Goal: Task Accomplishment & Management: Manage account settings

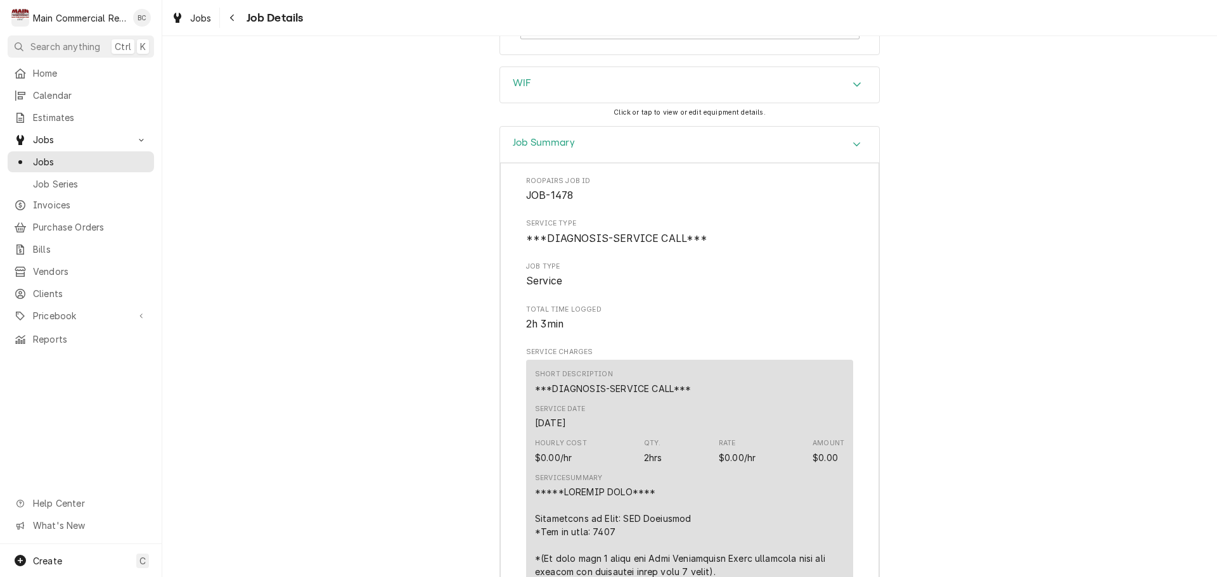
scroll to position [1458, 0]
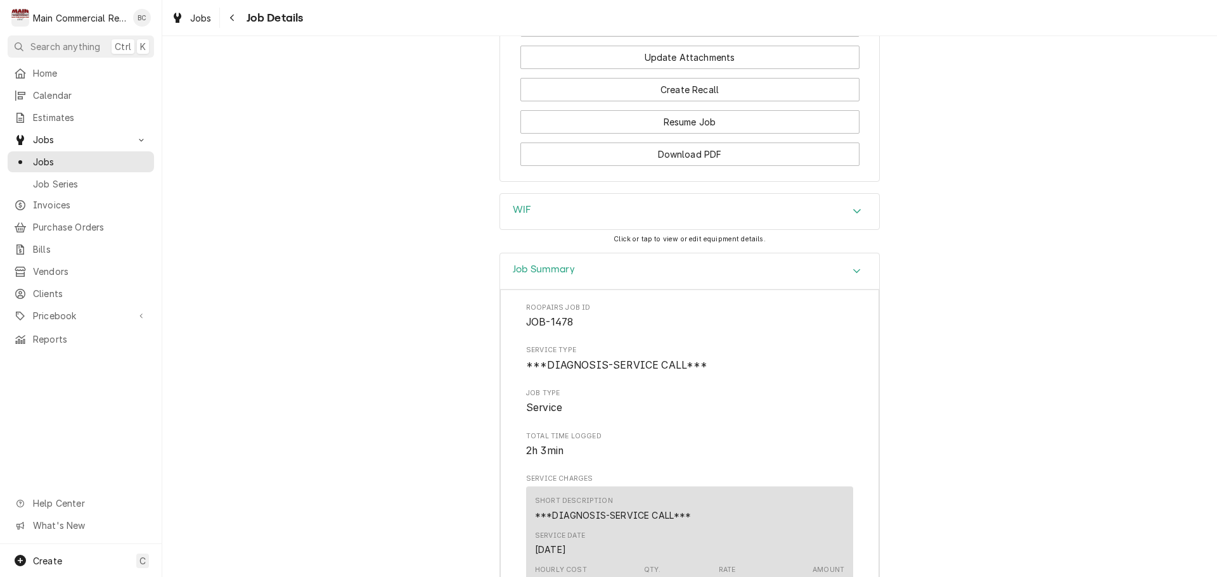
click at [519, 219] on div "WIF" at bounding box center [522, 211] width 18 height 15
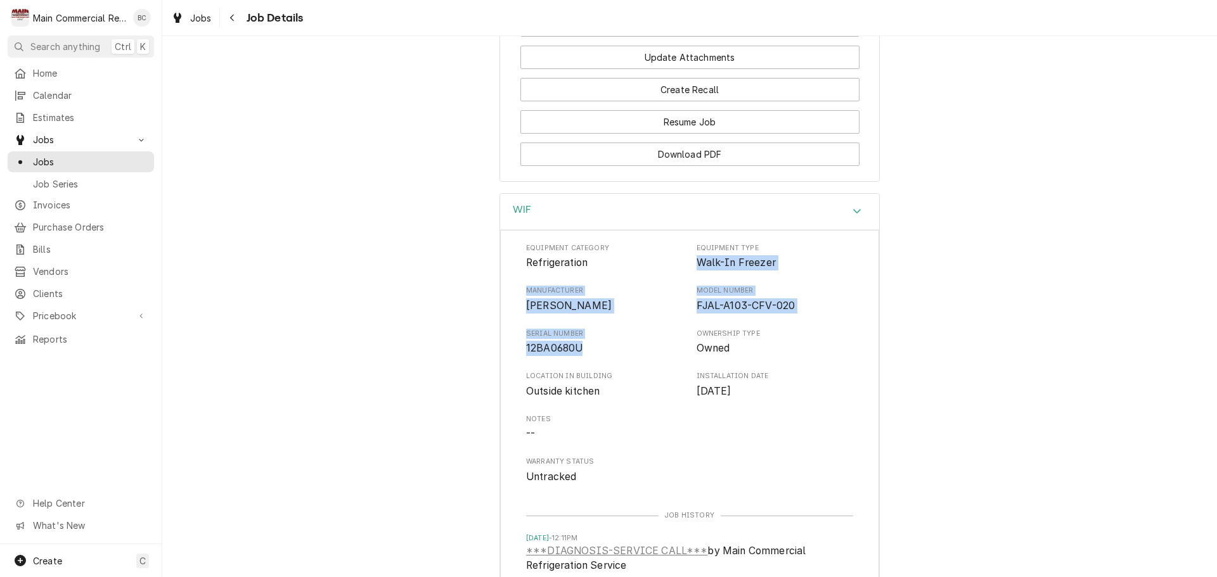
drag, startPoint x: 691, startPoint y: 268, endPoint x: 590, endPoint y: 356, distance: 133.4
click at [590, 356] on div "Equipment Category Refrigeration Equipment Type Walk-In Freezer Manufacturer Co…" at bounding box center [689, 363] width 327 height 241
copy div "Walk-In Freezer Manufacturer Copeland Model Number FJAL-A103-CFV-020 Serial Num…"
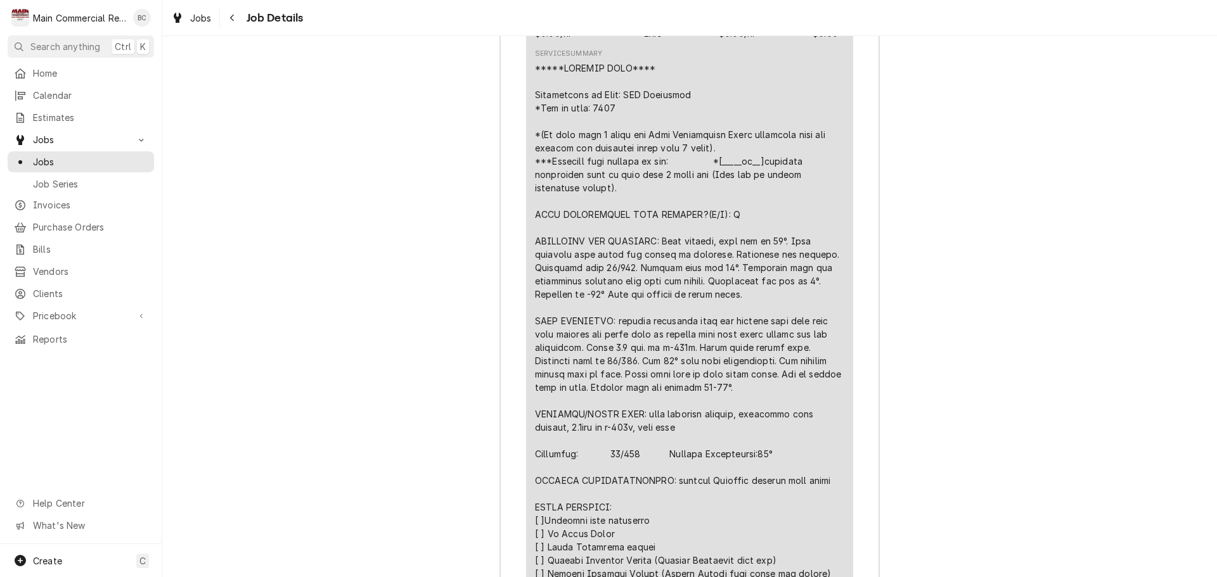
scroll to position [2408, 0]
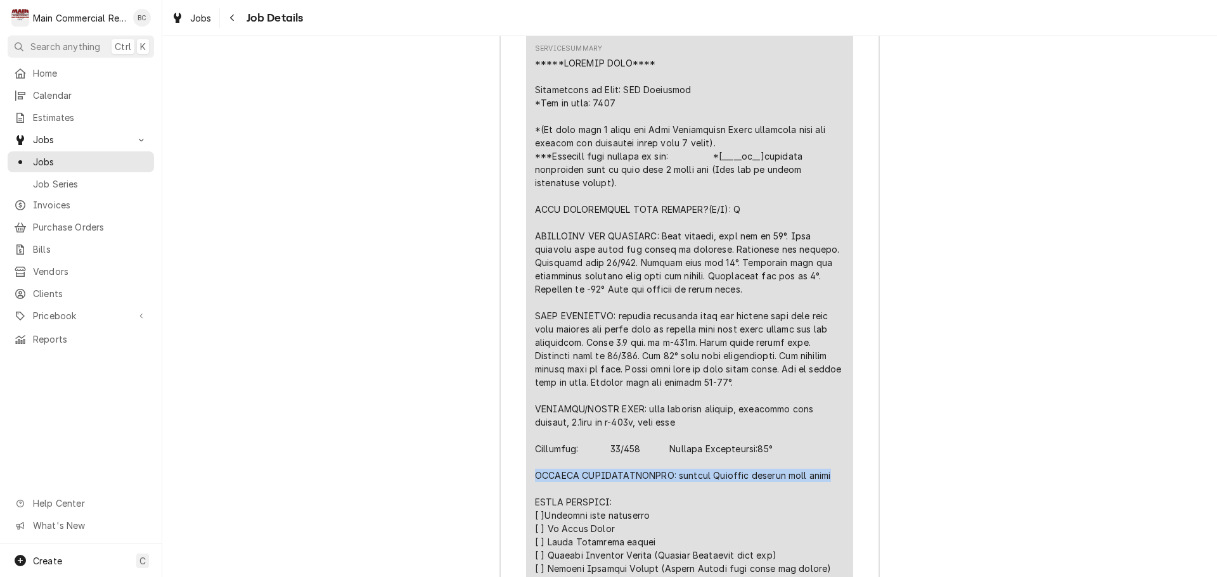
drag, startPoint x: 528, startPoint y: 486, endPoint x: 826, endPoint y: 489, distance: 298.5
click at [826, 489] on div "Short Description ***DIAGNOSIS-SERVICE CALL*** Service Date Sep 29, 2025 Hourly…" at bounding box center [689, 350] width 327 height 841
copy div "FURTHER RECOMMENDATIONS: replace Rotalock suction king valve"
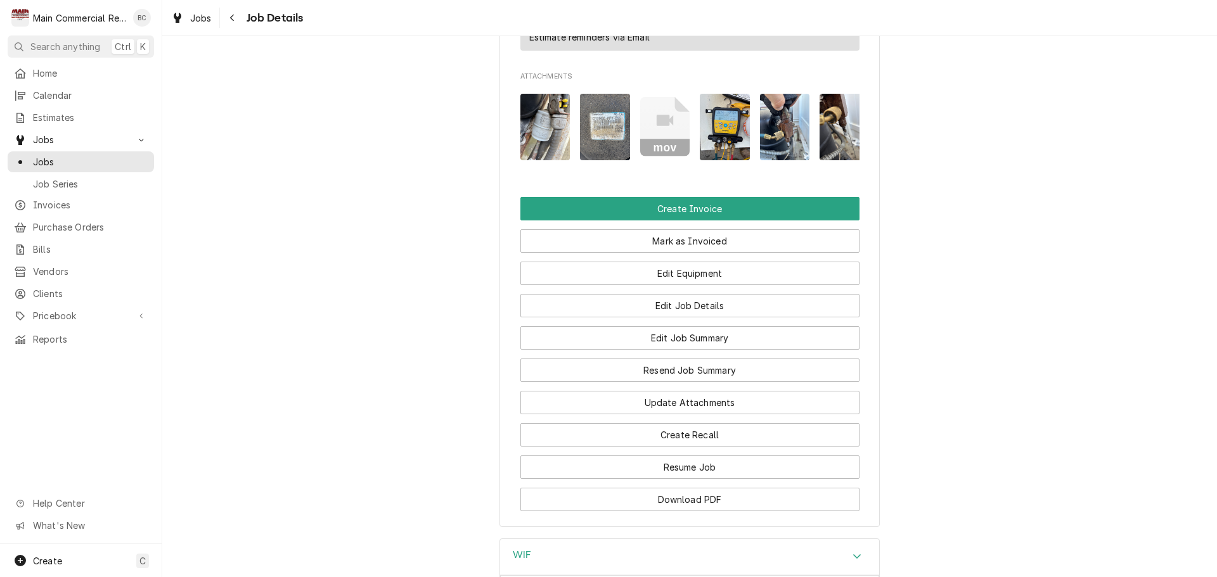
scroll to position [1204, 0]
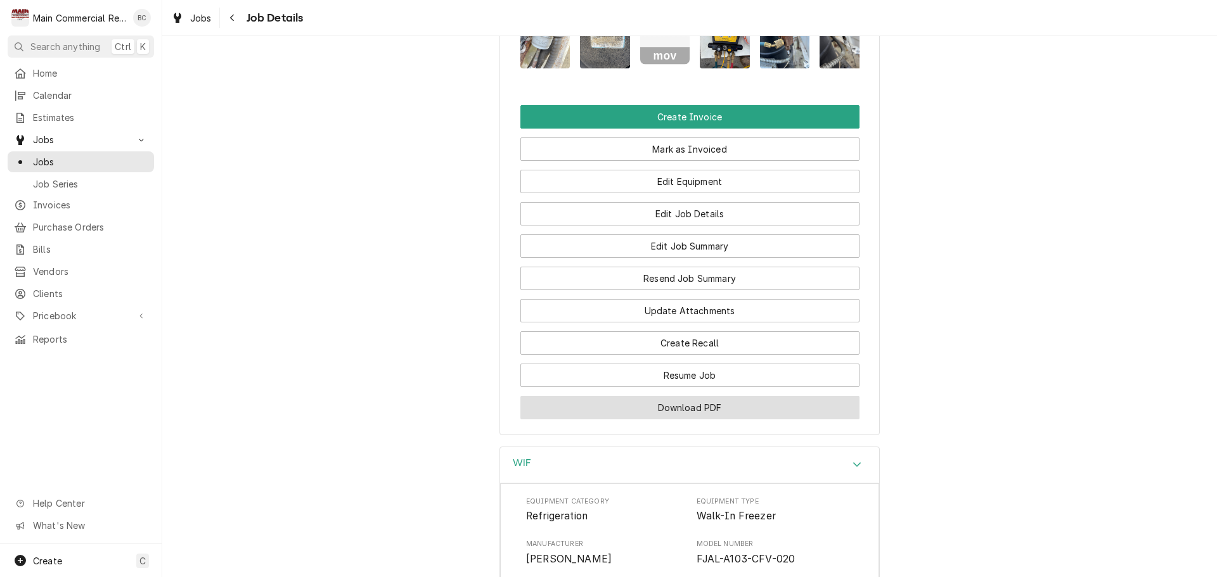
click at [671, 418] on button "Download PDF" at bounding box center [689, 407] width 339 height 23
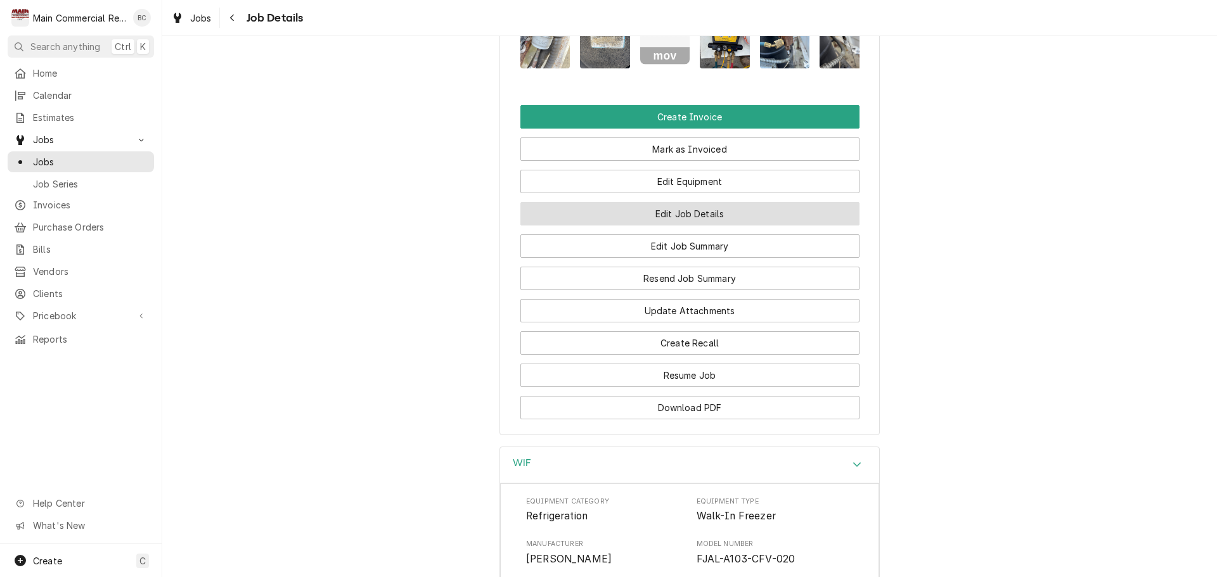
click at [670, 222] on button "Edit Job Details" at bounding box center [689, 213] width 339 height 23
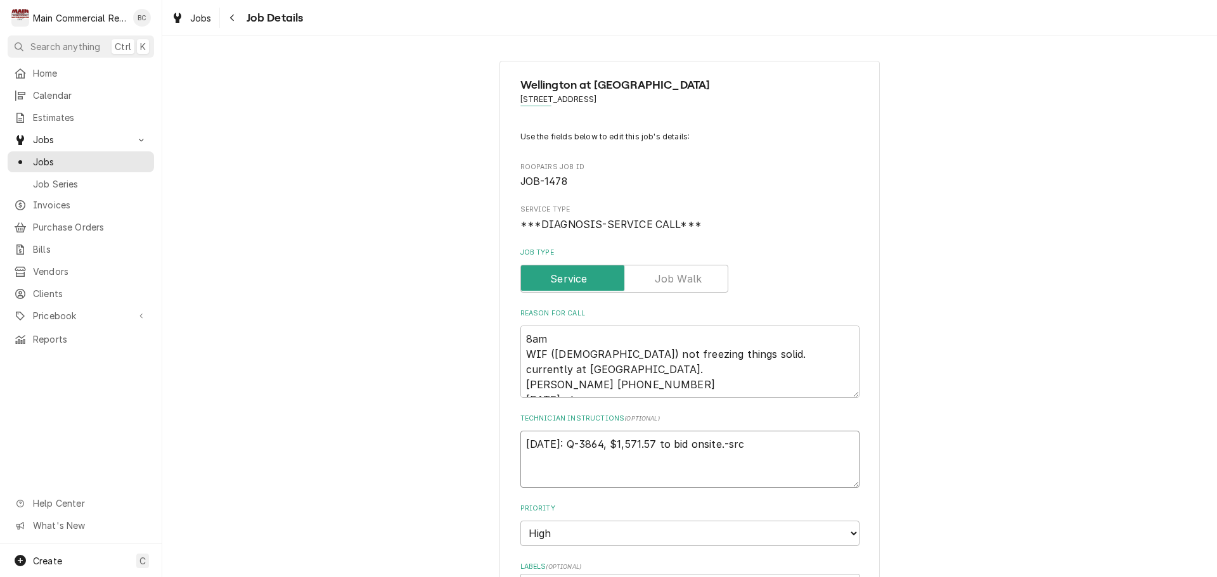
click at [522, 446] on textarea "[DATE]: Q-3864, $1,571.57 to bid onsite.-src" at bounding box center [689, 459] width 339 height 57
type textarea "x"
type textarea "[DATE]: Q-3864, $1,571.57 to bid onsite.-src"
type textarea "x"
type textarea "I 9/29/25: Q-3864, $1,571.57 to bid onsite.-src"
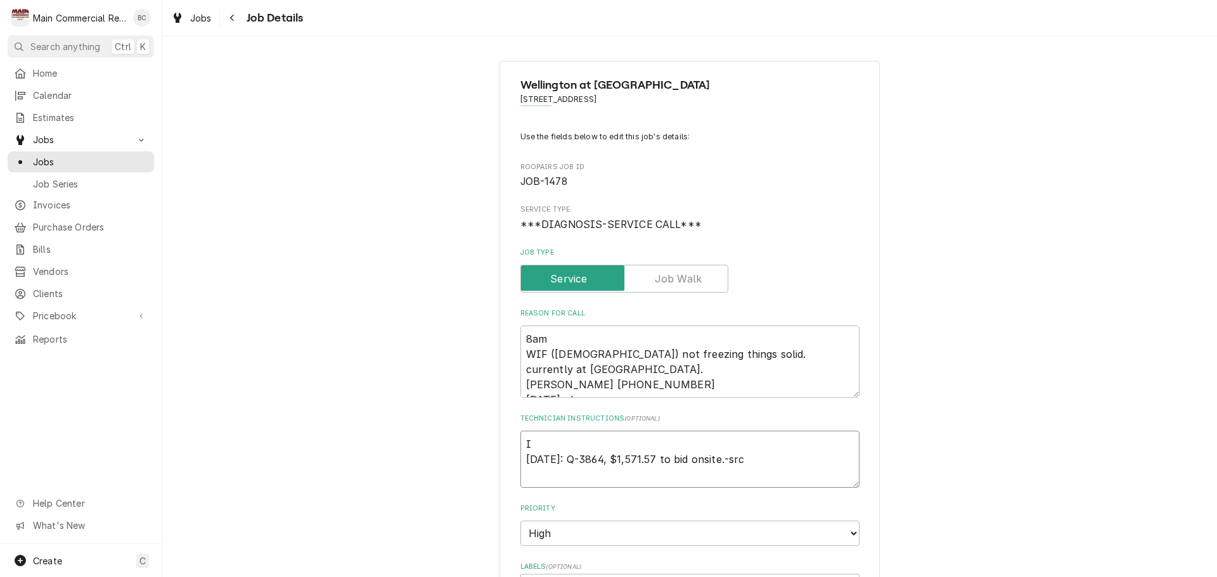
type textarea "x"
type textarea "INV 9/29/25: Q-3864, $1,571.57 to bid onsite.-src"
type textarea "x"
type textarea "INV# 9/29/25: Q-3864, $1,571.57 to bid onsite.-src"
type textarea "x"
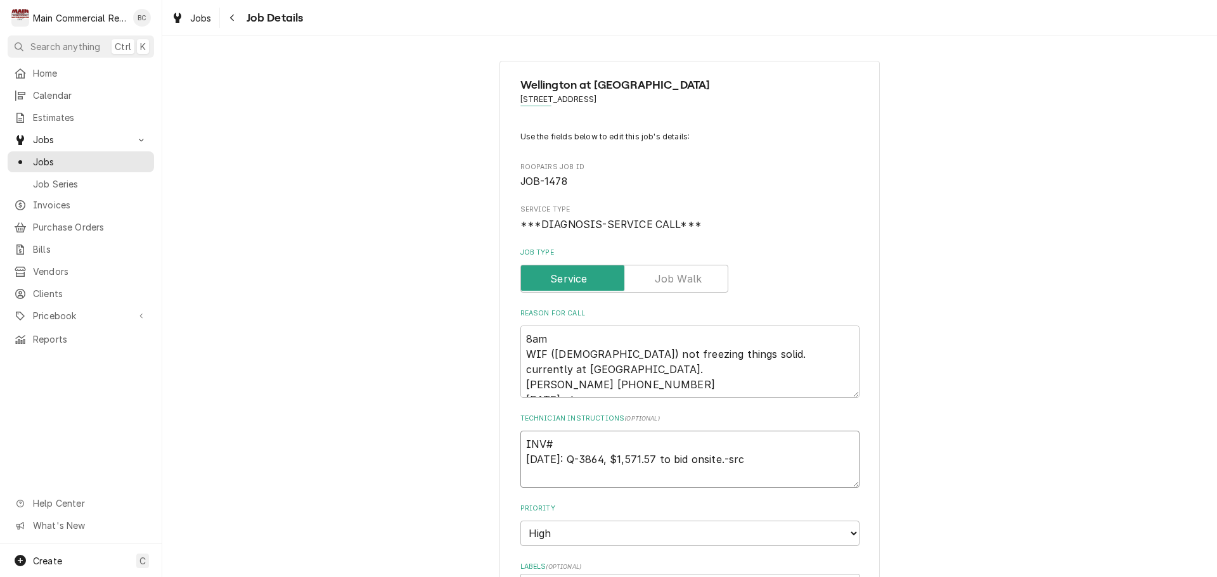
type textarea "INV#1 9/29/25: Q-3864, $1,571.57 to bid onsite.-src"
type textarea "x"
type textarea "INV#15 9/29/25: Q-3864, $1,571.57 to bid onsite.-src"
type textarea "x"
type textarea "INV#152 9/29/25: Q-3864, $1,571.57 to bid onsite.-src"
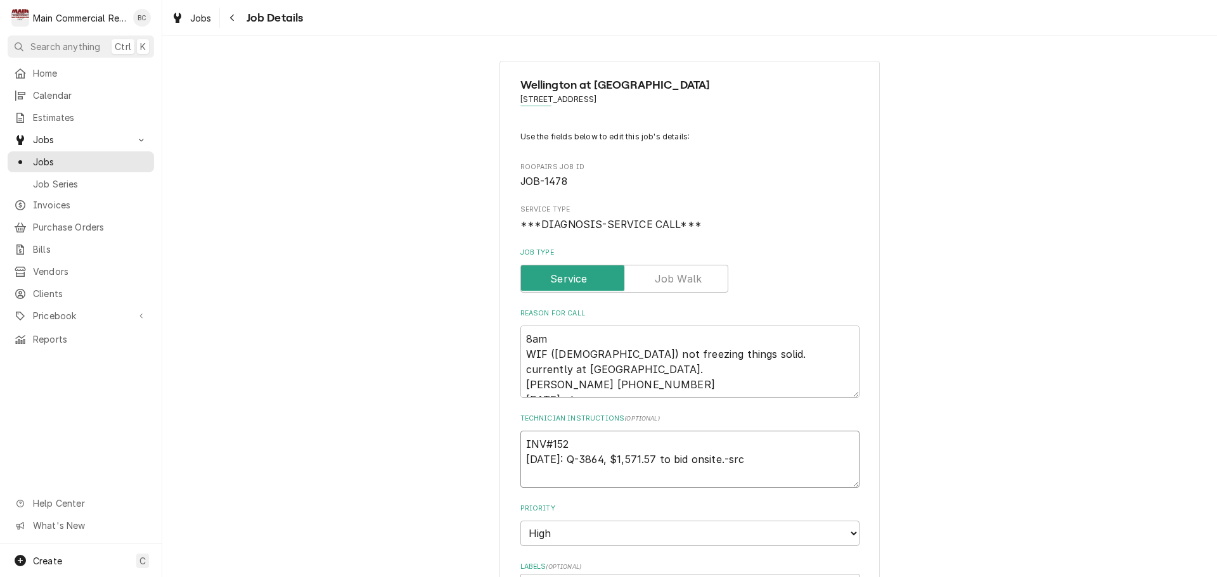
type textarea "x"
type textarea "INV#1523 9/29/25: Q-3864, $1,571.57 to bid onsite.-src"
type textarea "x"
type textarea "INV#15232 9/29/25: Q-3864, $1,571.57 to bid onsite.-src"
type textarea "x"
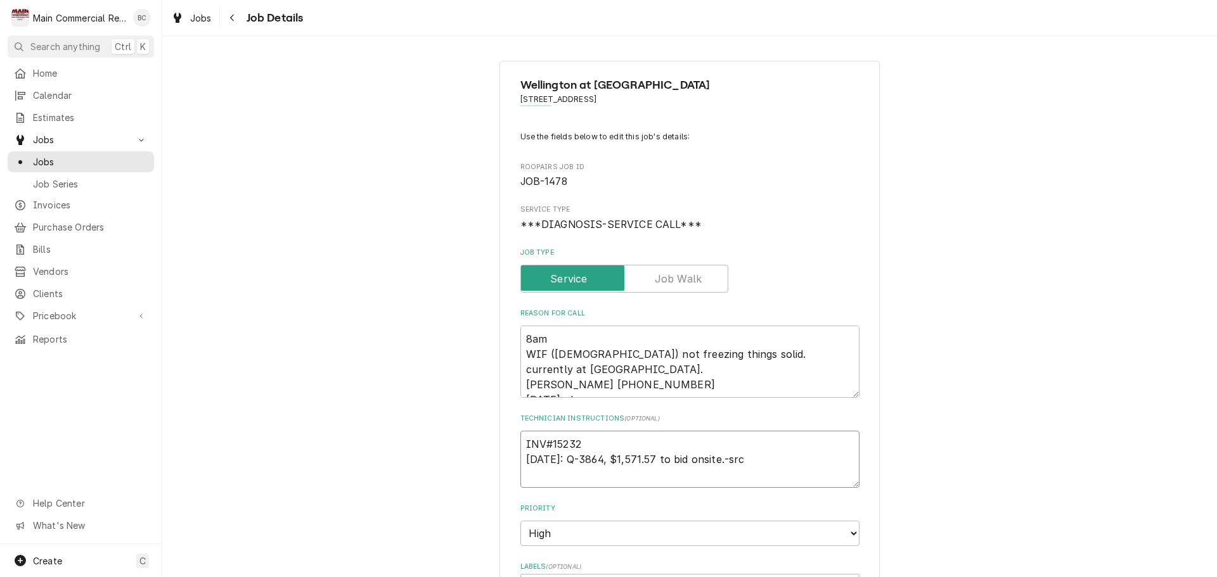
type textarea "INV#152321 9/29/25: Q-3864, $1,571.57 to bid onsite.-src"
type textarea "x"
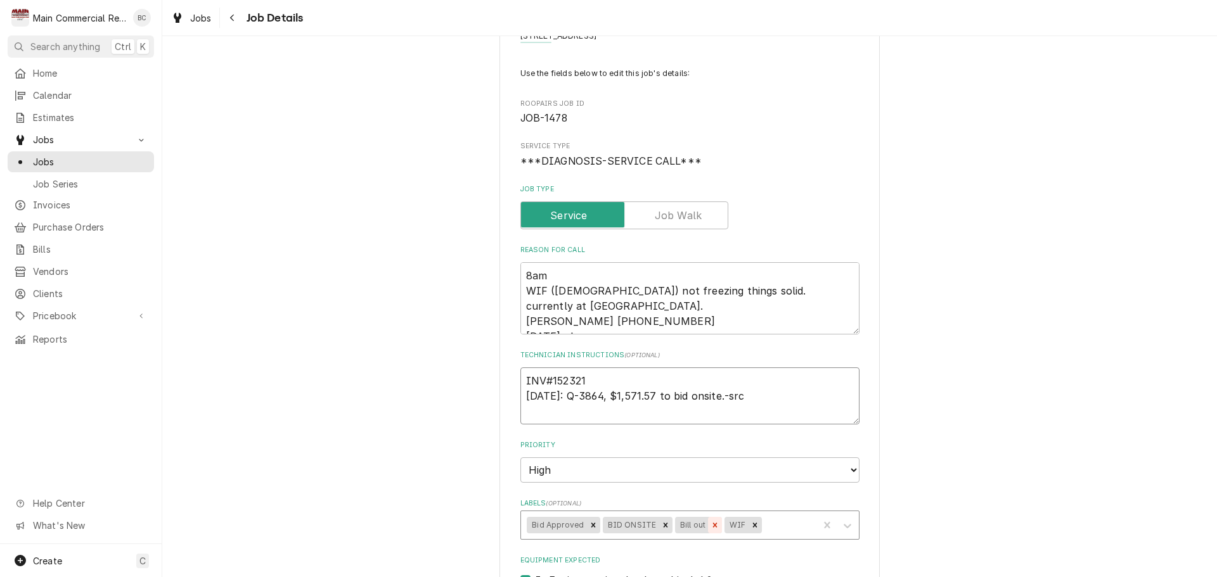
click at [710, 525] on icon "Remove Bill out" at bounding box center [714, 525] width 9 height 9
type textarea "INV#152321 9/29/25: Q-3864, $1,571.57 to bid onsite.-src"
type textarea "x"
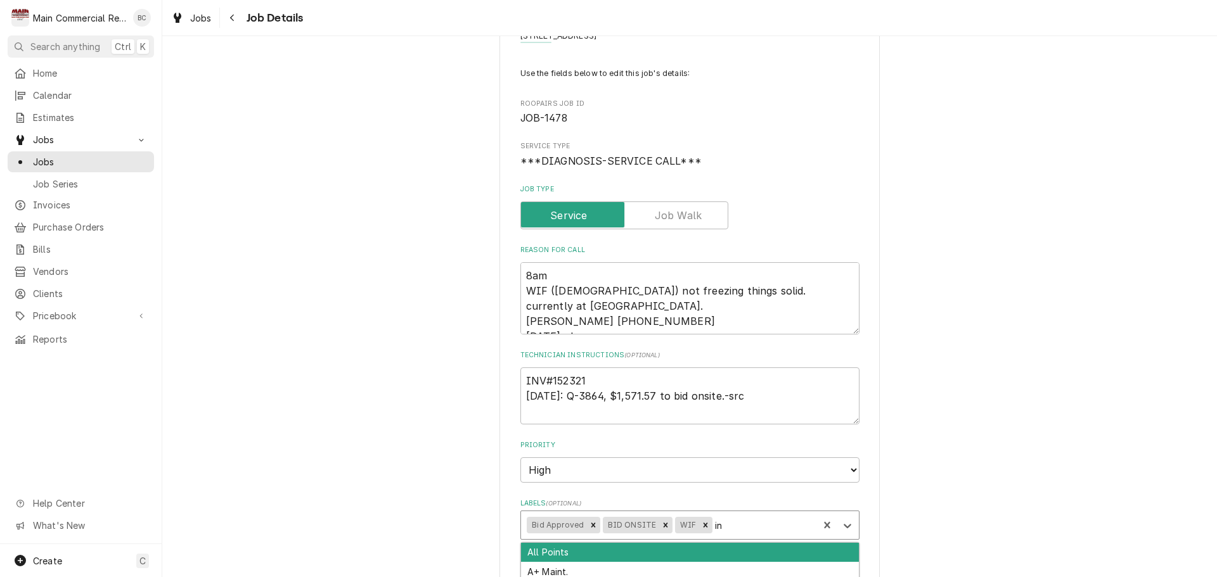
type input "inv"
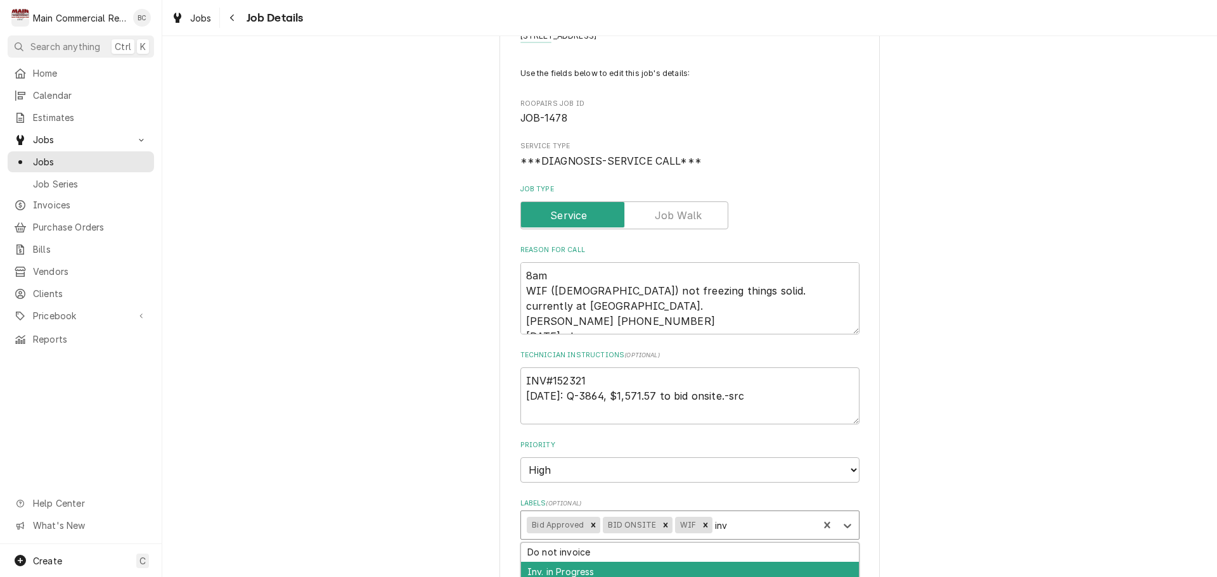
click at [610, 570] on div "Inv. in Progress" at bounding box center [690, 572] width 338 height 20
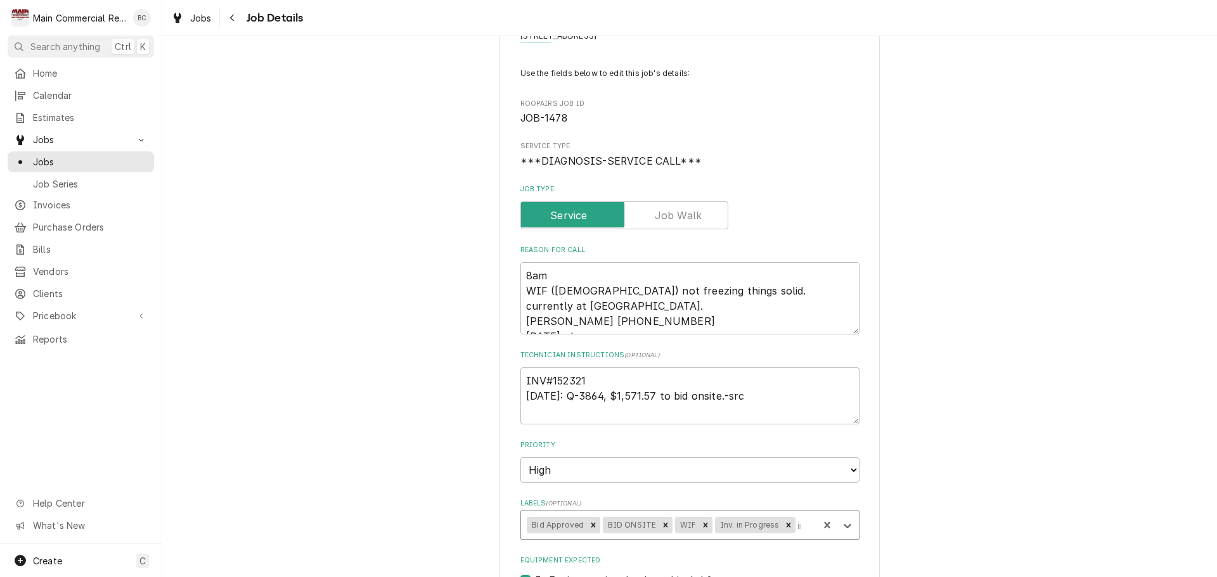
type textarea "x"
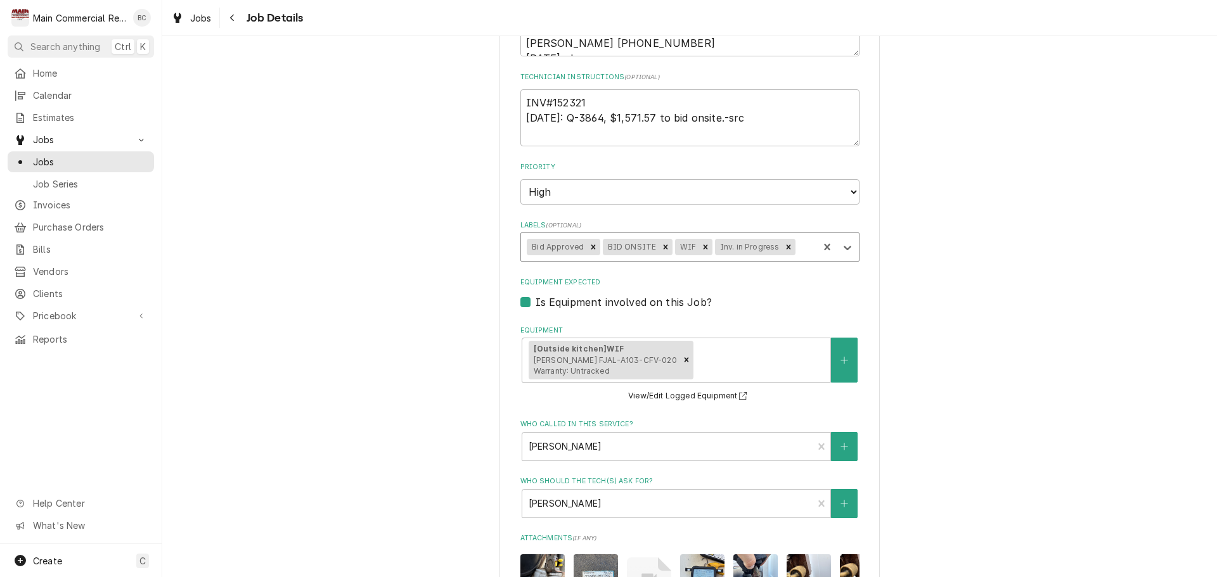
scroll to position [682, 0]
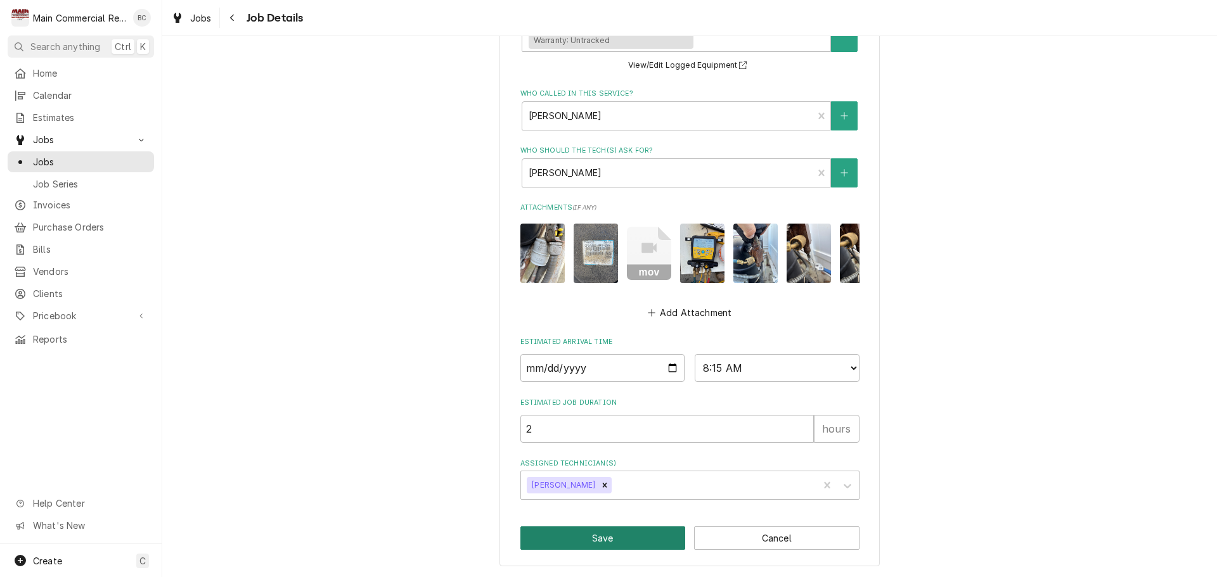
click at [619, 540] on button "Save" at bounding box center [602, 538] width 165 height 23
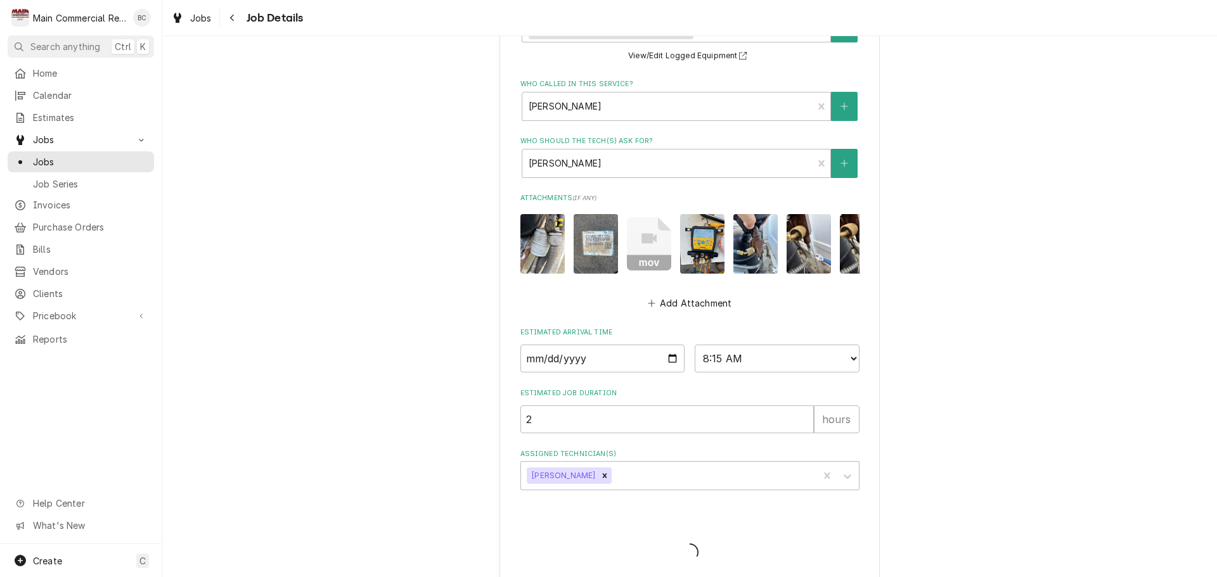
type textarea "x"
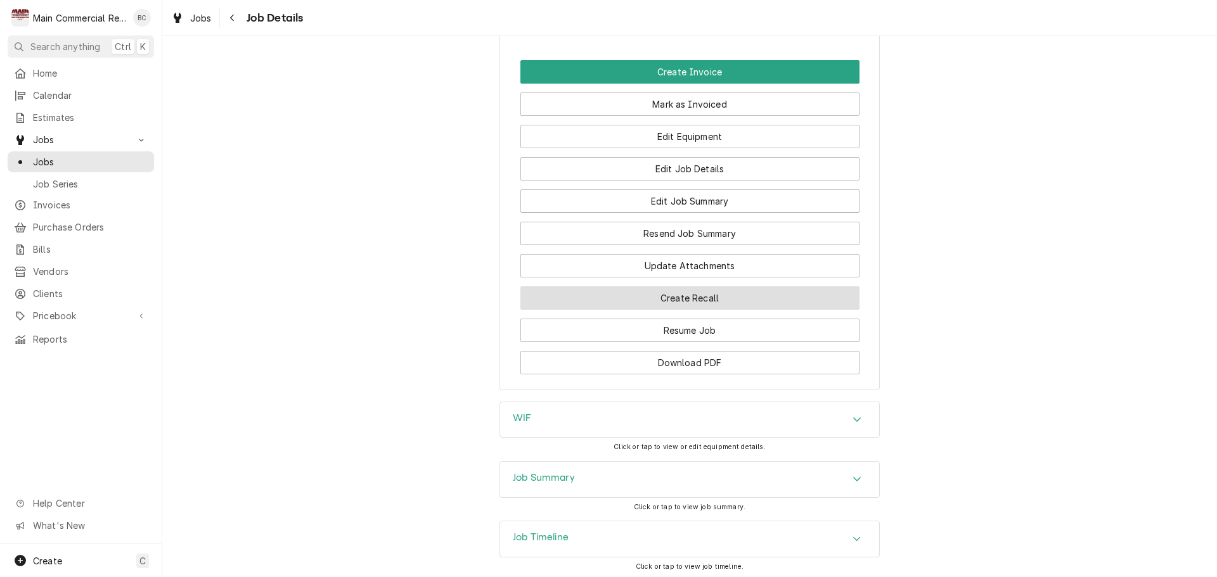
scroll to position [1267, 0]
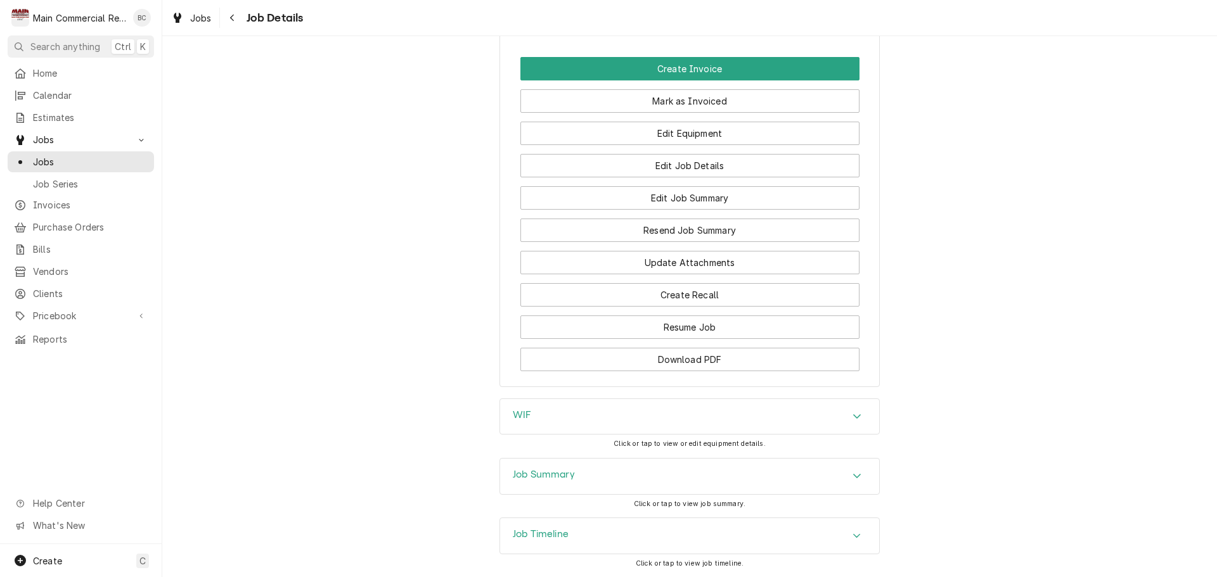
click at [558, 481] on h3 "Job Summary" at bounding box center [544, 475] width 62 height 12
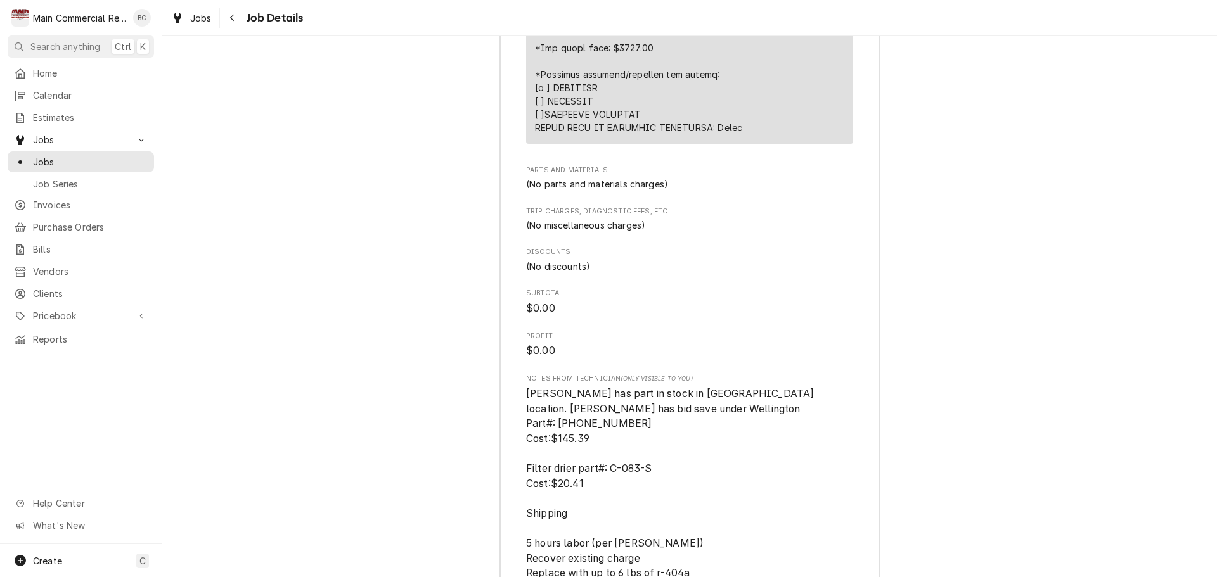
scroll to position [2662, 0]
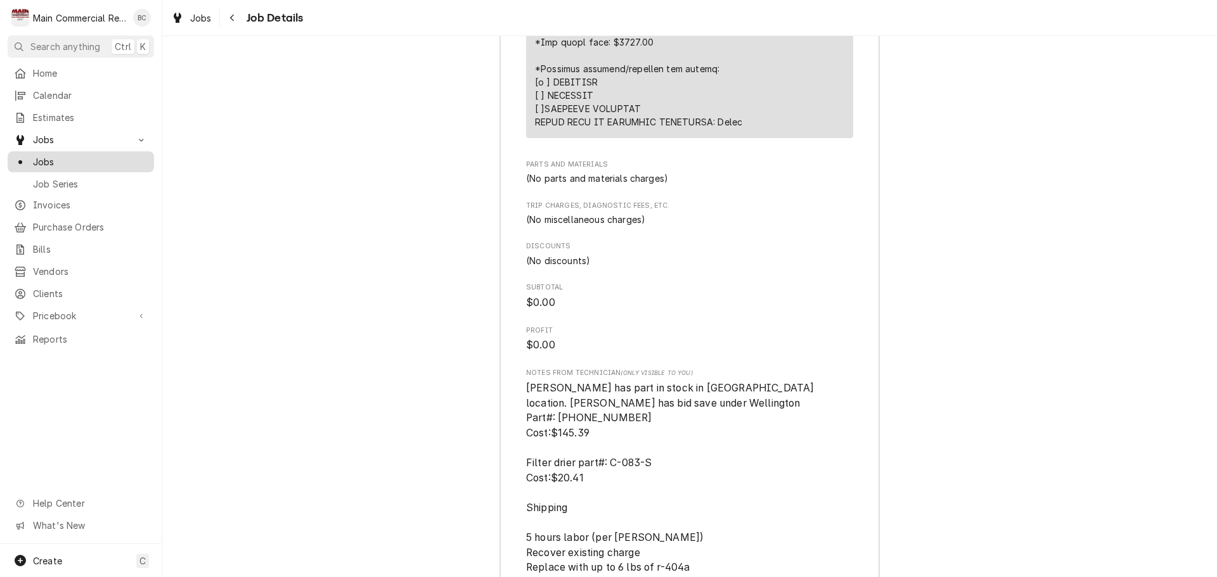
click at [93, 160] on span "Jobs" at bounding box center [90, 161] width 115 height 13
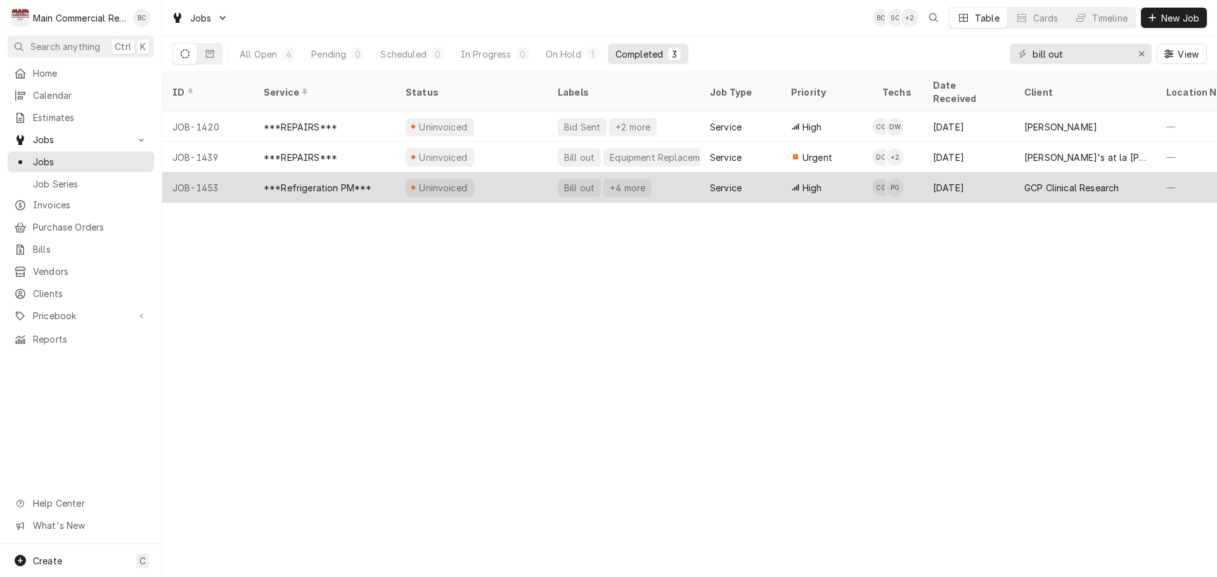
click at [574, 179] on div "Bill out" at bounding box center [579, 188] width 43 height 18
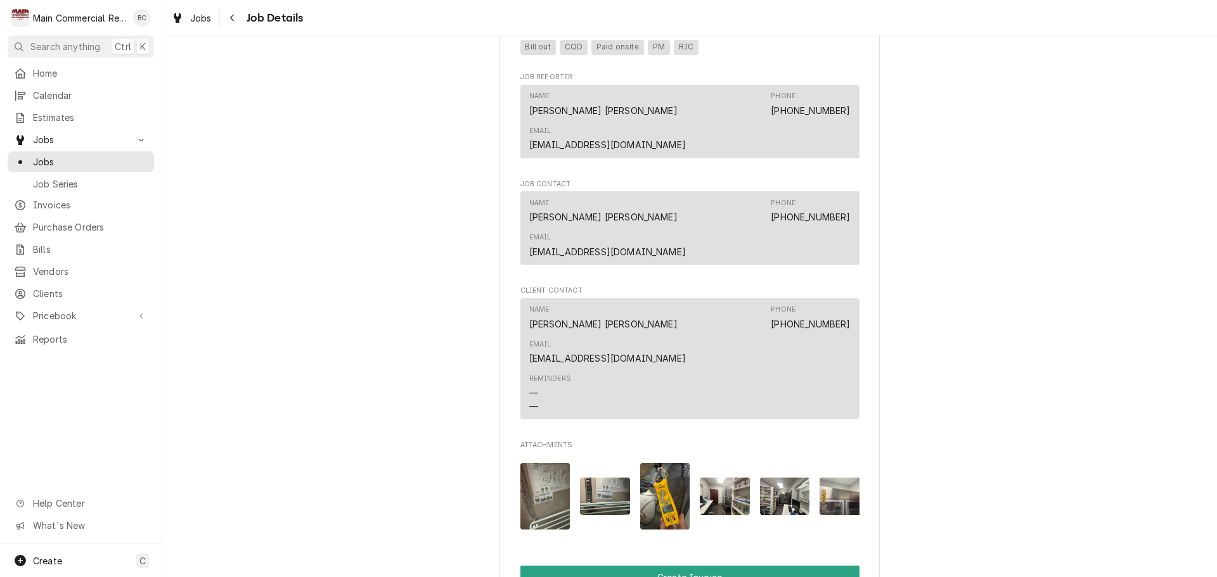
scroll to position [951, 0]
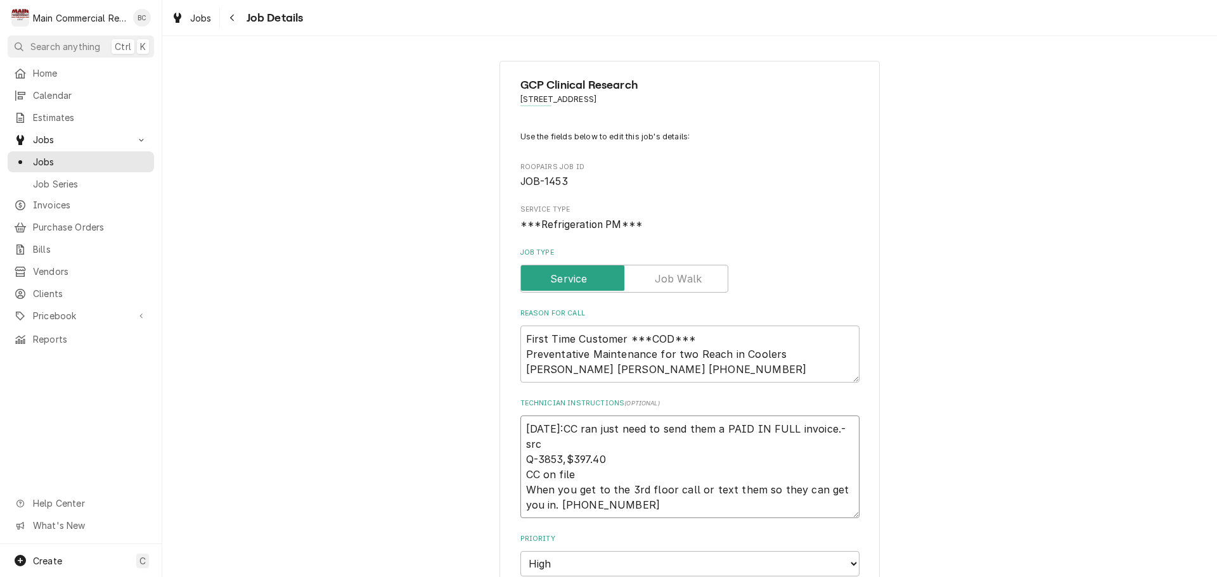
click at [520, 431] on textarea "[DATE]:CC ran just need to send them a PAID IN FULL invoice.-src Q-3853,$397.40…" at bounding box center [689, 467] width 339 height 103
type textarea "x"
type textarea "[DATE]:CC ran just need to send them a PAID IN FULL invoice.-src Q-3853,$397.40…"
type textarea "x"
type textarea "I [DATE]:CC ran just need to send them a PAID IN FULL invoice.-src Q-3853,$397.…"
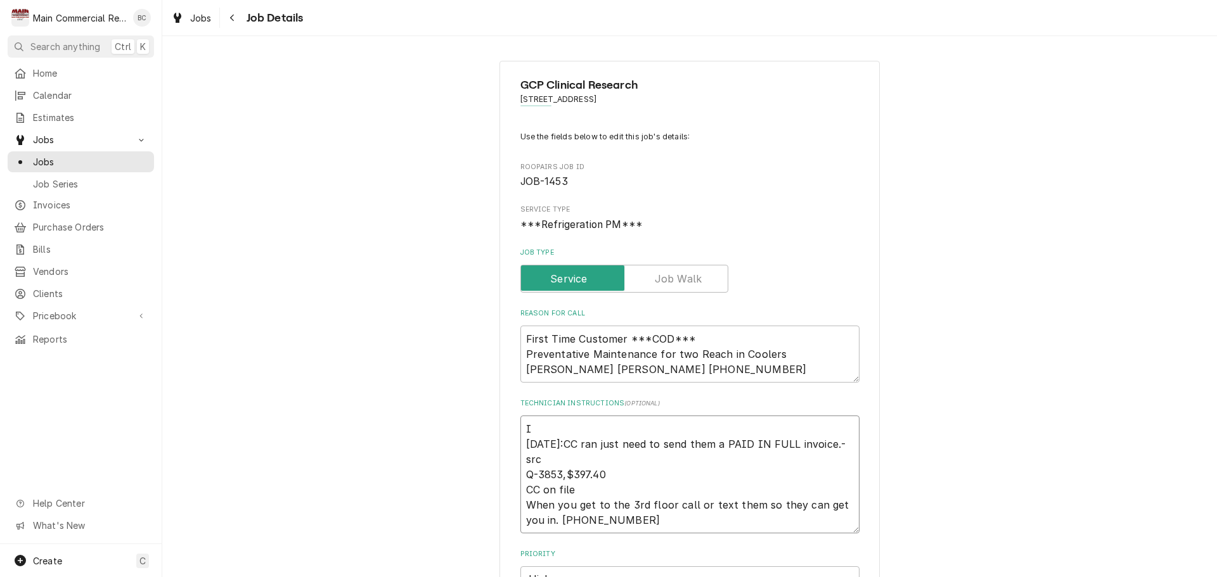
type textarea "x"
type textarea "IN [DATE]:CC ran just need to send them a PAID IN FULL invoice.-src Q-3853,$397…"
type textarea "x"
type textarea "INV [DATE]:CC ran just need to send them a PAID IN FULL invoice.-src Q-3853,$39…"
type textarea "x"
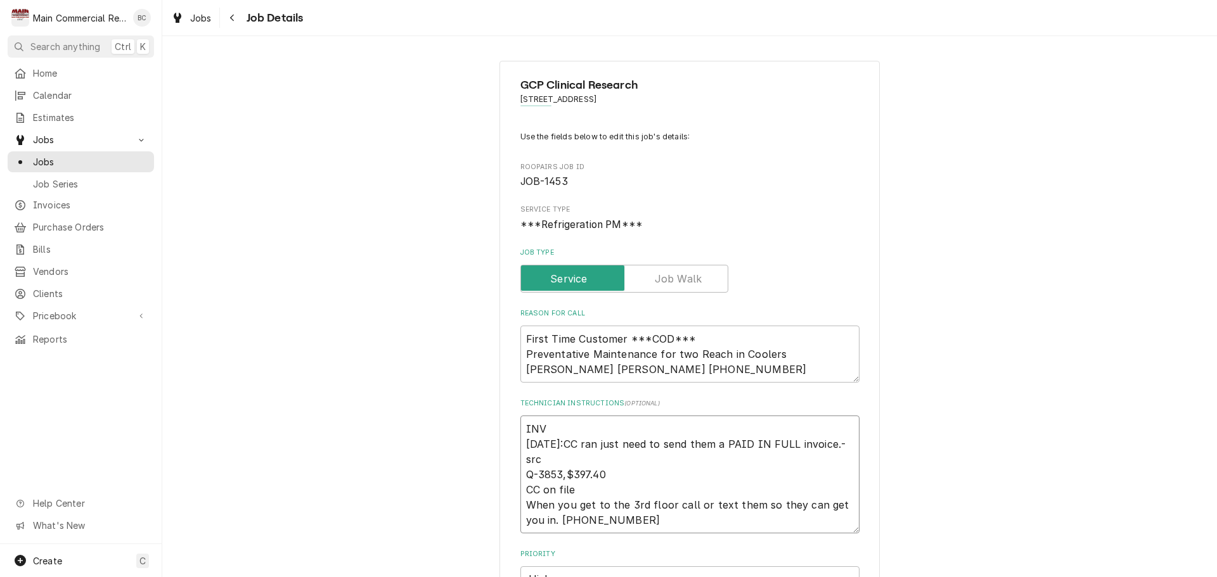
type textarea "INV# [DATE]:CC ran just need to send them a PAID IN FULL invoice.-src Q-3853,$3…"
type textarea "x"
type textarea "INV#1 [DATE]:CC ran just need to send them a PAID IN FULL invoice.-src Q-3853,$…"
type textarea "x"
type textarea "INV#15 [DATE]:CC ran just need to send them a PAID IN FULL invoice.-src Q-3853,…"
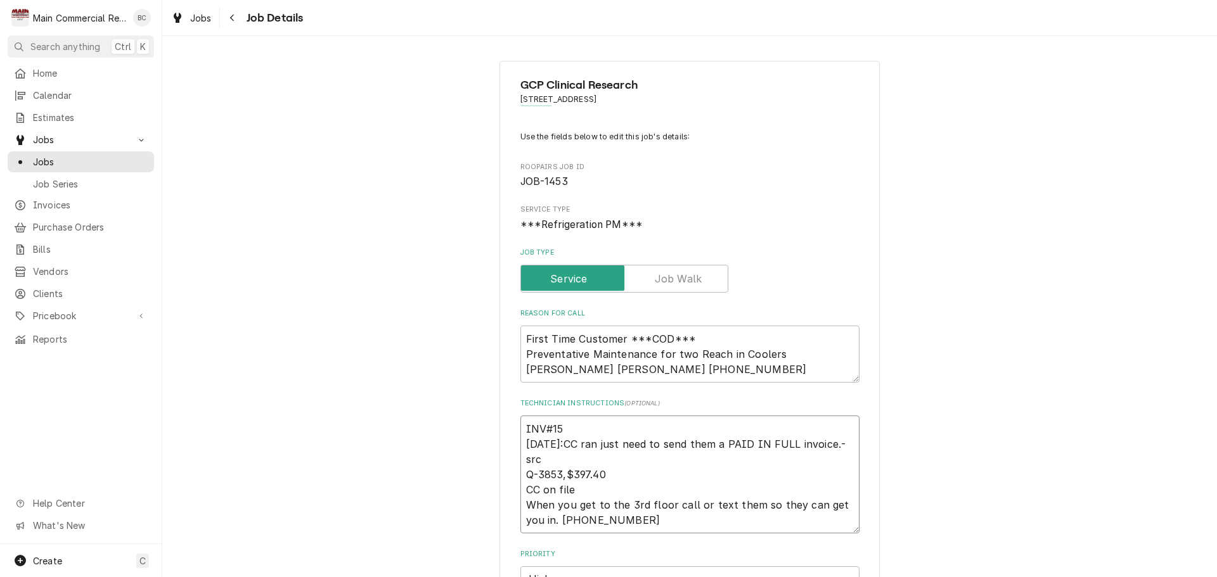
type textarea "x"
type textarea "INV#152 [DATE]:CC ran just need to send them a PAID IN FULL invoice.-src Q-3853…"
type textarea "x"
type textarea "INV#1523 [DATE]:CC ran just need to send them a PAID IN FULL invoice.-src Q-385…"
type textarea "x"
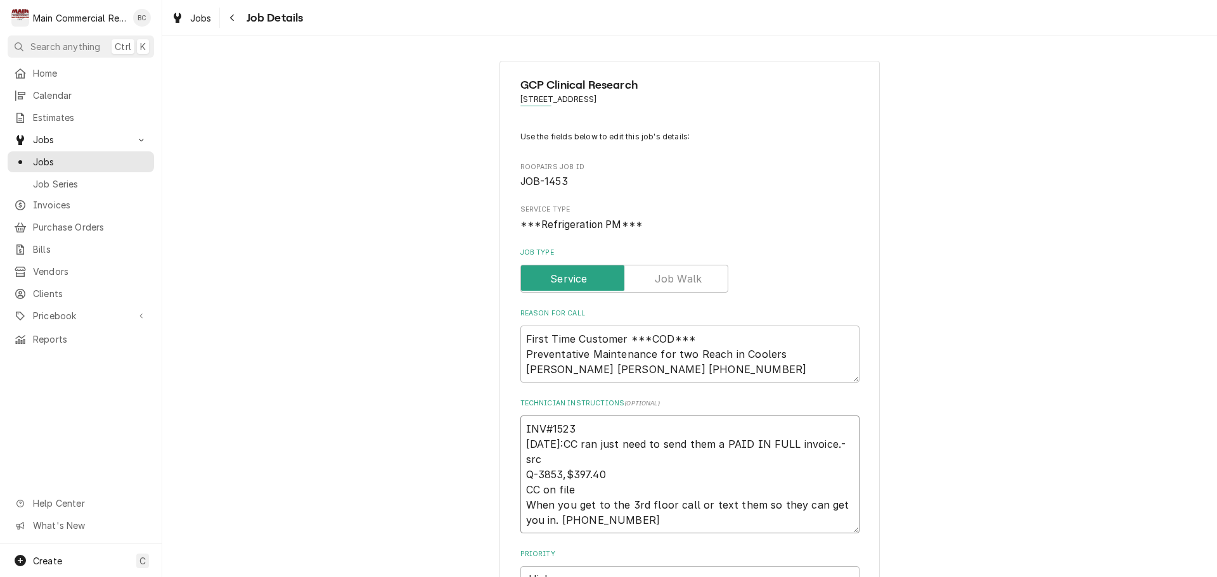
type textarea "INV#15231 9/29/25:CC ran just need to send them a PAID IN FULL invoice.-src Q-3…"
type textarea "x"
type textarea "INV#152316 9/29/25:CC ran just need to send them a PAID IN FULL invoice.-src Q-…"
type textarea "x"
type textarea "INV#152316 9/29/25:CC ran just need to send them a PAID IN FULL invoice.-src Q-…"
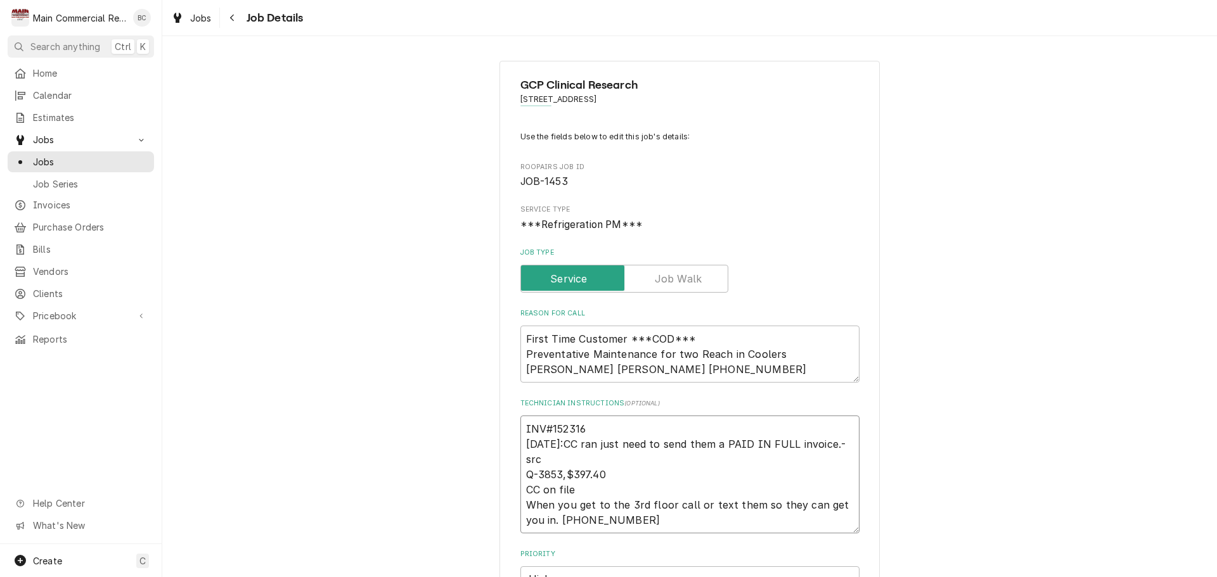
type textarea "x"
type textarea "INV#152316 9/29/25:CC ran just need to send them a PAID IN FULL invoice.-src Q-…"
click at [615, 428] on textarea "INV#152316 9/29/25:CC ran just need to send them a PAID IN FULL invoice.-src Q-…" at bounding box center [689, 475] width 339 height 118
type textarea "x"
type textarea "INV#152316 s 9/29/25:CC ran just need to send them a PAID IN FULL invoice.-src …"
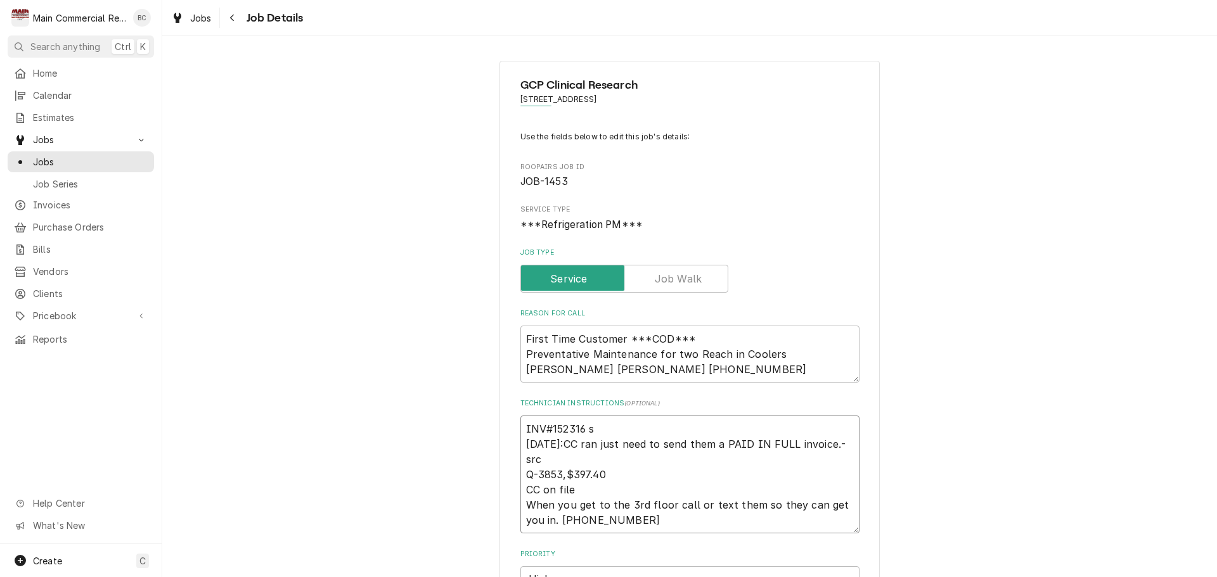
type textarea "x"
type textarea "INV#152316 se 9/29/25:CC ran just need to send them a PAID IN FULL invoice.-src…"
type textarea "x"
type textarea "INV#152316 sen 9/29/25:CC ran just need to send them a PAID IN FULL invoice.-sr…"
type textarea "x"
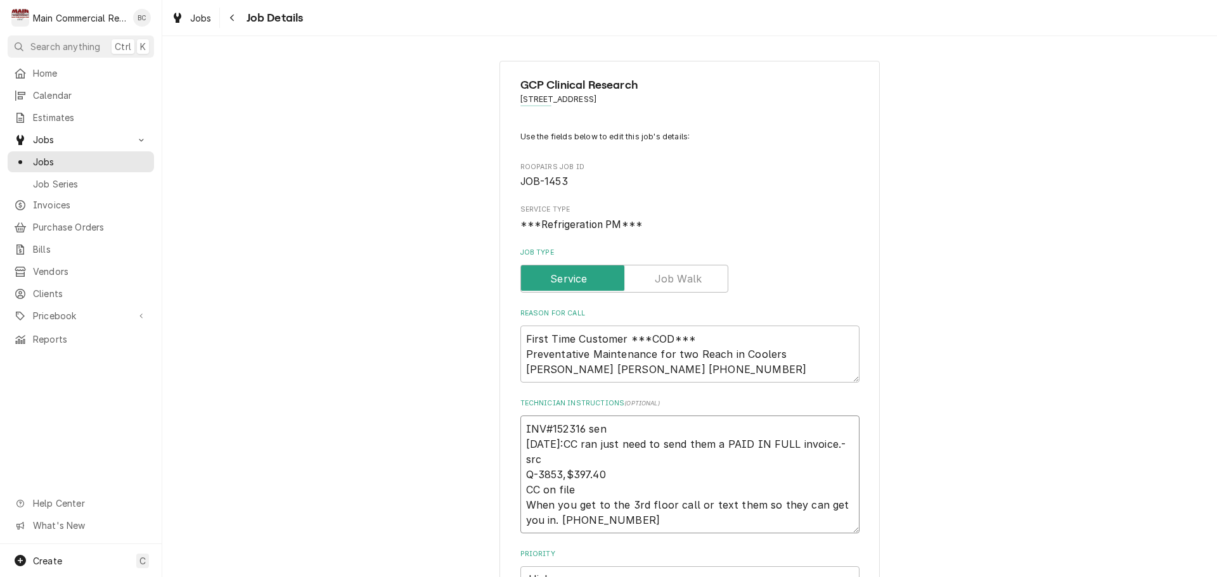
type textarea "INV#152316 sent 9/29/25:CC ran just need to send them a PAID IN FULL invoice.-s…"
type textarea "x"
type textarea "INV#152316 sent 9/29/25:CC ran just need to send them a PAID IN FULL invoice.-s…"
type textarea "x"
type textarea "INV#152316 sent P 9/29/25:CC ran just need to send them a PAID IN FULL invoice.…"
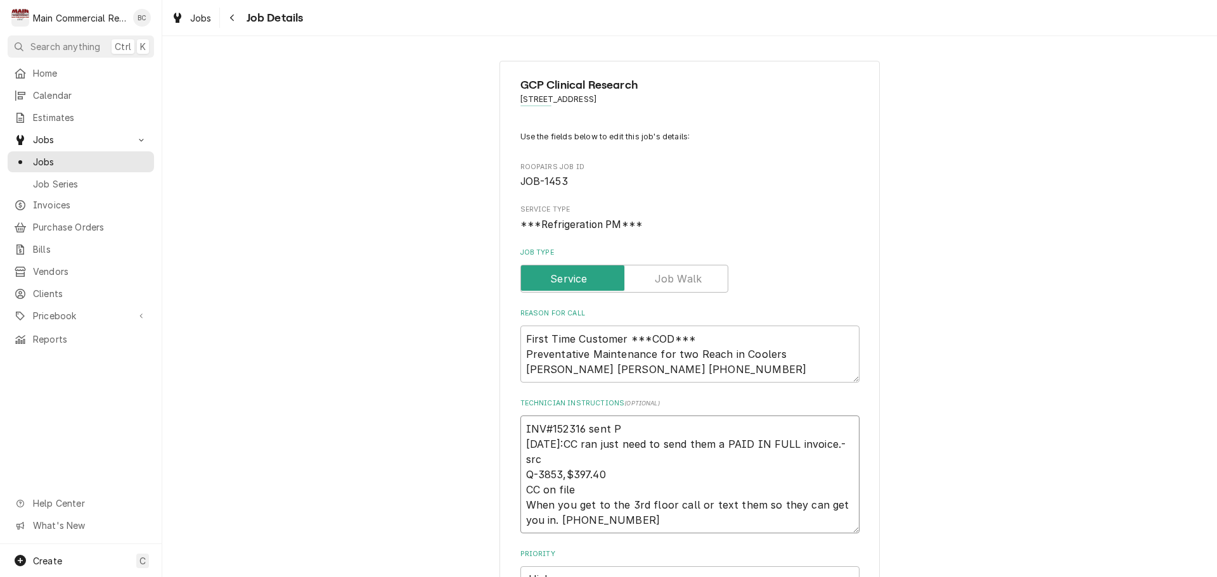
type textarea "x"
type textarea "INV#152316 sent PA 9/29/25:CC ran just need to send them a PAID IN FULL invoice…"
type textarea "x"
type textarea "INV#152316 sent PAI 9/29/25:CC ran just need to send them a PAID IN FULL invoic…"
type textarea "x"
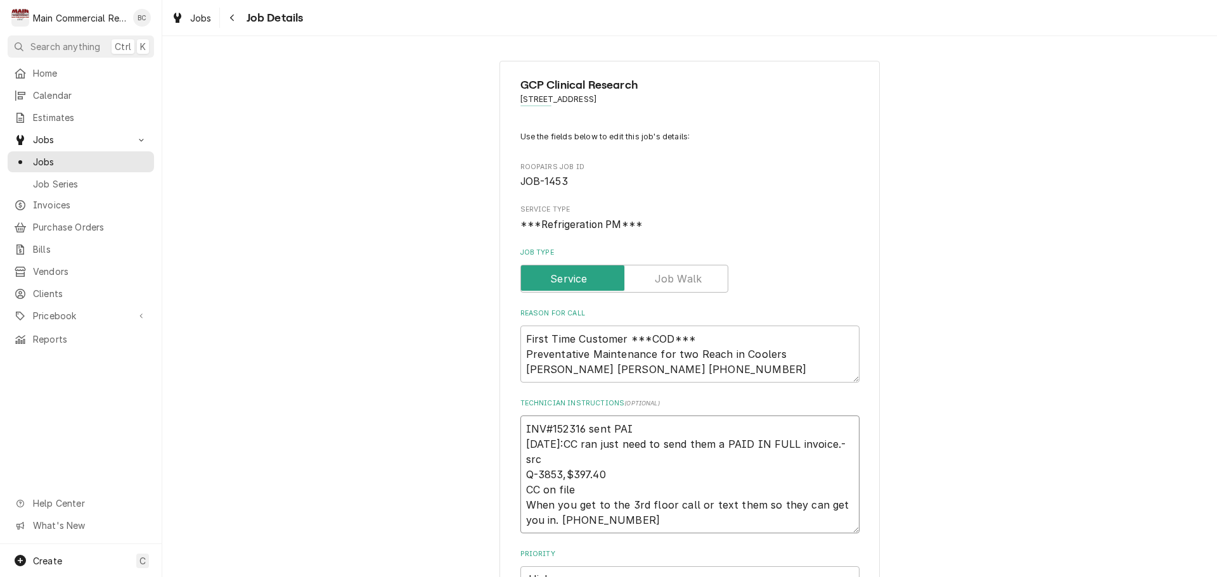
type textarea "INV#152316 sent PAID 9/29/25:CC ran just need to send them a PAID IN FULL invoi…"
type textarea "x"
type textarea "INV#152316 sent PAID 9/29/25:CC ran just need to send them a PAID IN FULL invoi…"
type textarea "x"
type textarea "INV#152316 sent PAID I 9/29/25:CC ran just need to send them a PAID IN FULL inv…"
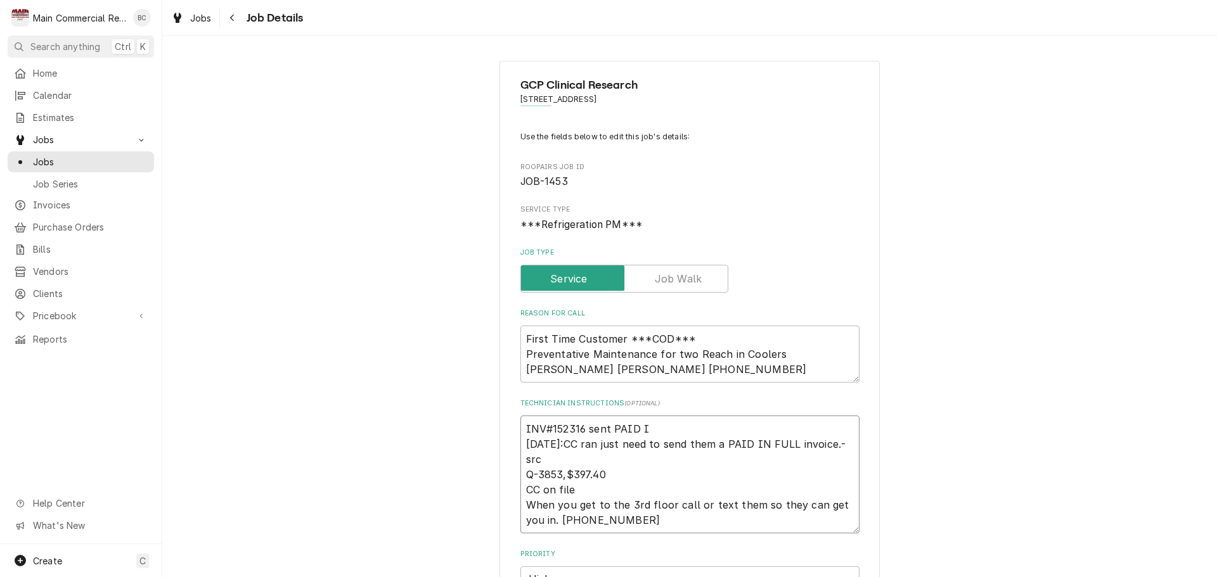
type textarea "x"
type textarea "INV#152316 sent PAID IN 9/29/25:CC ran just need to send them a PAID IN FULL in…"
type textarea "x"
type textarea "INV#152316 sent PAID IN 9/29/25:CC ran just need to send them a PAID IN FULL in…"
type textarea "x"
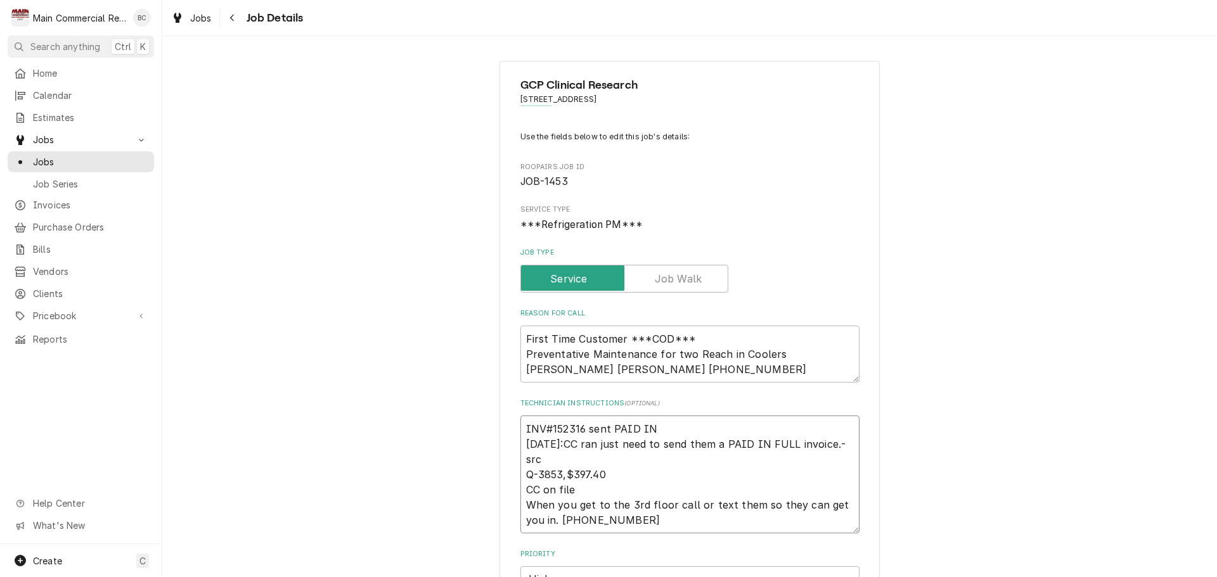
type textarea "INV#152316 sent PAID IN F 9/29/25:CC ran just need to send them a PAID IN FULL …"
type textarea "x"
type textarea "INV#152316 sent PAID IN FU 9/29/25:CC ran just need to send them a PAID IN FULL…"
type textarea "x"
type textarea "INV#152316 sent PAID IN FUL 9/29/25:CC ran just need to send them a PAID IN FUL…"
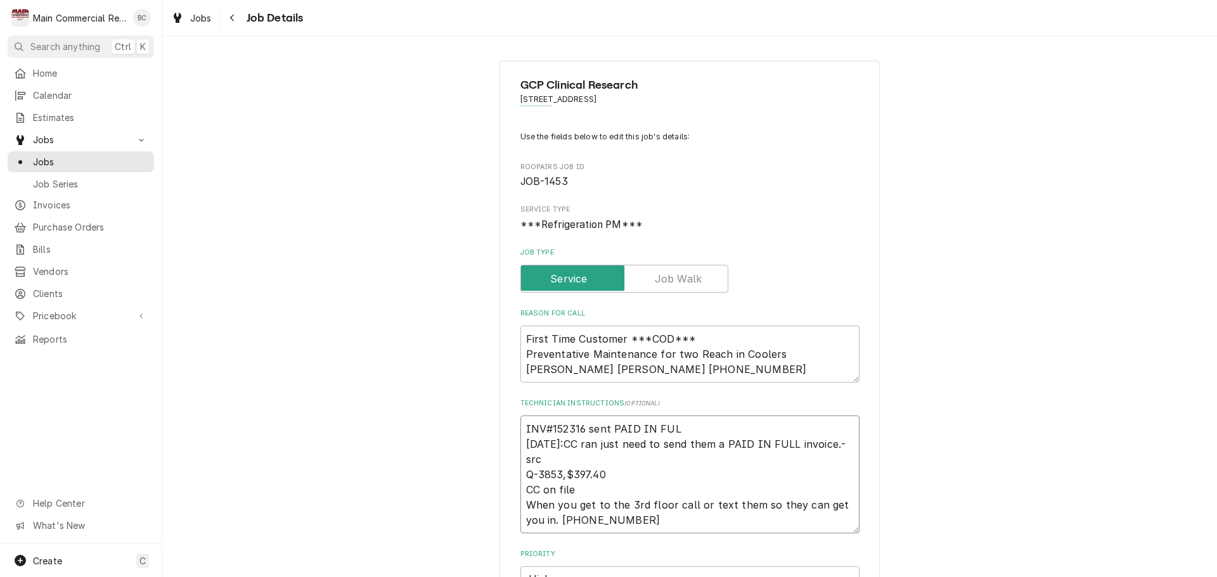
type textarea "x"
type textarea "INV#152316 sent PAID IN FULL 9/29/25:CC ran just need to send them a PAID IN FU…"
type textarea "x"
type textarea "INV#152316 sent PAID IN FULL i 9/29/25:CC ran just need to send them a PAID IN …"
type textarea "x"
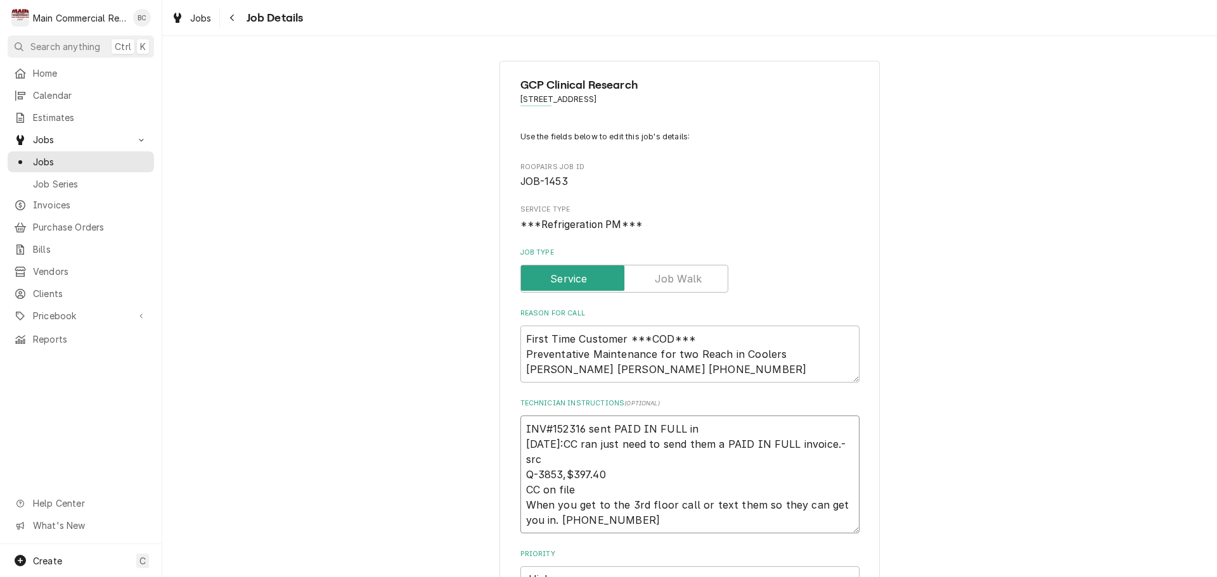
type textarea "INV#152316 sent PAID IN FULL inv 9/29/25:CC ran just need to send them a PAID I…"
type textarea "x"
type textarea "INV#152316 sent PAID IN FULL invo 9/29/25:CC ran just need to send them a PAID …"
type textarea "x"
type textarea "INV#152316 sent PAID IN FULL invoi 9/29/25:CC ran just need to send them a PAID…"
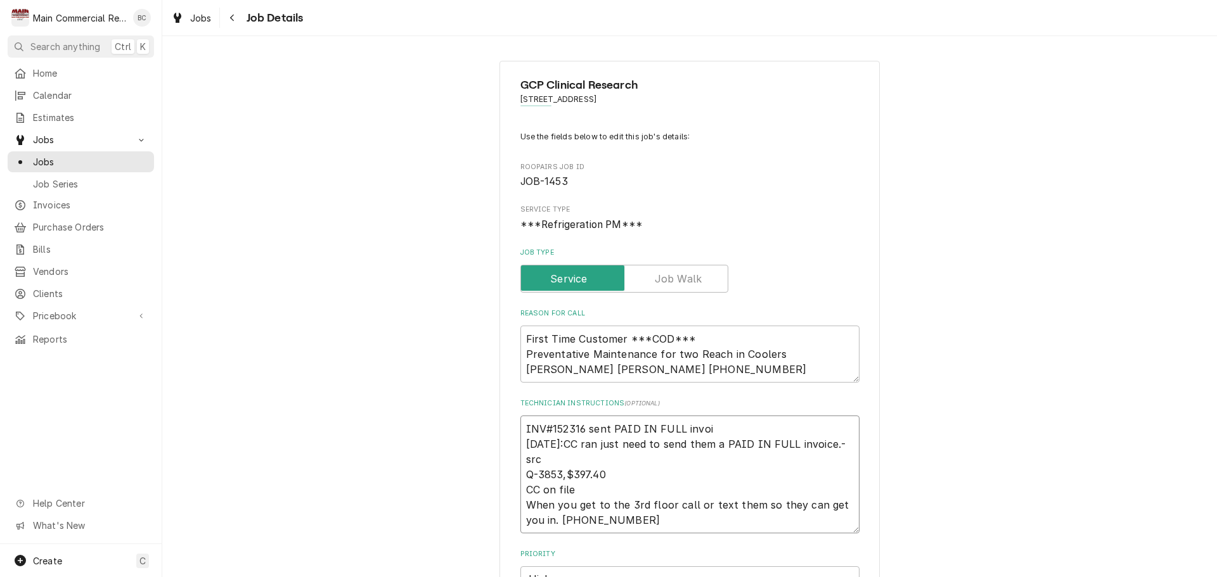
type textarea "x"
type textarea "INV#152316 sent PAID IN FULL invoic 9/29/25:CC ran just need to send them a PAI…"
type textarea "x"
type textarea "INV#152316 sent PAID IN FULL invoice 9/29/25:CC ran just need to send them a PA…"
type textarea "x"
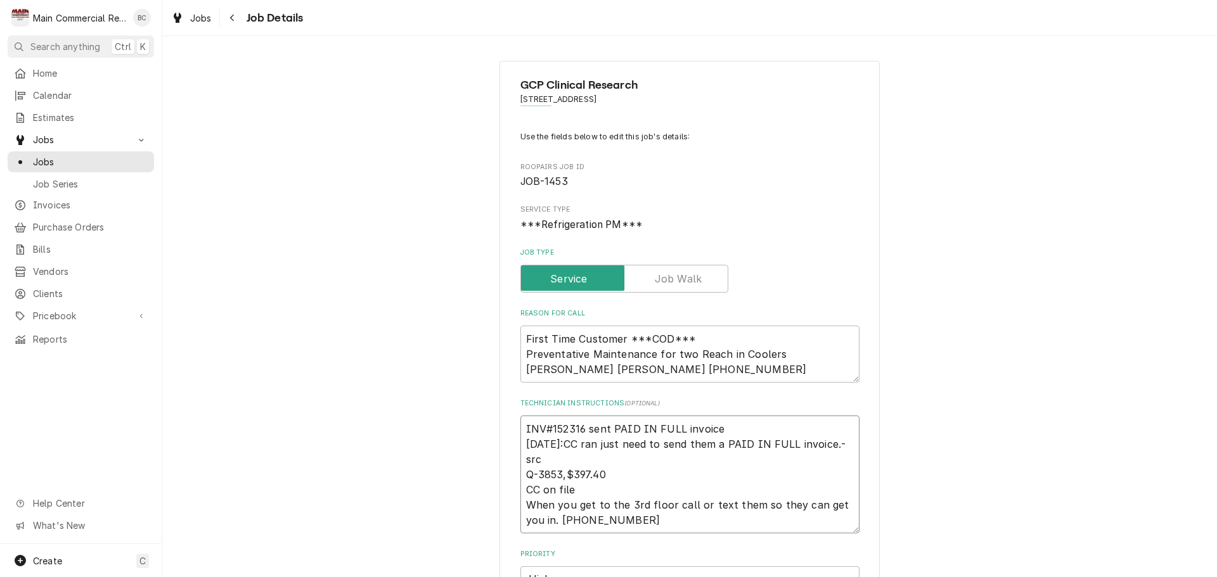
type textarea "INV#152316 sent PAID IN FULL invoice 9/29/25:CC ran just need to send them a PA…"
type textarea "x"
type textarea "INV#152316 sent PAID IN FULL invoice L 9/29/25:CC ran just need to send them a …"
type textarea "x"
type textarea "INV#152316 sent PAID IN FULL invoice LT 9/29/25:CC ran just need to send them a…"
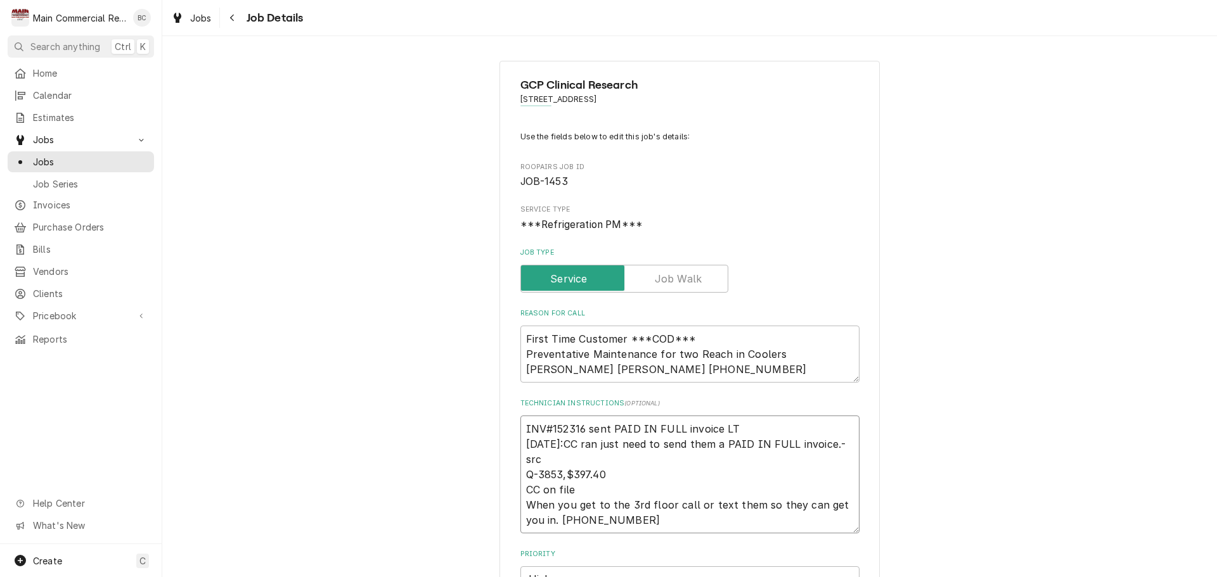
type textarea "x"
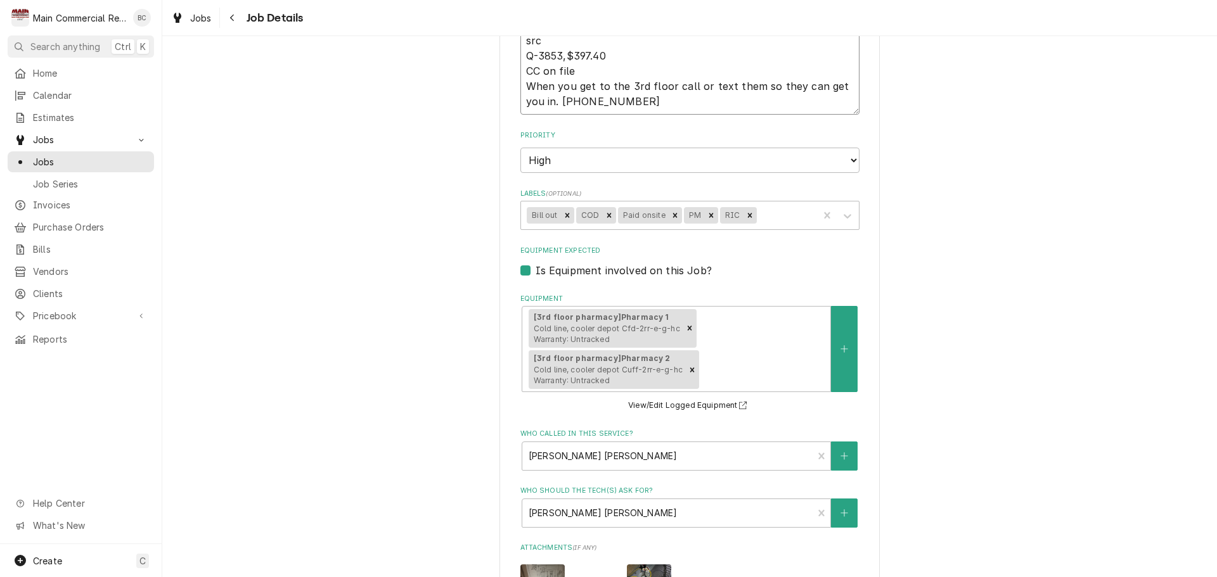
scroll to position [507, 0]
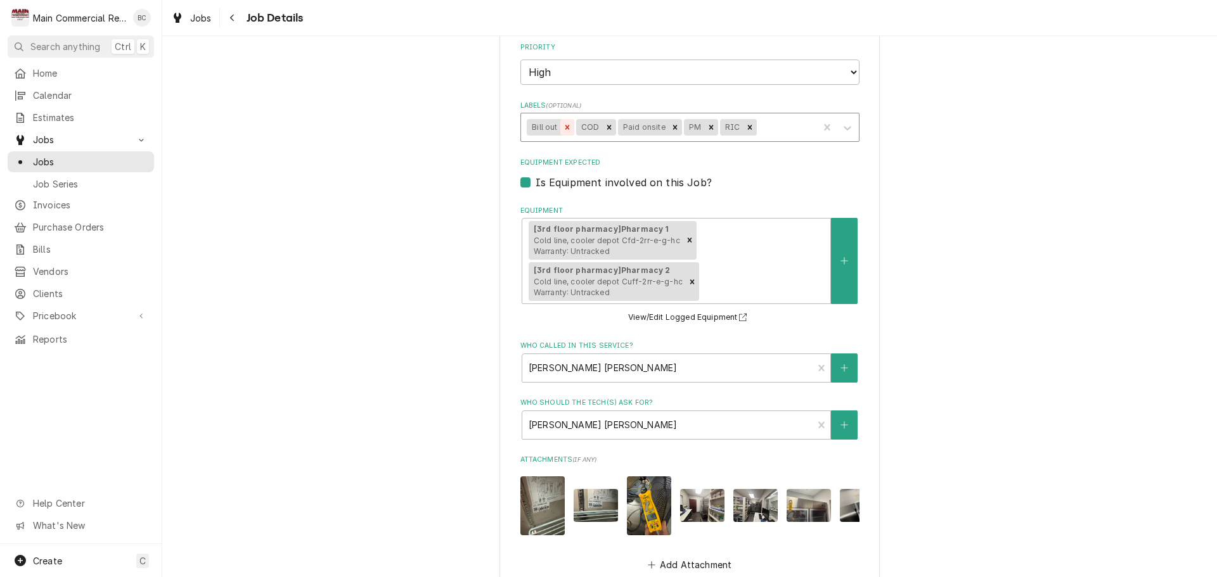
click at [563, 130] on icon "Remove Bill out" at bounding box center [567, 127] width 9 height 9
type textarea "INV#152316 sent PAID IN FULL invoice LT 9/29/25:CC ran just need to send them a…"
type textarea "x"
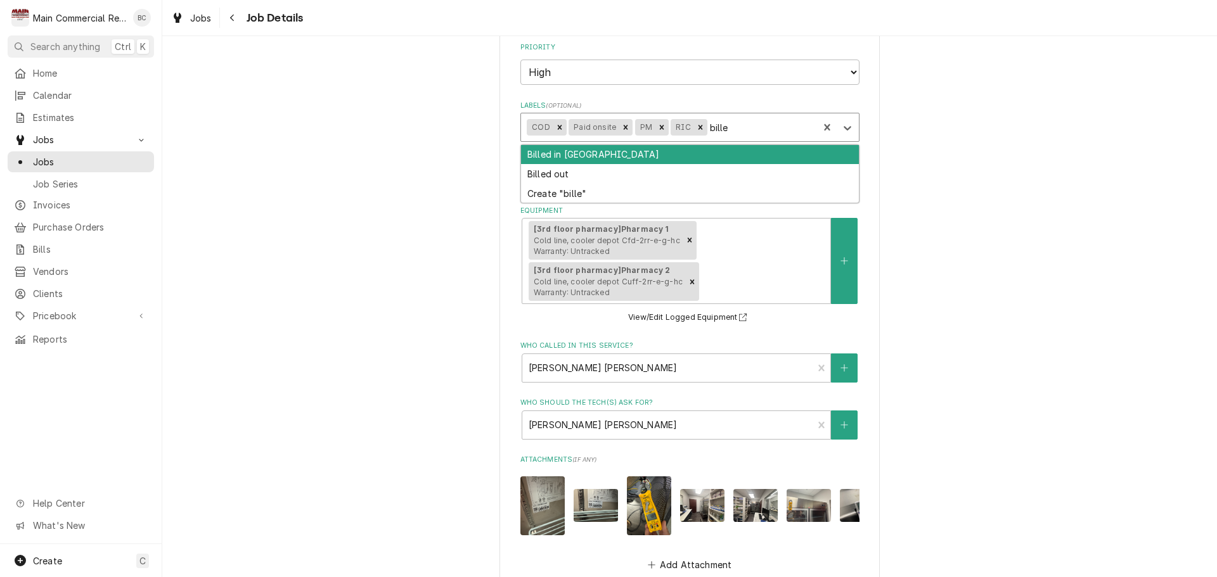
type input "billed"
click at [574, 160] on div "Billed in [GEOGRAPHIC_DATA]" at bounding box center [690, 155] width 338 height 20
type textarea "x"
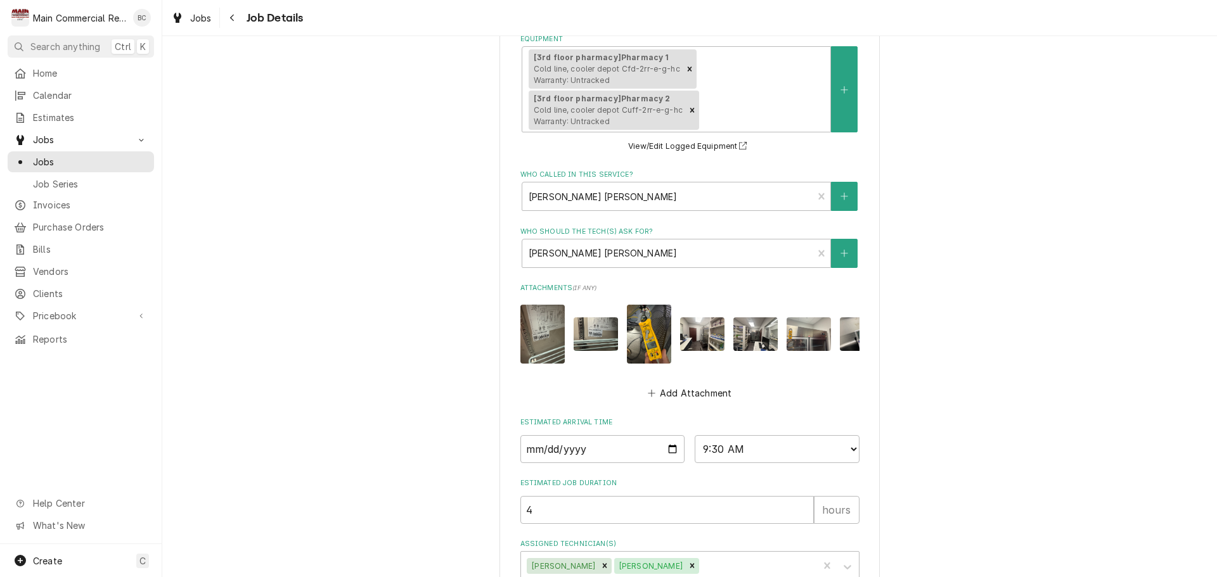
scroll to position [769, 0]
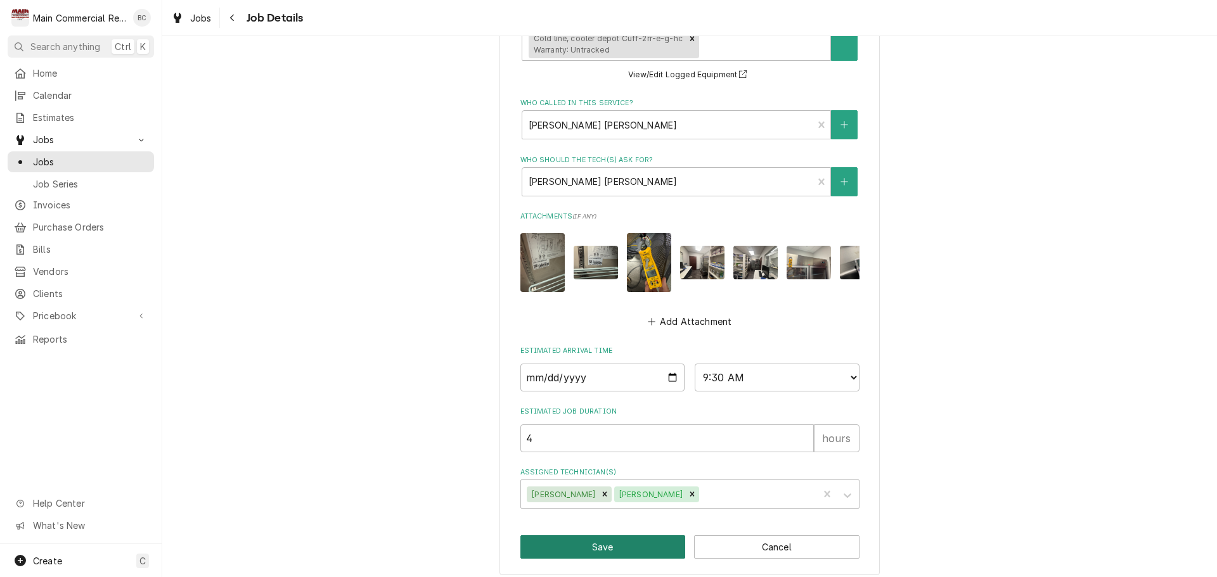
click at [620, 537] on button "Save" at bounding box center [602, 547] width 165 height 23
type textarea "x"
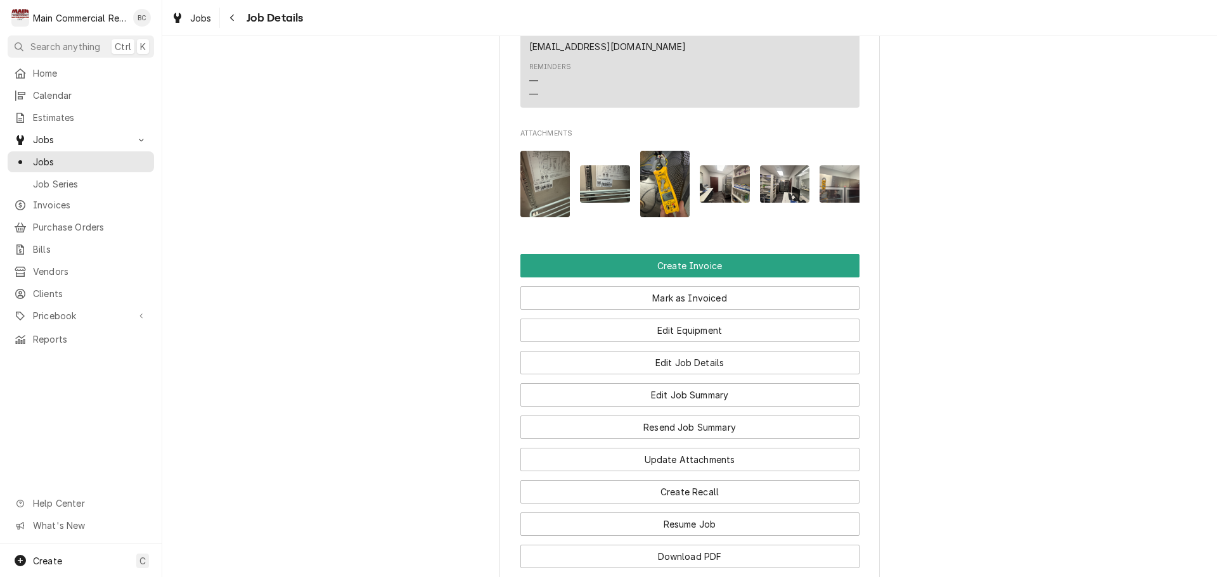
scroll to position [1077, 0]
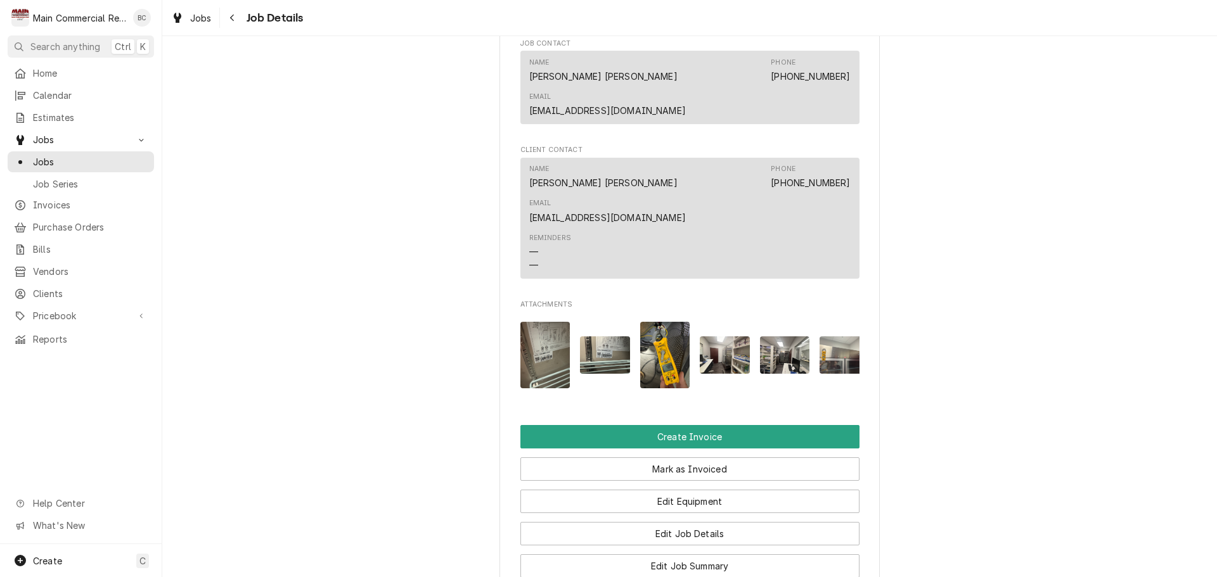
click at [541, 322] on img "Attachments" at bounding box center [545, 355] width 50 height 67
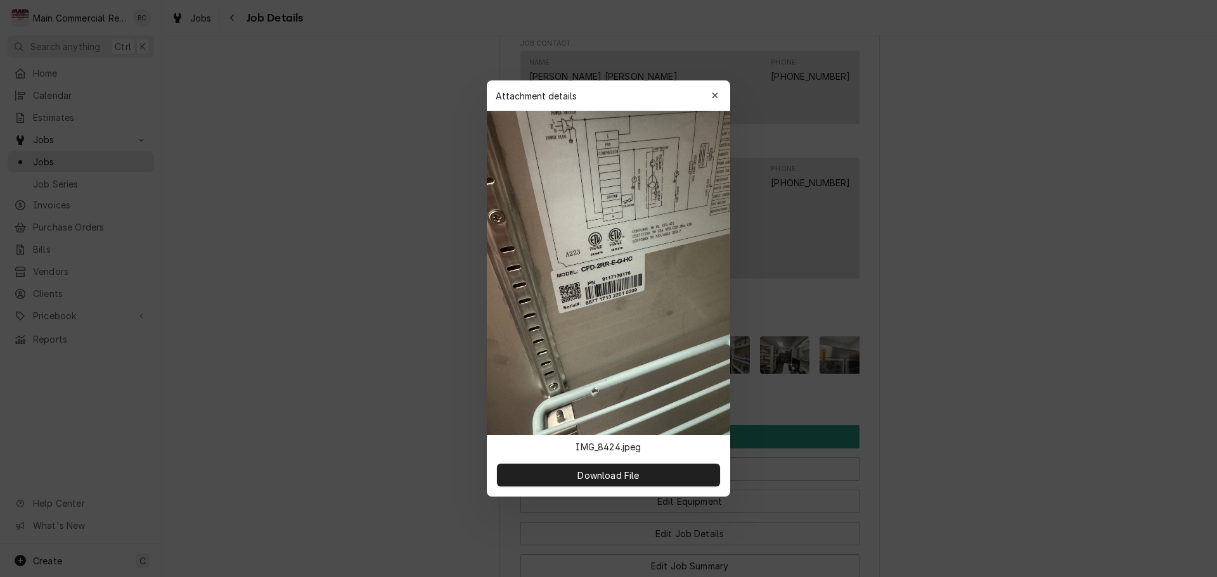
click at [715, 98] on icon "button" at bounding box center [715, 95] width 7 height 9
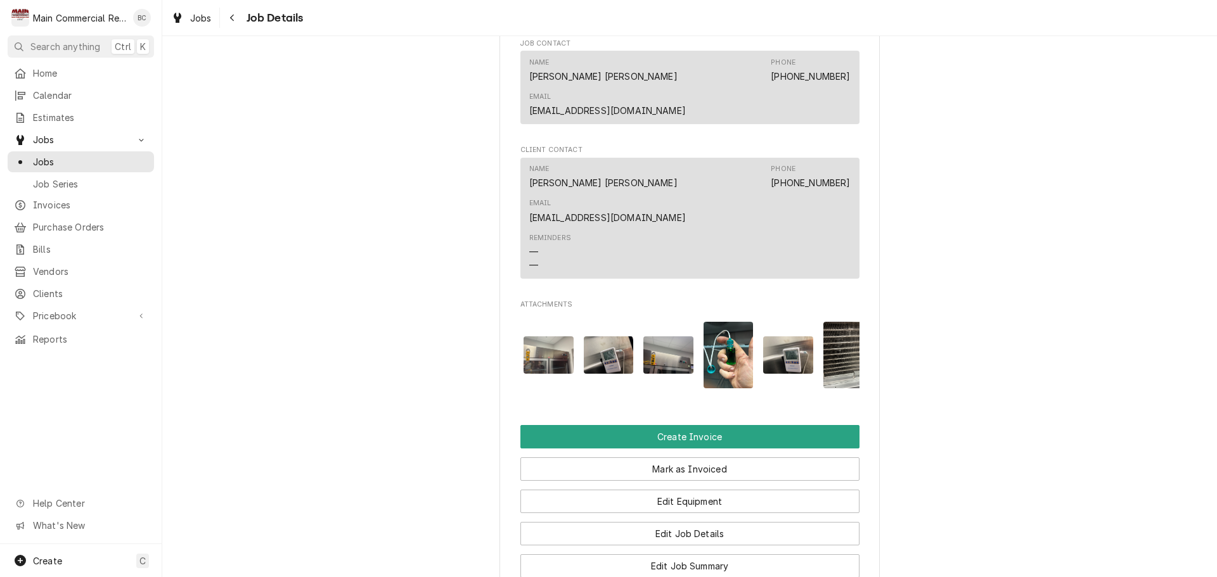
scroll to position [0, 380]
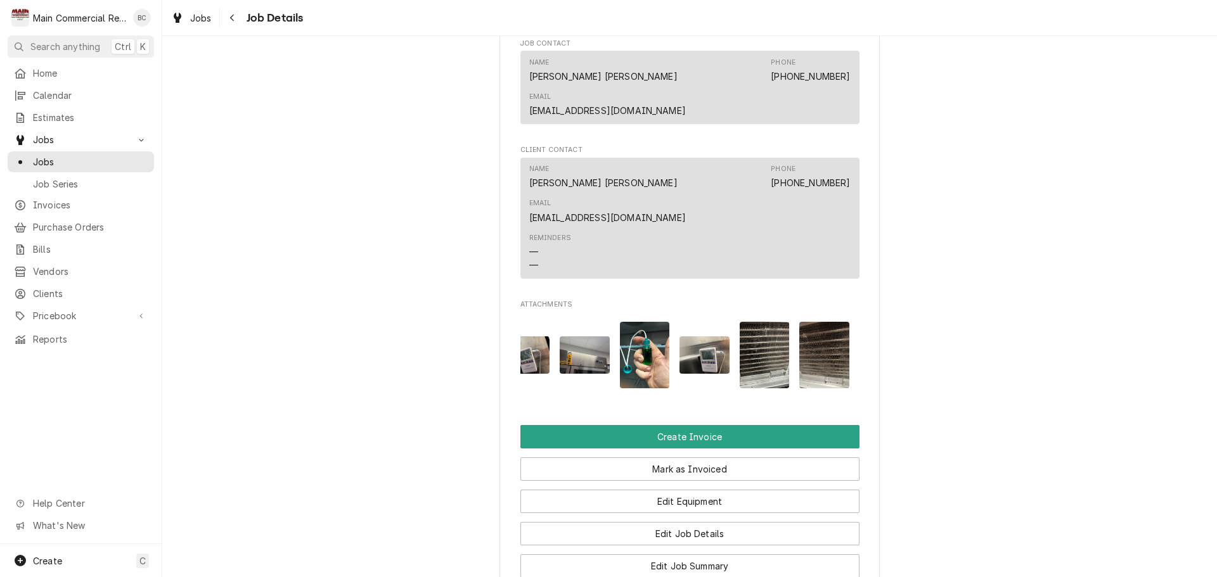
click at [642, 322] on img "Attachments" at bounding box center [645, 355] width 50 height 67
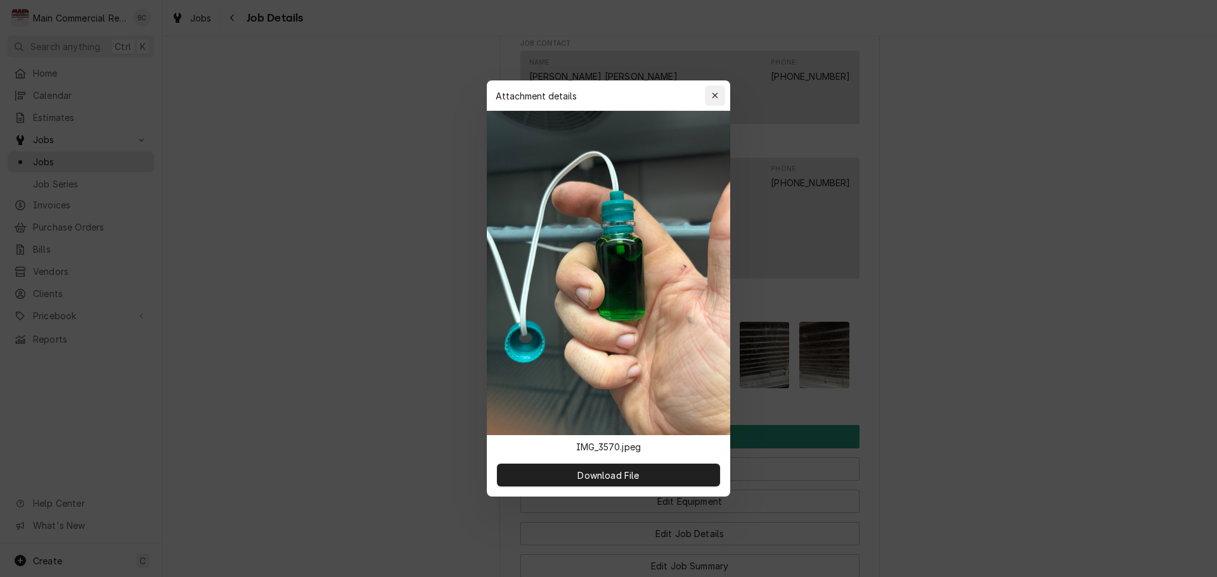
click at [715, 102] on button "button" at bounding box center [715, 96] width 20 height 20
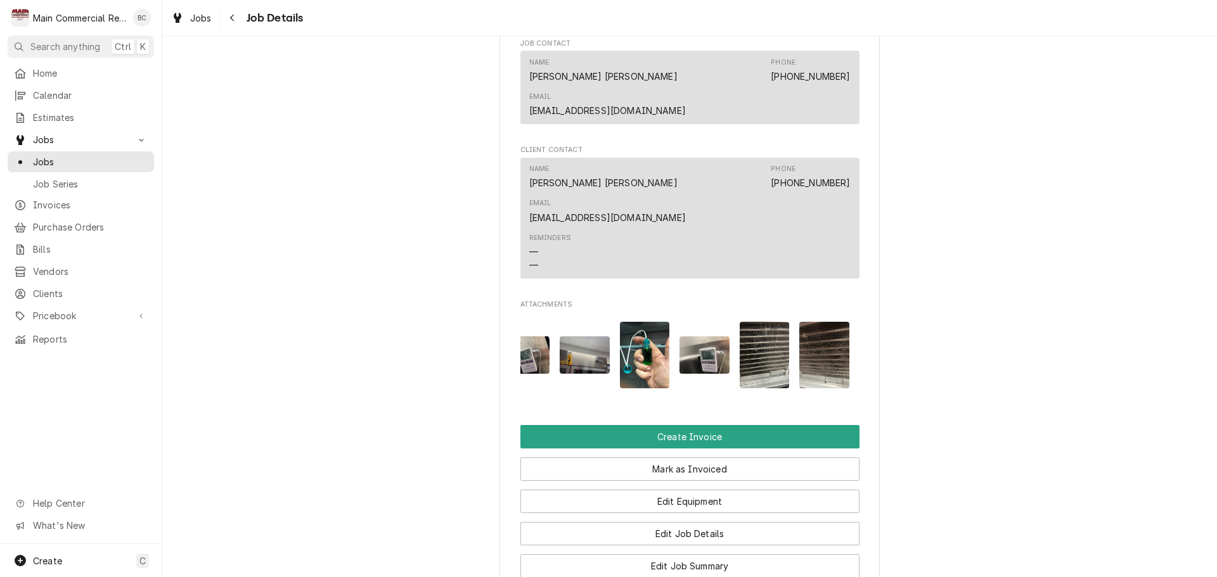
click at [770, 322] on img "Attachments" at bounding box center [765, 355] width 50 height 67
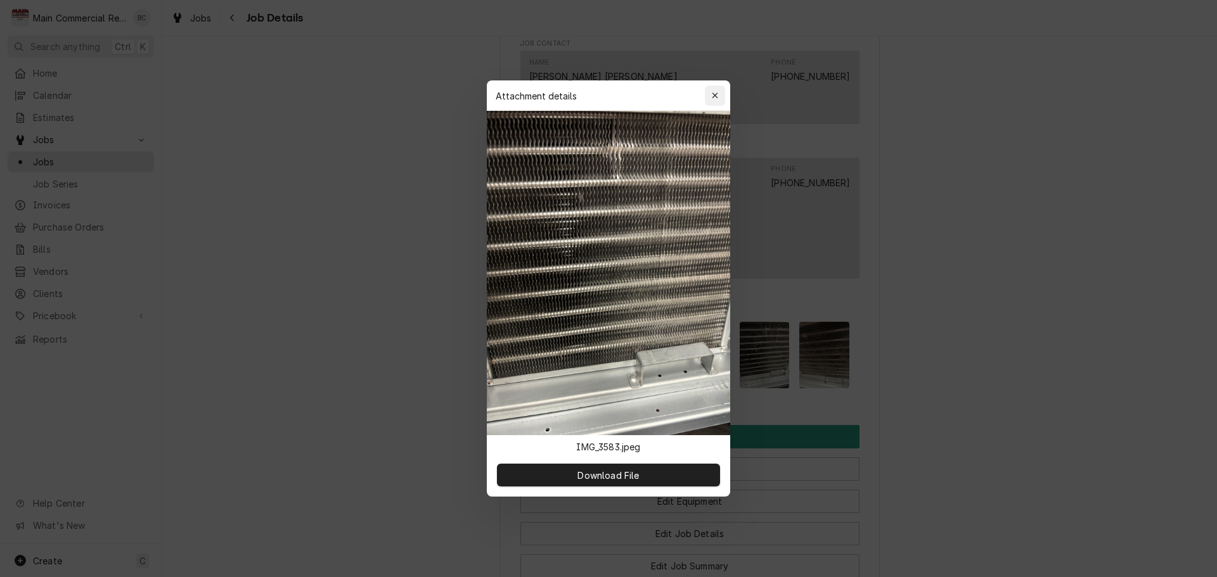
click at [717, 95] on icon "button" at bounding box center [715, 95] width 7 height 9
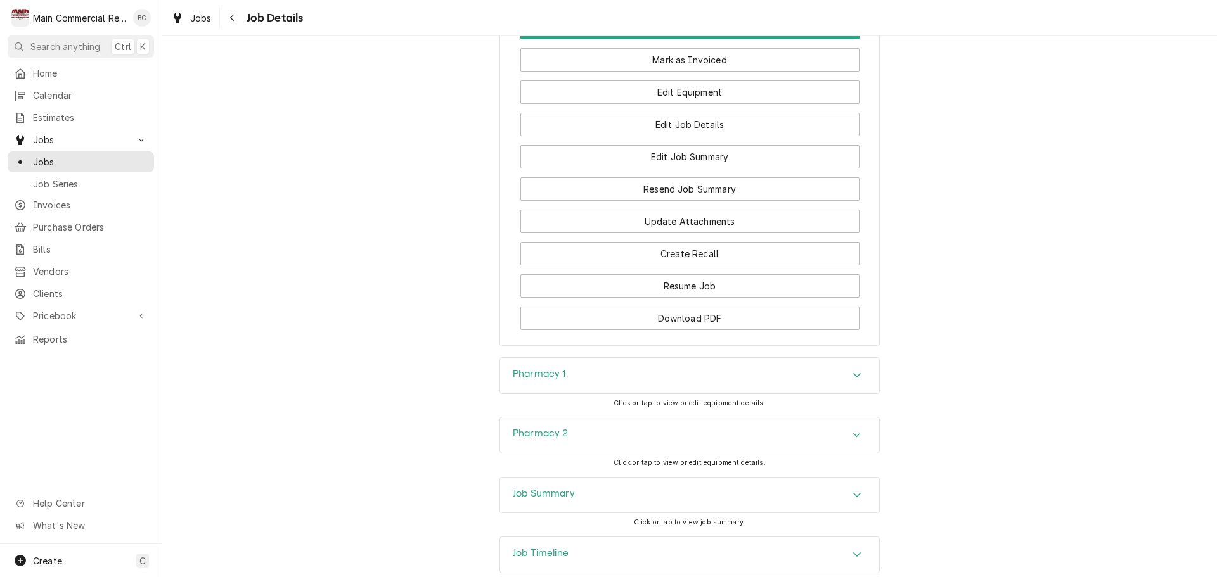
scroll to position [1170, 0]
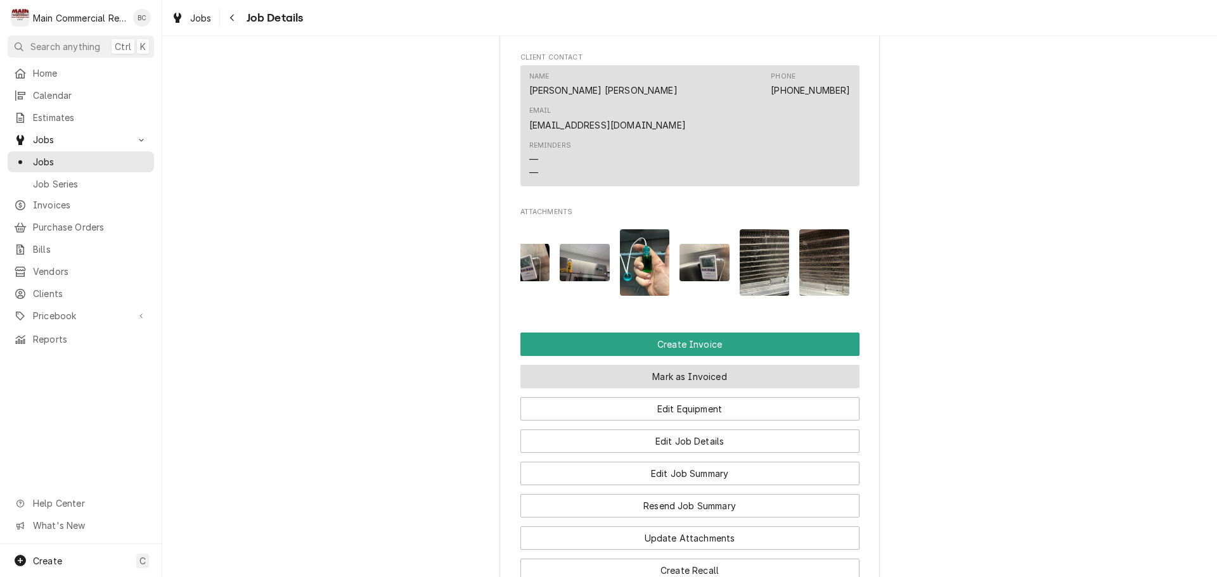
click at [698, 365] on button "Mark as Invoiced" at bounding box center [689, 376] width 339 height 23
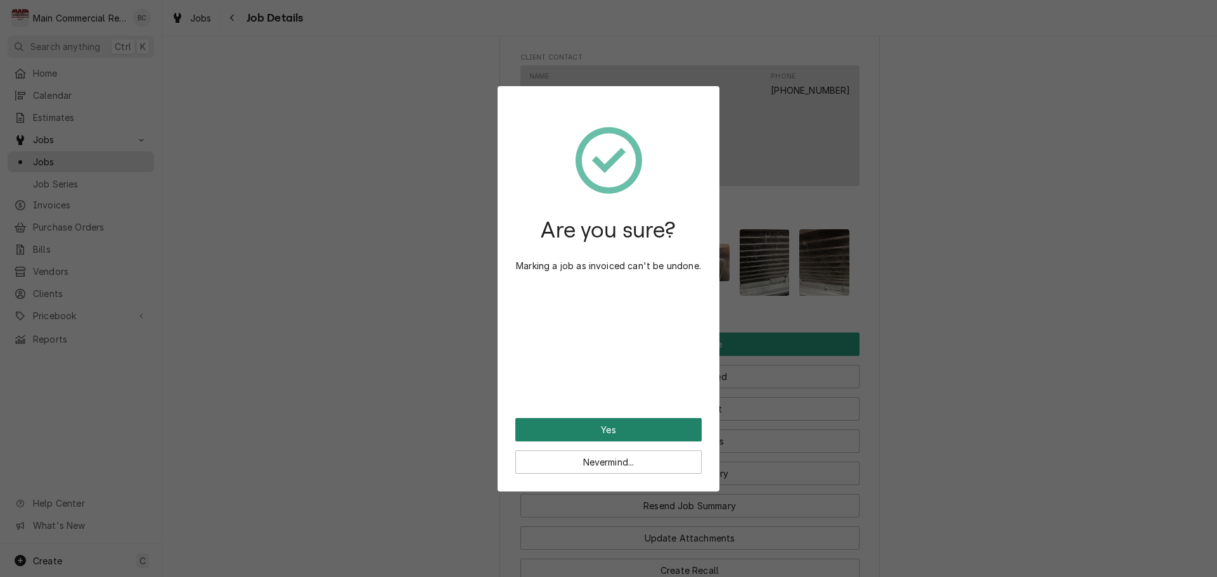
click at [613, 433] on button "Yes" at bounding box center [608, 429] width 186 height 23
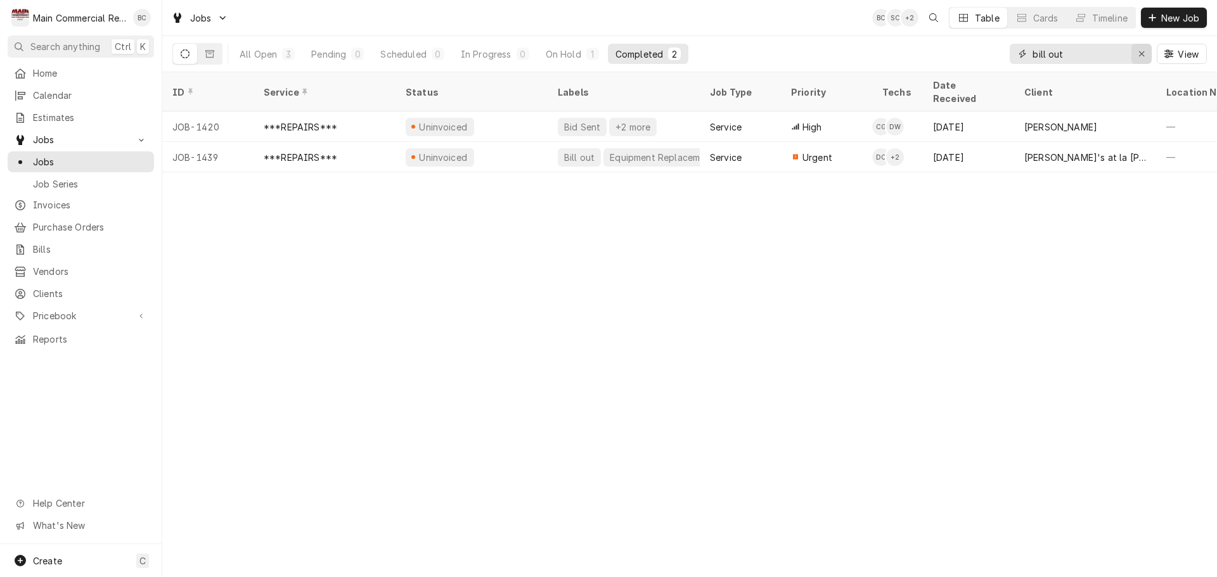
click at [1141, 53] on icon "Erase input" at bounding box center [1141, 53] width 5 height 5
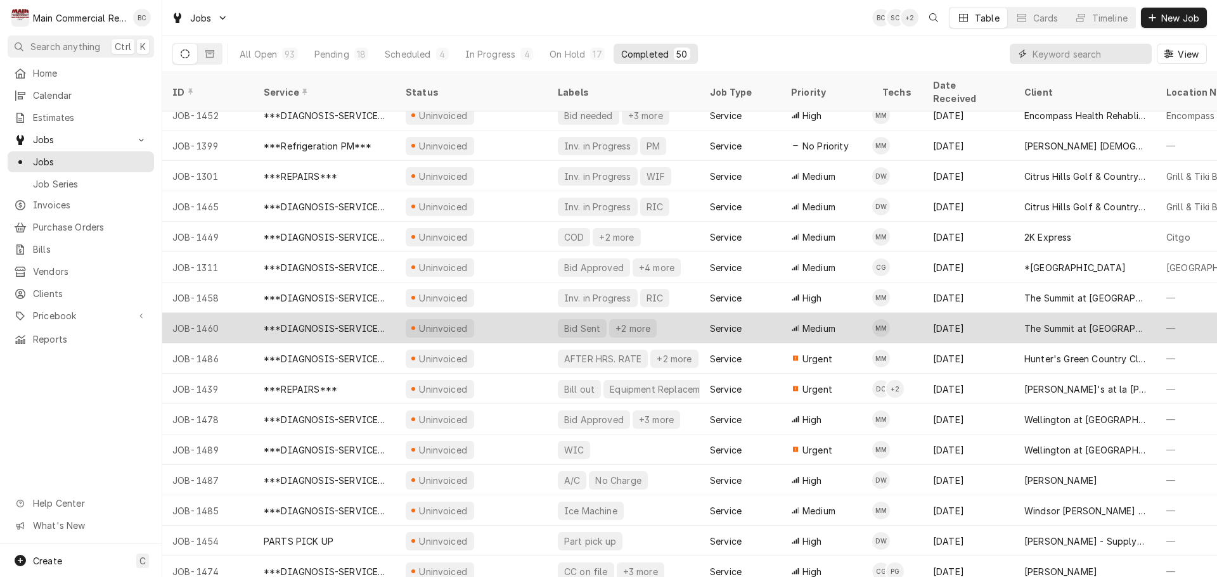
scroll to position [1049, 0]
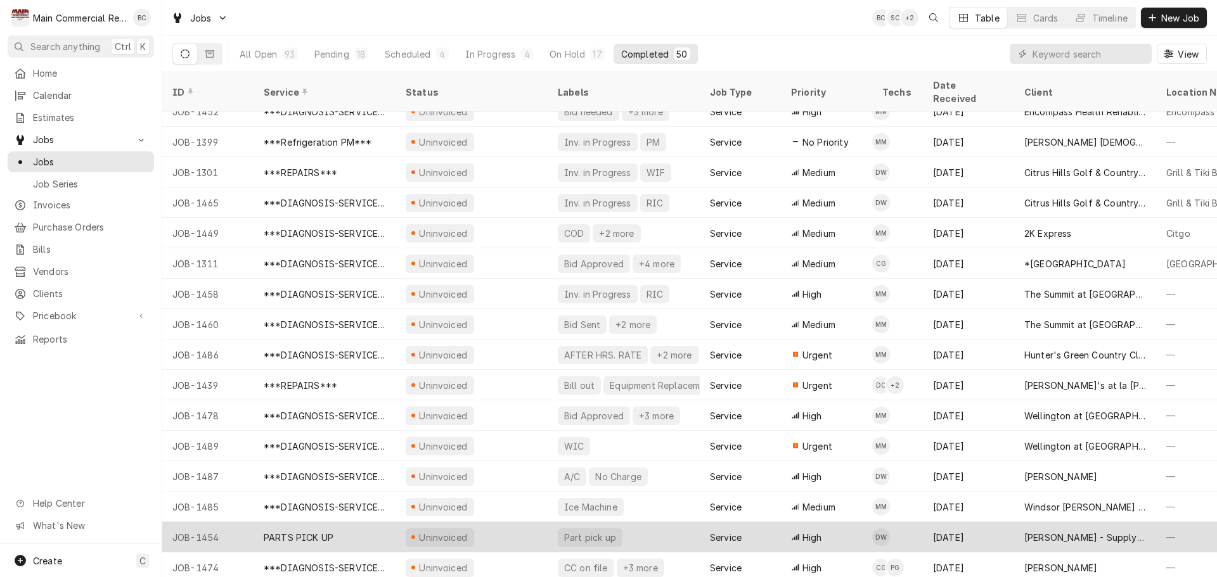
click at [306, 531] on div "PARTS PICK UP" at bounding box center [299, 537] width 70 height 13
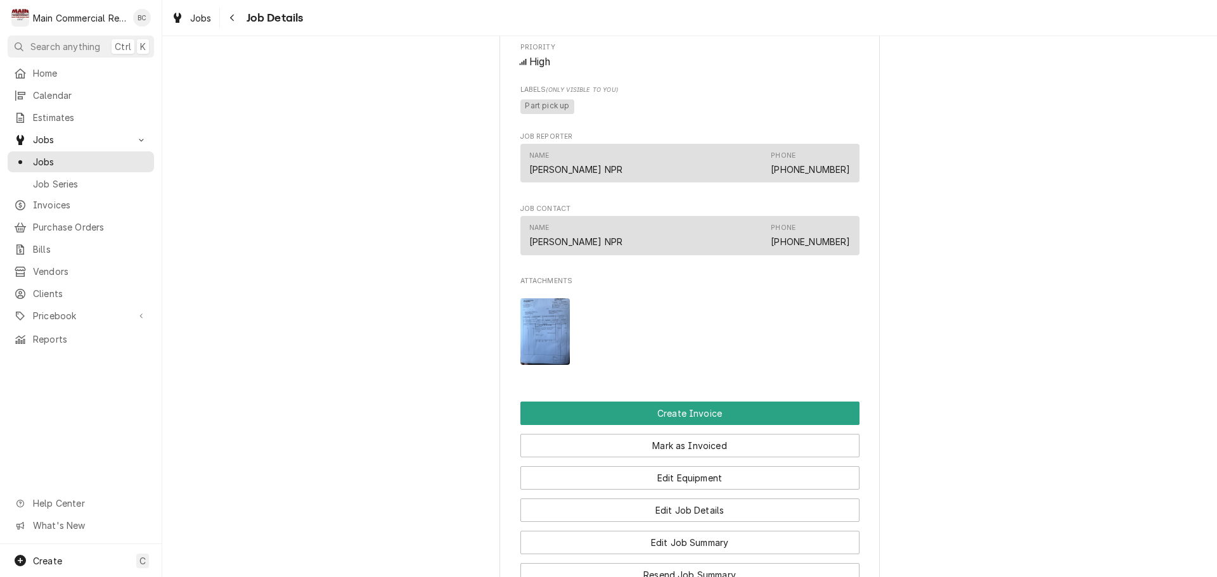
scroll to position [760, 0]
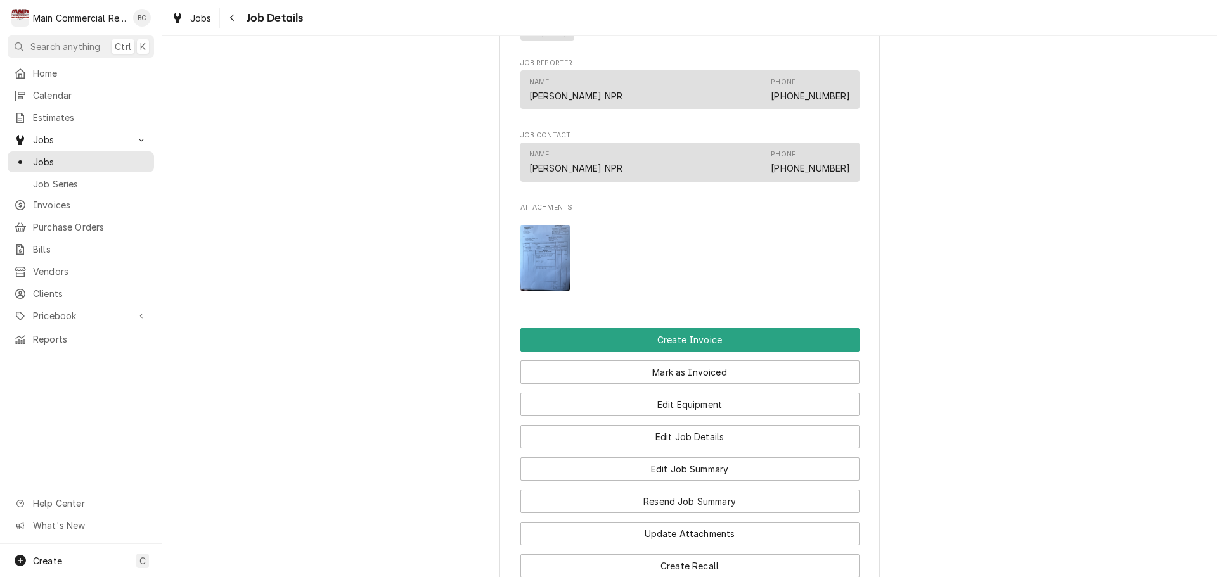
click at [541, 288] on img "Attachments" at bounding box center [545, 258] width 50 height 67
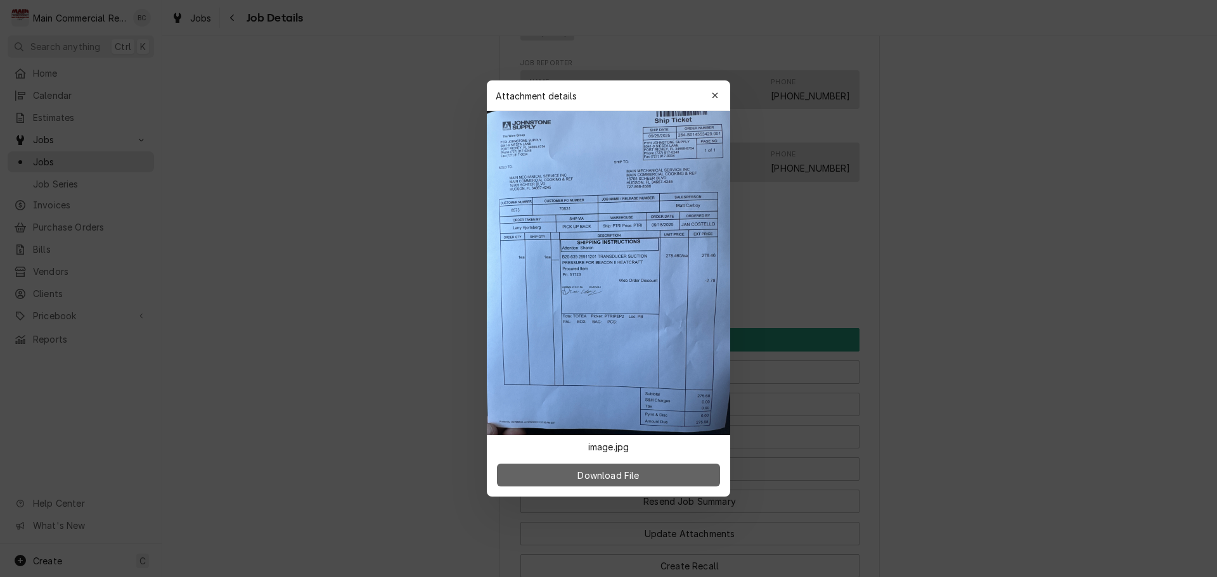
click at [610, 476] on span "Download File" at bounding box center [608, 475] width 67 height 13
click at [909, 322] on div at bounding box center [608, 288] width 1217 height 577
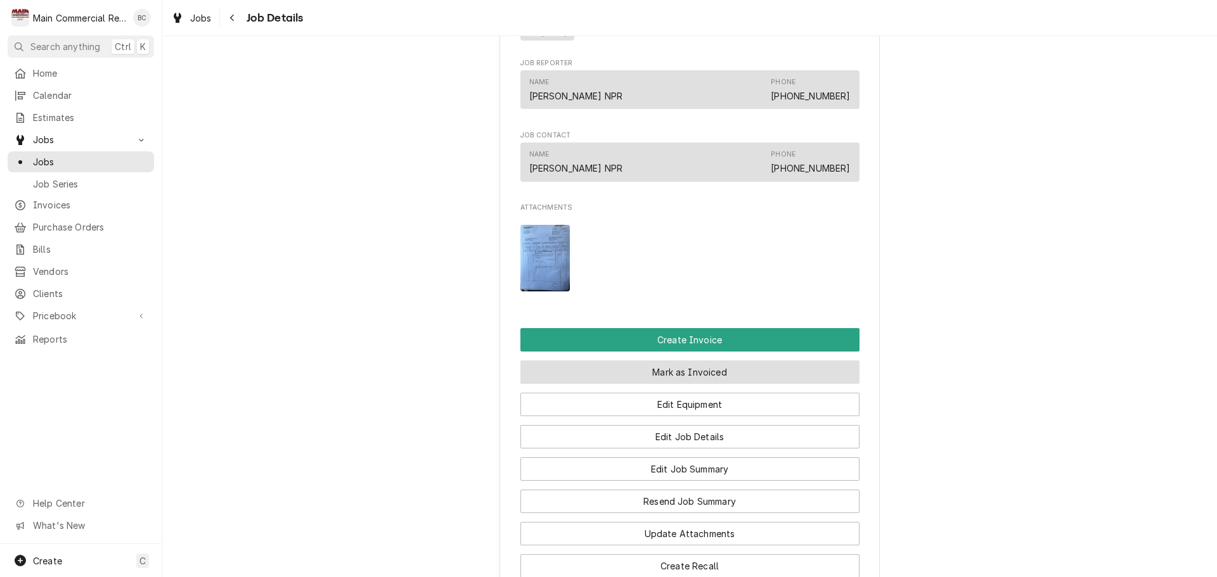
click at [672, 384] on button "Mark as Invoiced" at bounding box center [689, 372] width 339 height 23
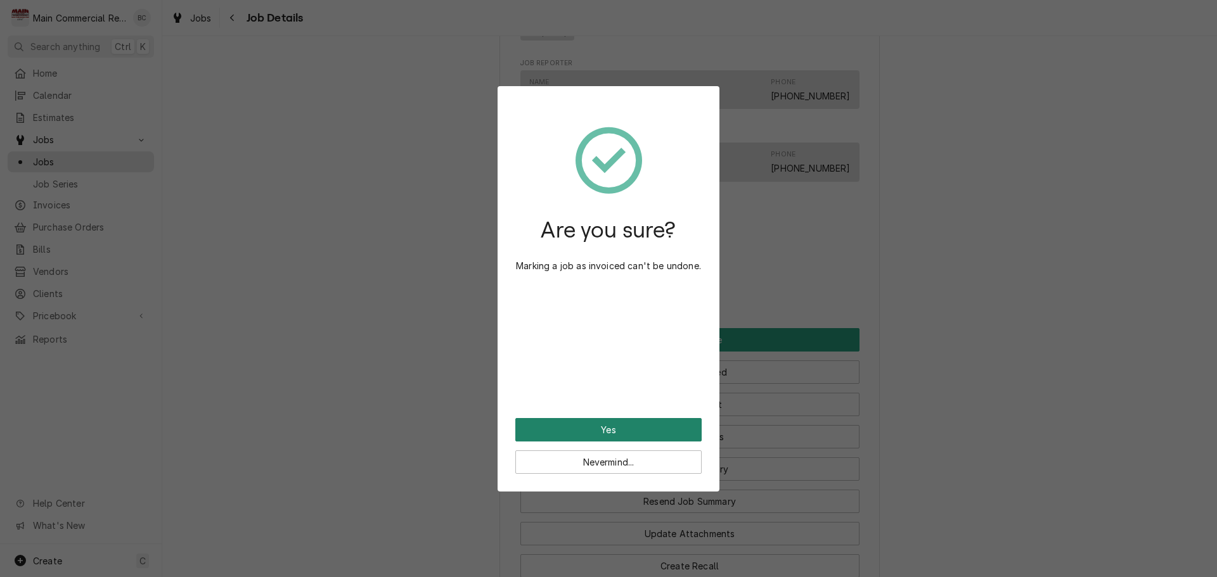
click at [643, 439] on button "Yes" at bounding box center [608, 429] width 186 height 23
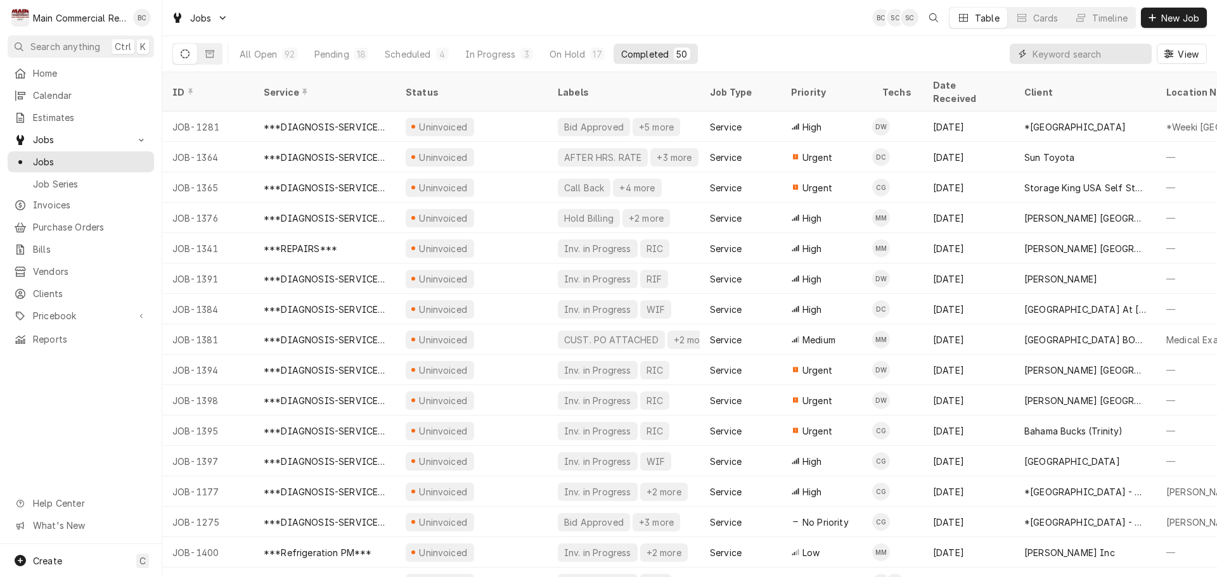
click at [1078, 58] on input "Dynamic Content Wrapper" at bounding box center [1088, 54] width 113 height 20
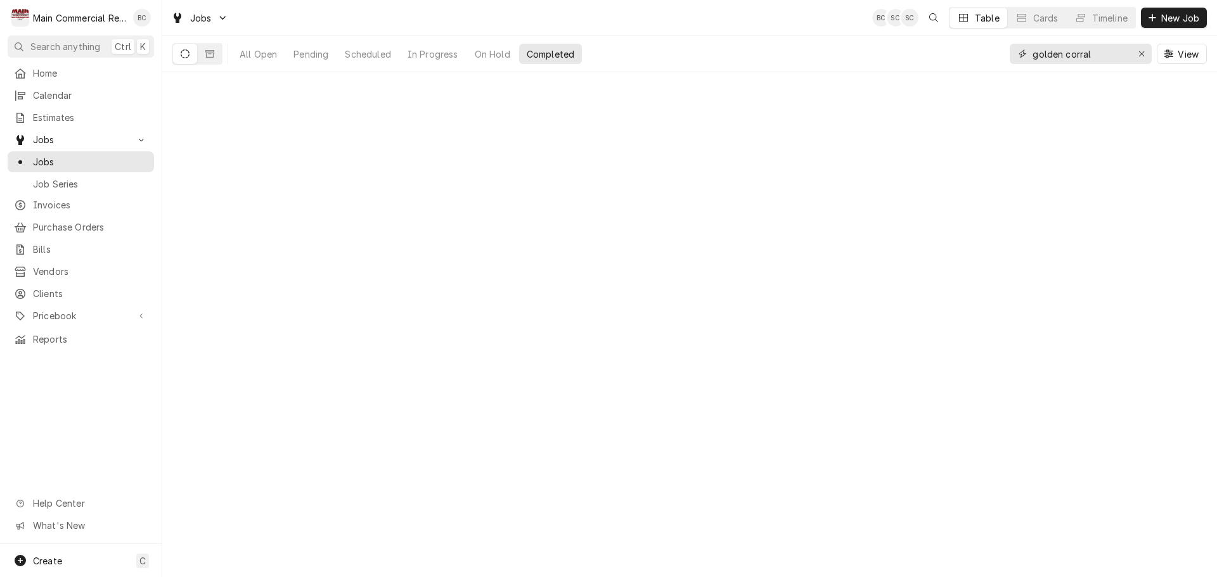
type input "golden corral"
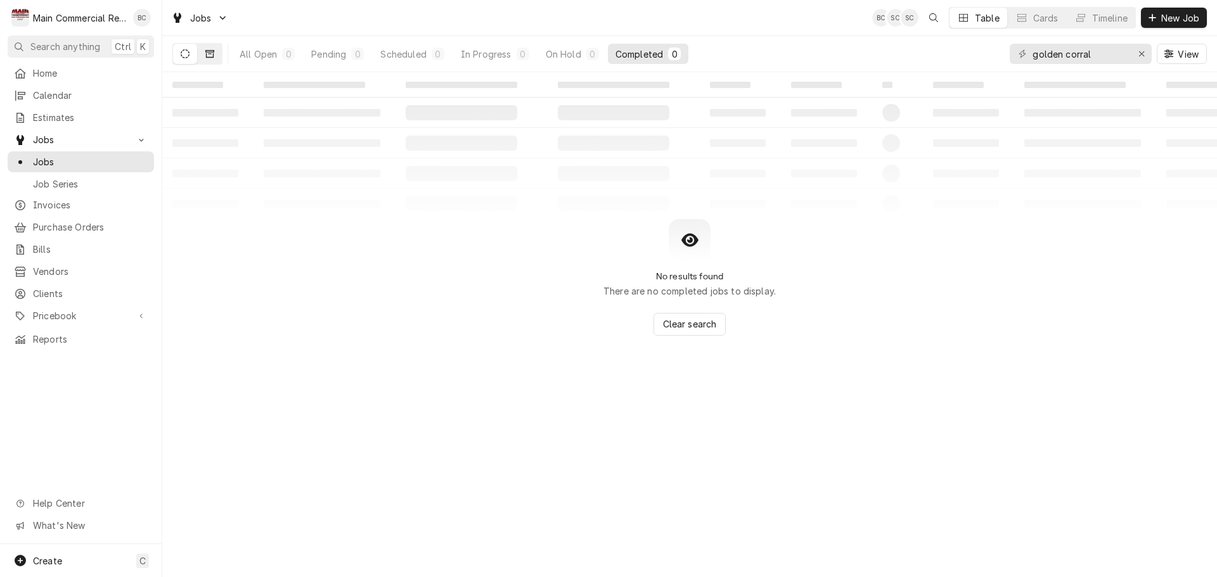
click at [214, 54] on button "Dynamic Content Wrapper" at bounding box center [210, 54] width 24 height 20
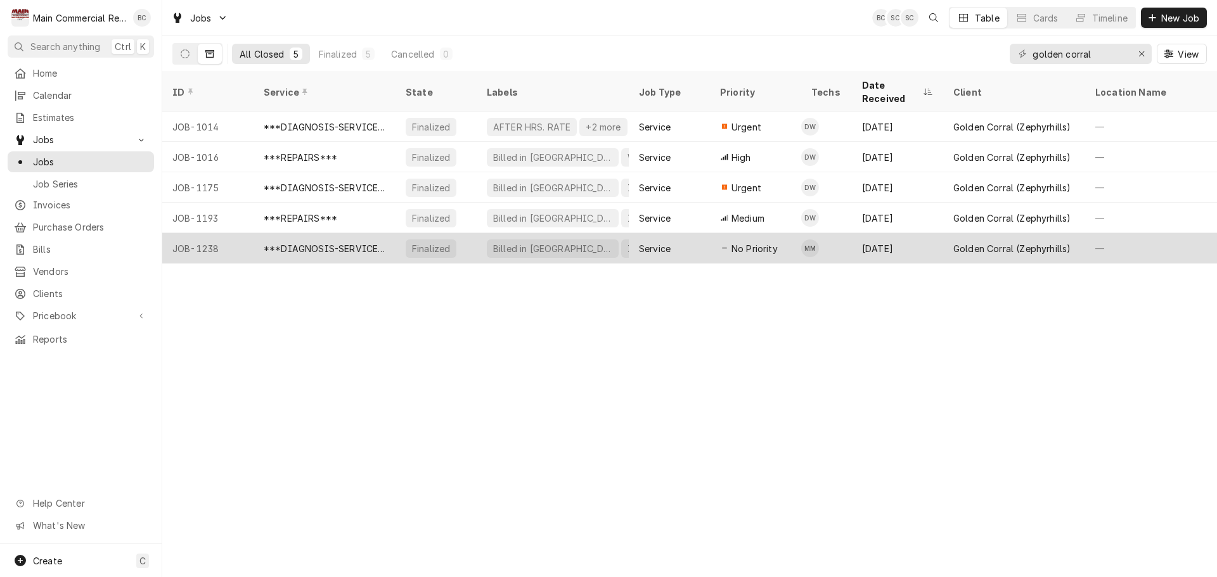
click at [439, 242] on div "Finalized" at bounding box center [431, 248] width 41 height 13
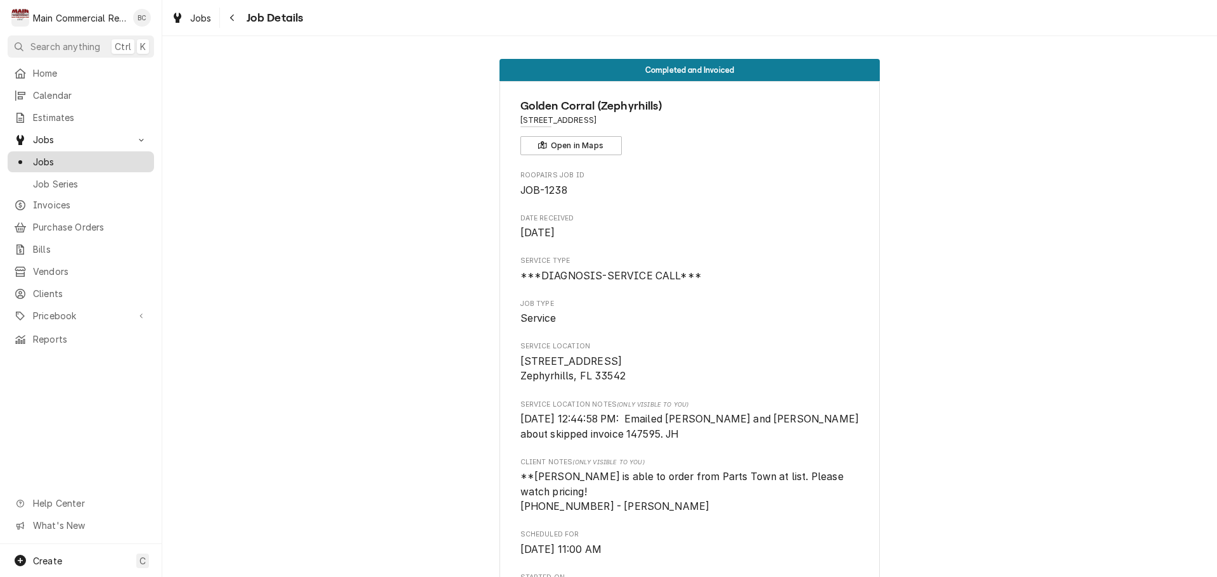
click at [48, 158] on span "Jobs" at bounding box center [90, 161] width 115 height 13
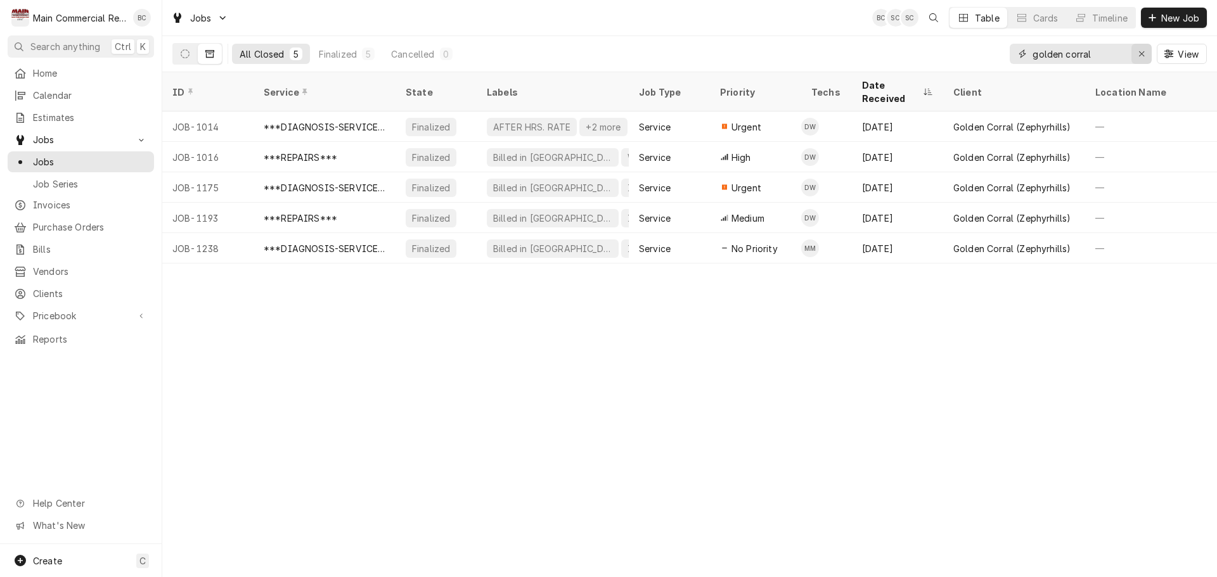
click at [1141, 51] on icon "Erase input" at bounding box center [1141, 53] width 7 height 9
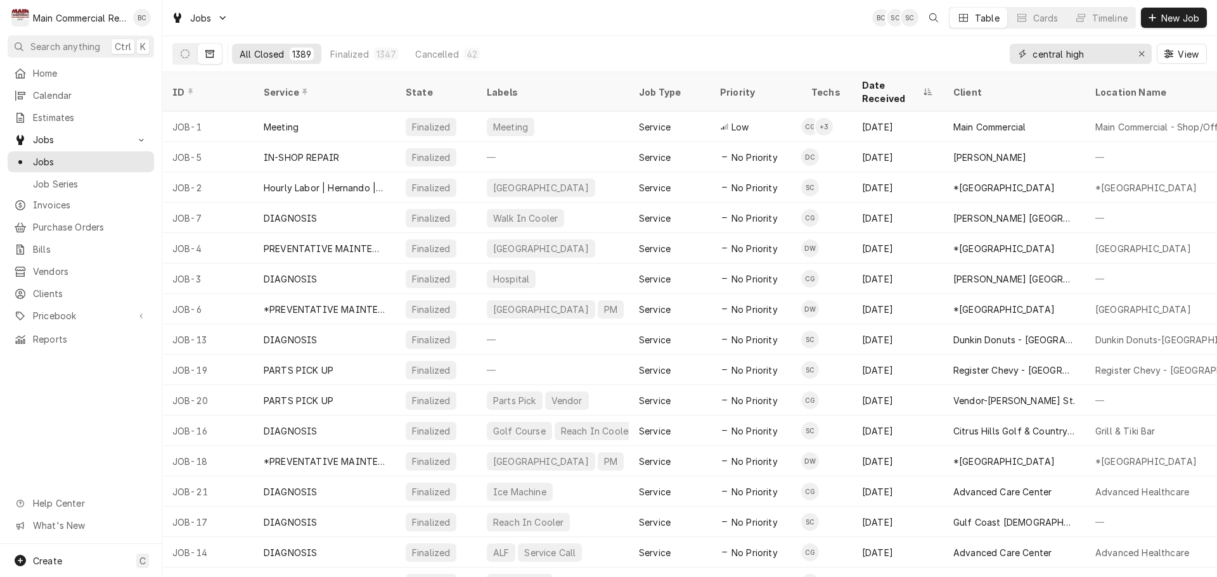
type input "central high"
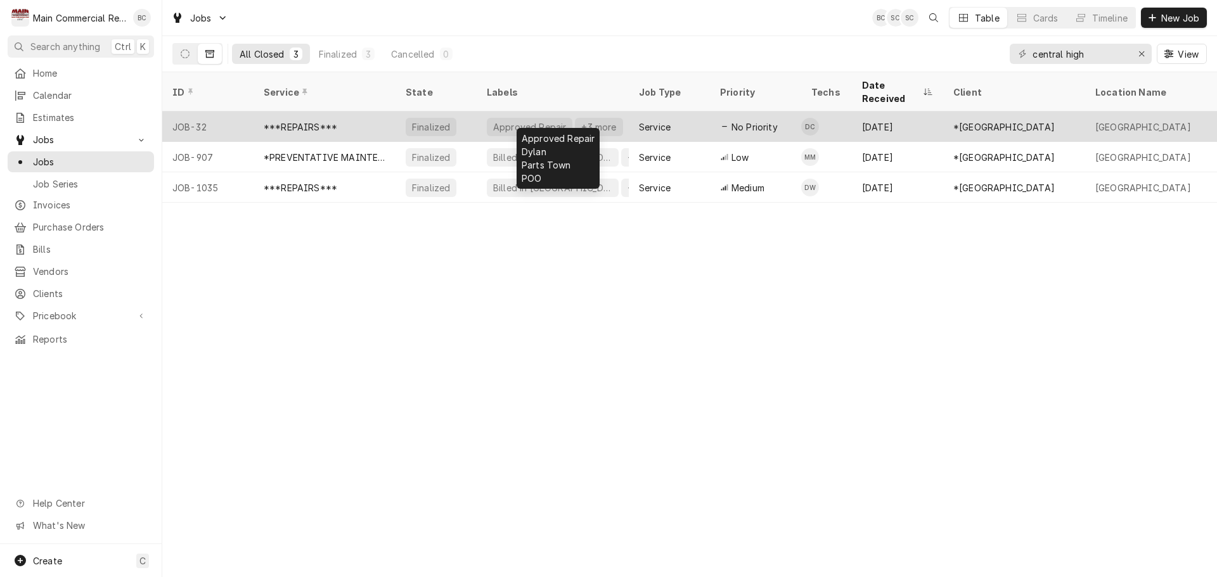
click at [549, 120] on div "Approved Repair" at bounding box center [529, 126] width 75 height 13
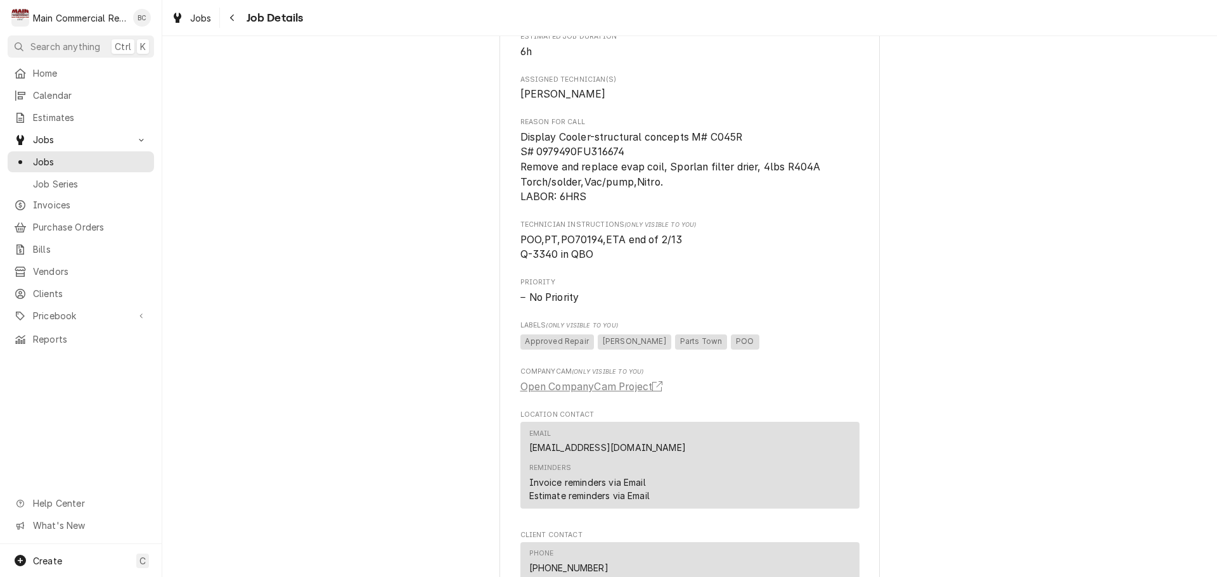
scroll to position [964, 0]
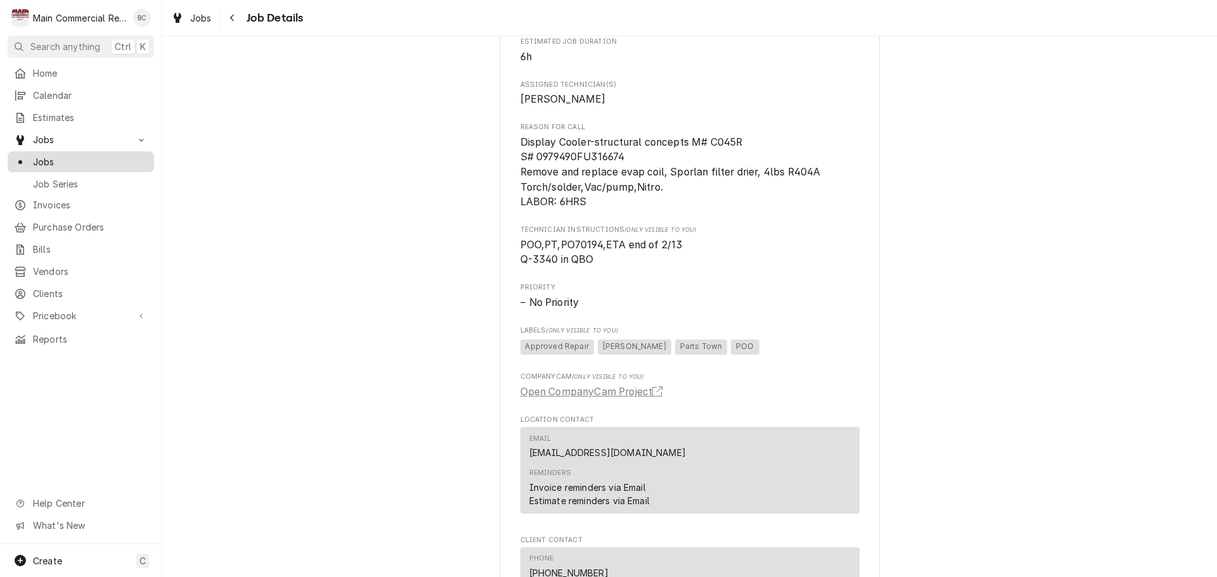
click at [67, 156] on span "Jobs" at bounding box center [90, 161] width 115 height 13
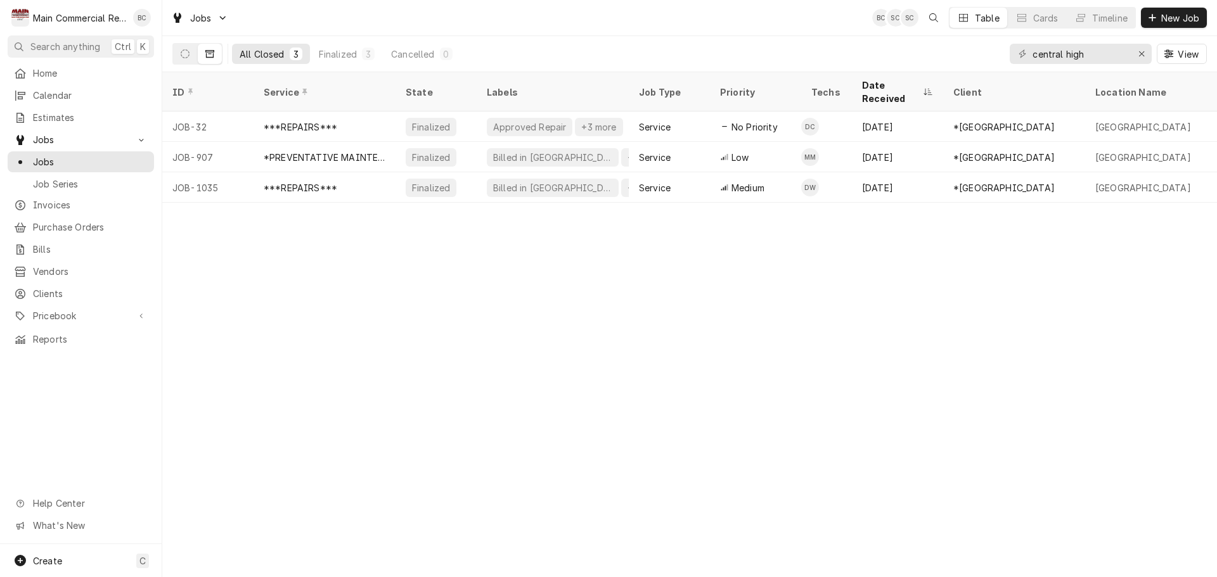
click at [213, 57] on icon "Dynamic Content Wrapper" at bounding box center [209, 54] width 9 height 8
click at [1139, 52] on icon "Erase input" at bounding box center [1141, 53] width 5 height 5
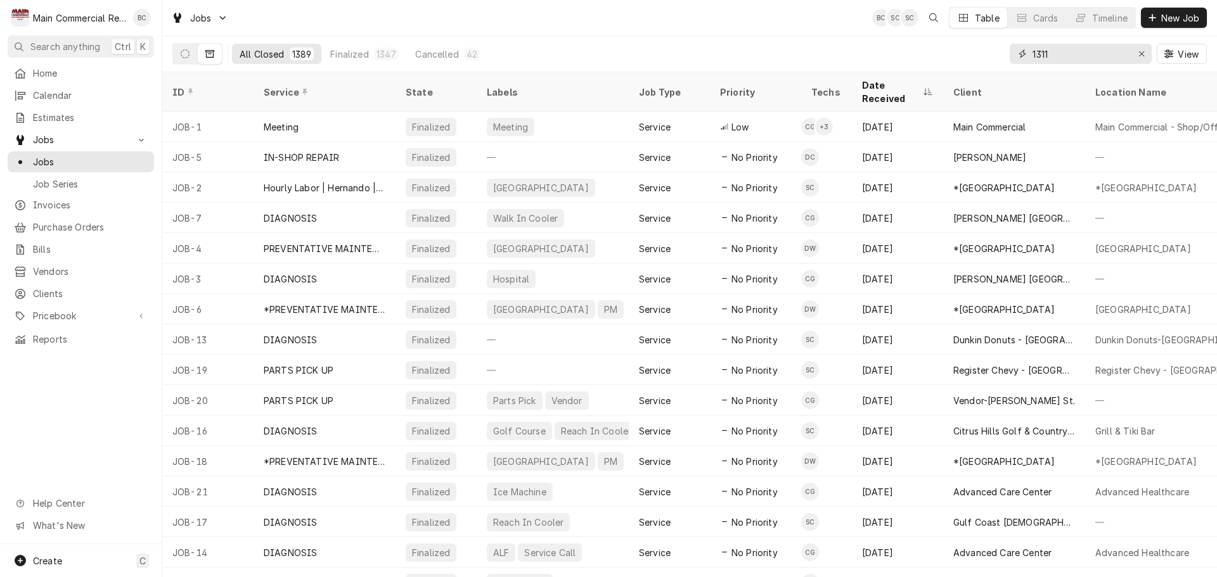
type input "1311"
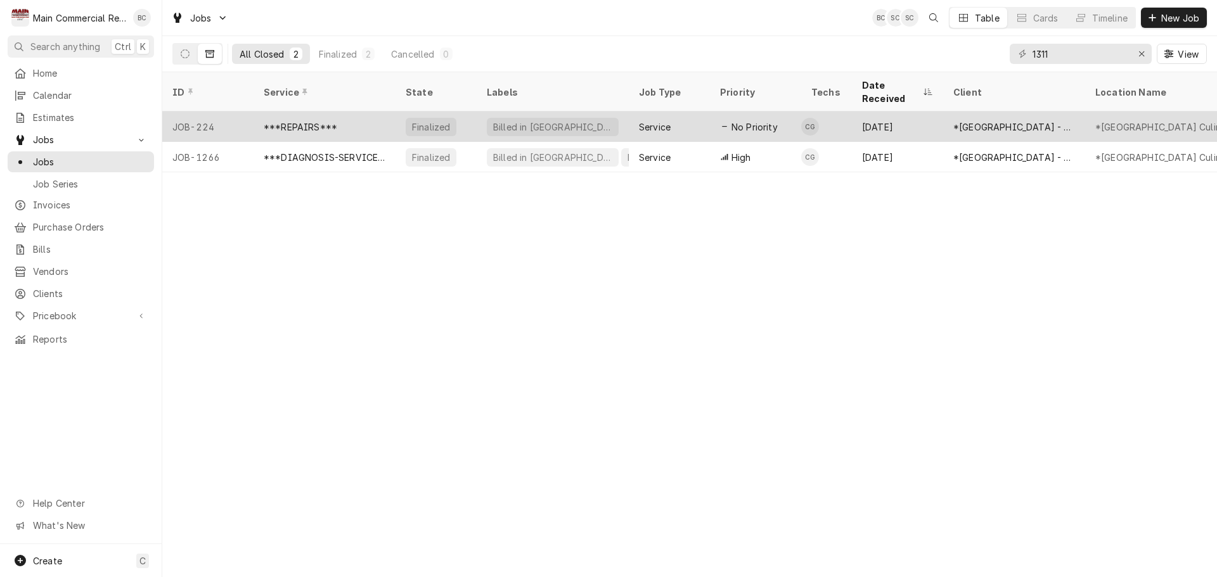
click at [506, 120] on div "Billed in [GEOGRAPHIC_DATA]" at bounding box center [553, 126] width 122 height 13
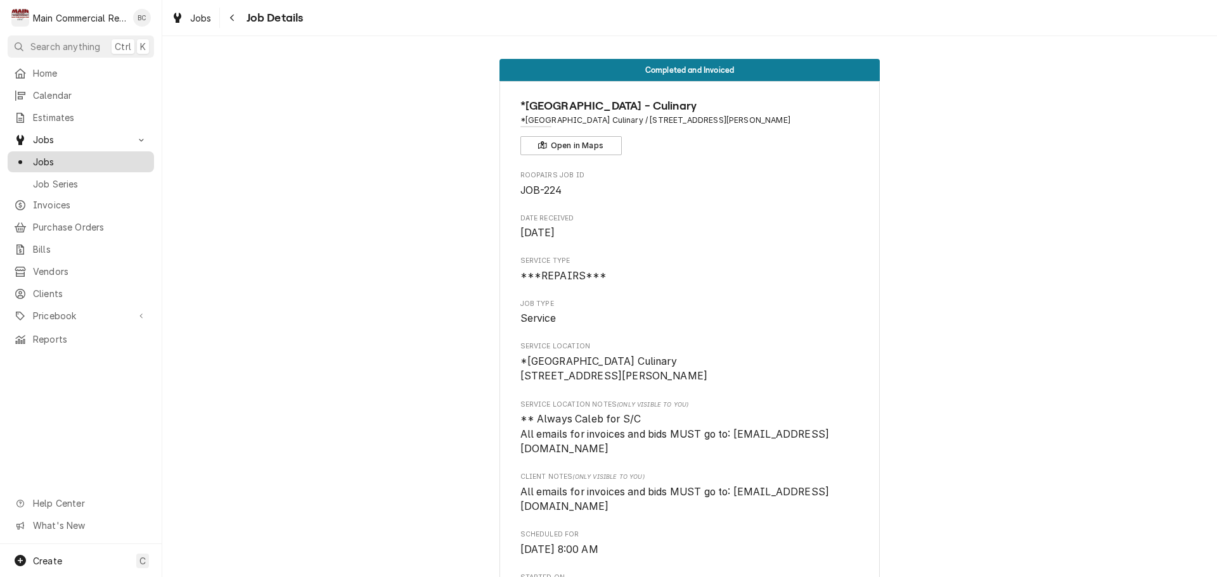
click at [86, 162] on span "Jobs" at bounding box center [90, 161] width 115 height 13
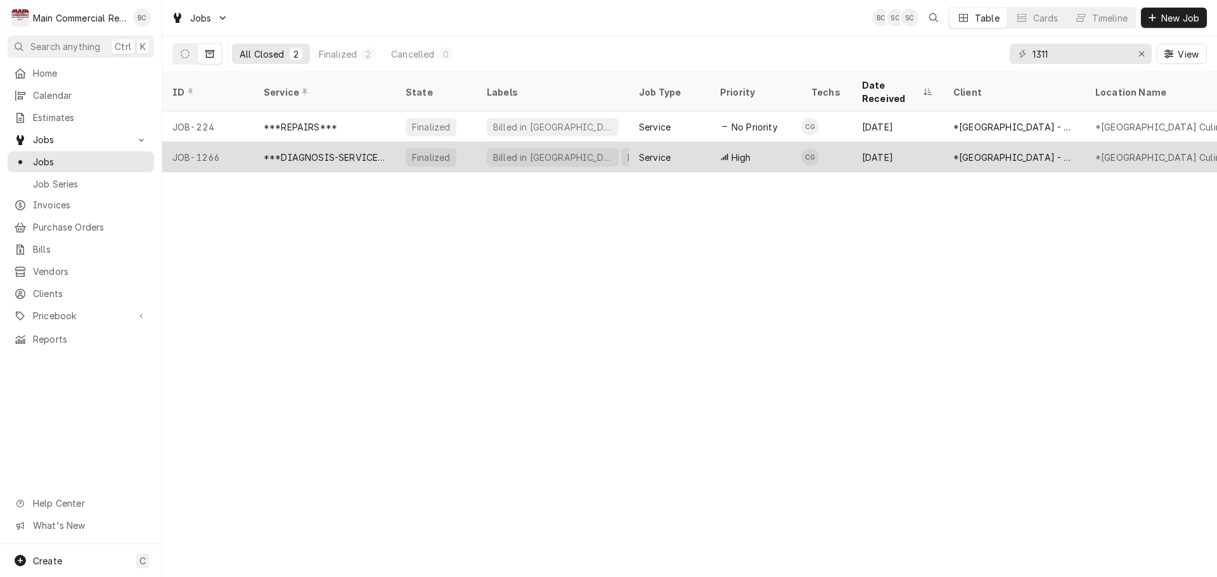
click at [333, 151] on div "***DIAGNOSIS-SERVICE CALL***" at bounding box center [325, 157] width 122 height 13
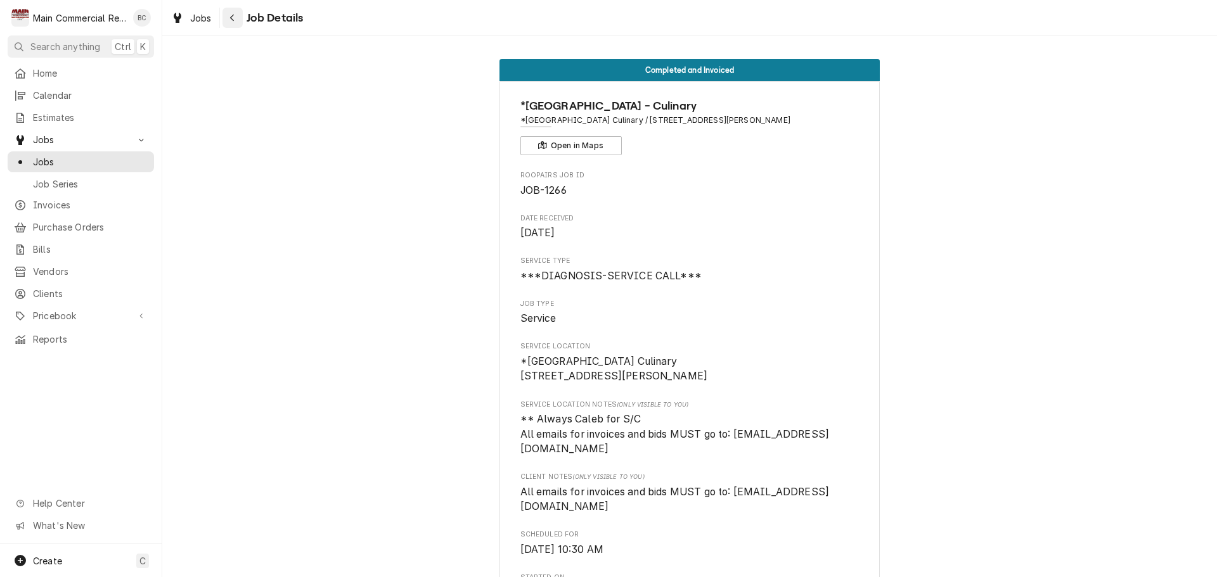
click at [236, 16] on div "Navigate back" at bounding box center [232, 17] width 13 height 13
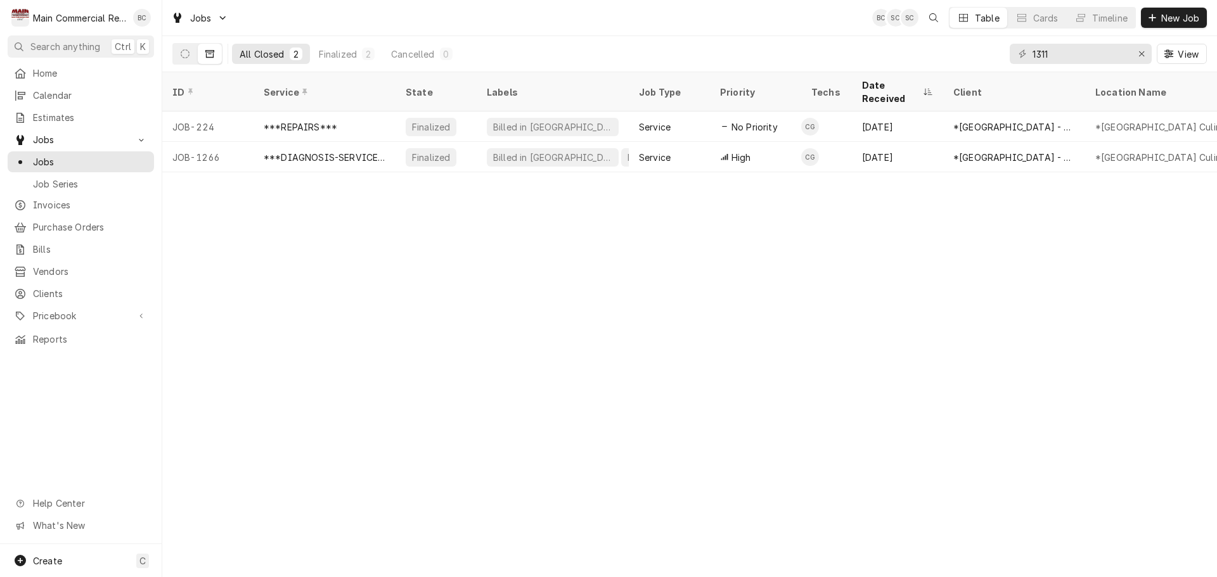
click at [1030, 55] on div "1311" at bounding box center [1081, 54] width 142 height 20
click at [1067, 55] on input "1311" at bounding box center [1079, 54] width 95 height 20
type input "1"
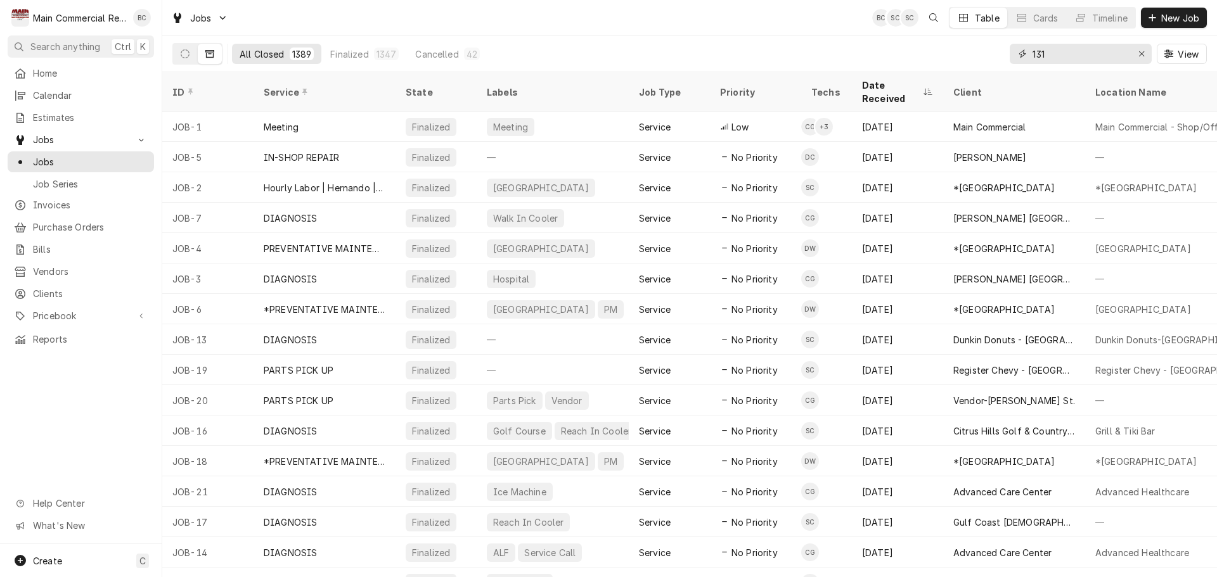
type input "1311"
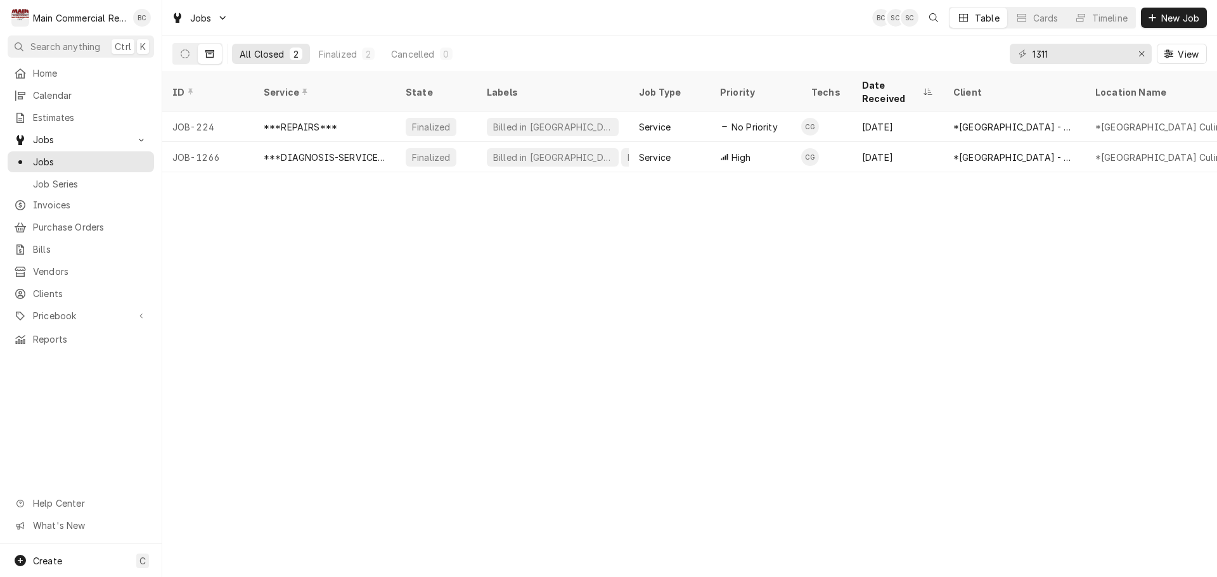
click at [209, 55] on icon "Dynamic Content Wrapper" at bounding box center [209, 53] width 9 height 9
click at [179, 53] on button "Dynamic Content Wrapper" at bounding box center [185, 54] width 24 height 20
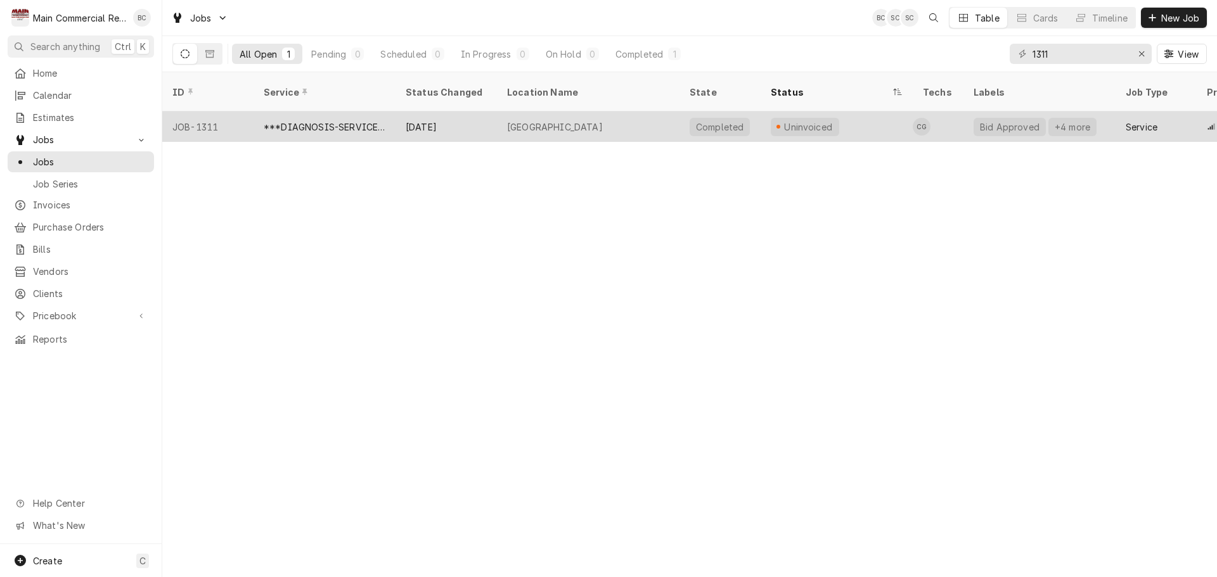
click at [354, 119] on div "***DIAGNOSIS-SERVICE CALL***" at bounding box center [324, 127] width 142 height 30
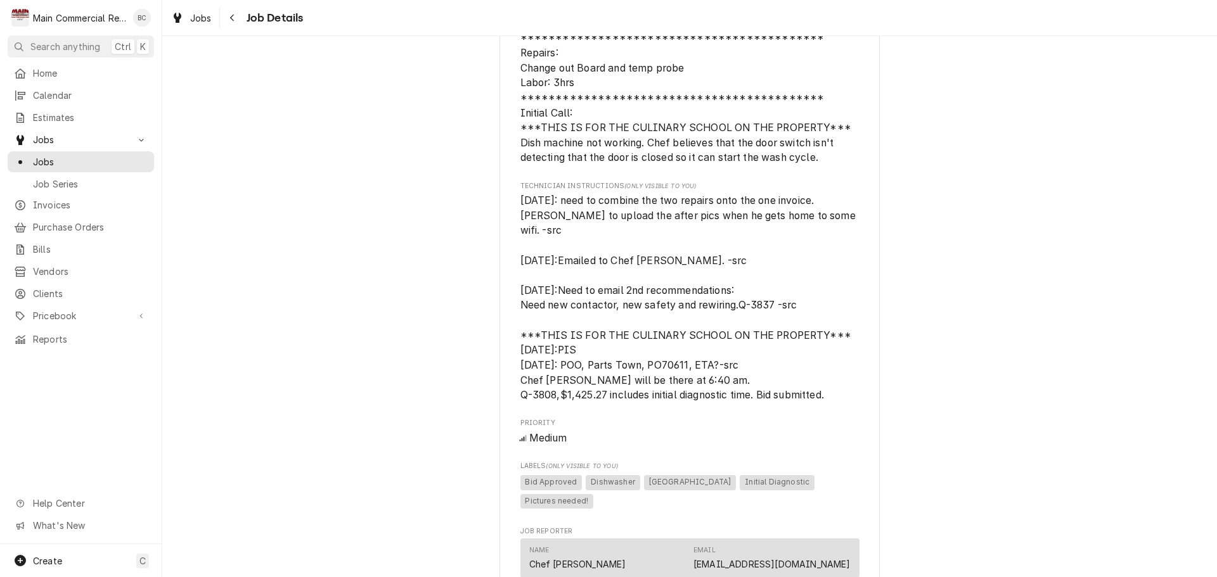
scroll to position [1077, 0]
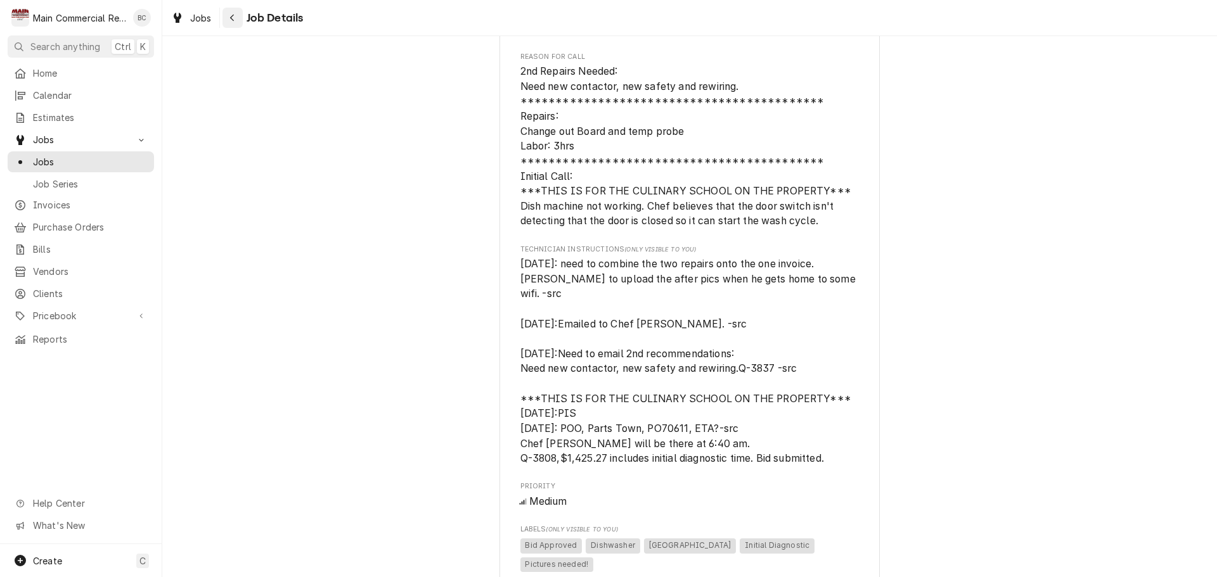
click at [233, 20] on icon "Navigate back" at bounding box center [232, 18] width 4 height 7
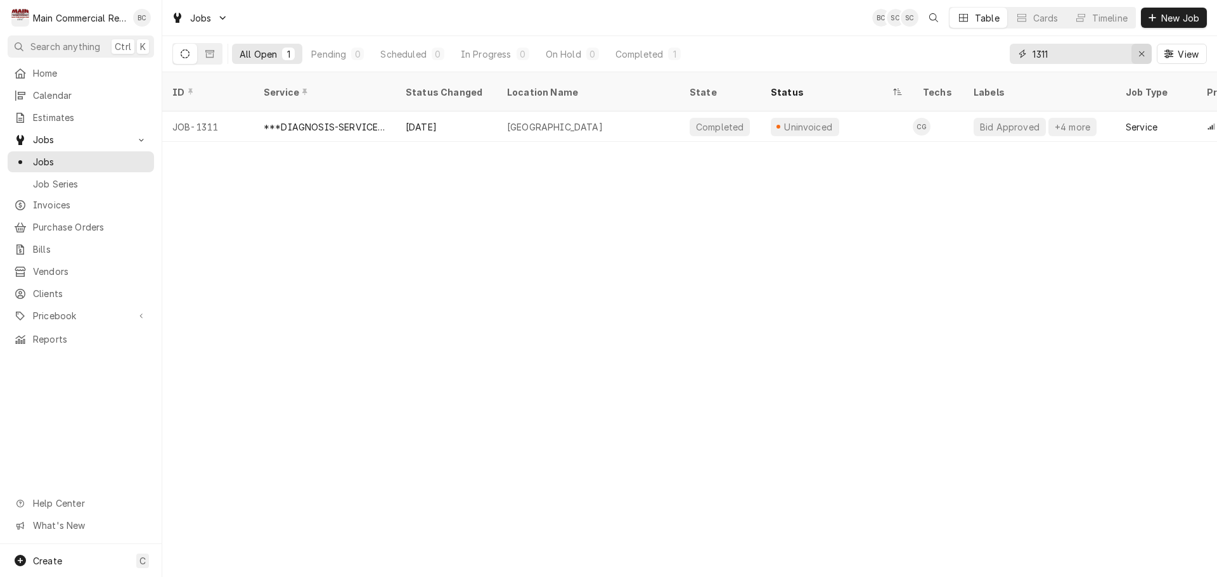
click at [1143, 57] on icon "Erase input" at bounding box center [1141, 53] width 7 height 9
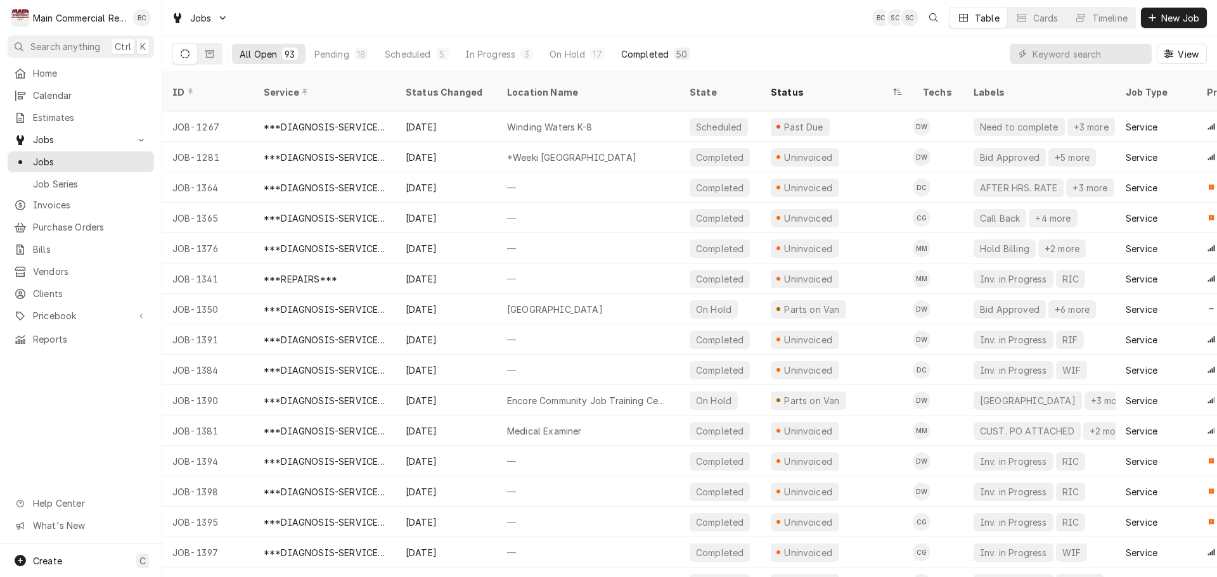
click at [638, 58] on div "Completed" at bounding box center [645, 54] width 48 height 13
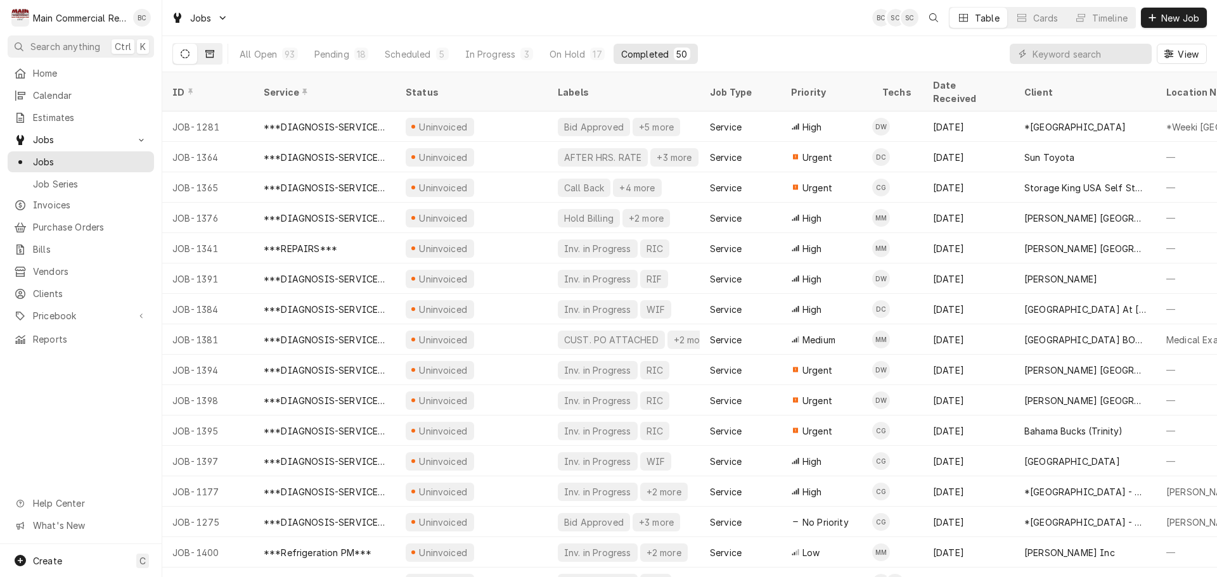
click at [215, 57] on button "Dynamic Content Wrapper" at bounding box center [210, 54] width 24 height 20
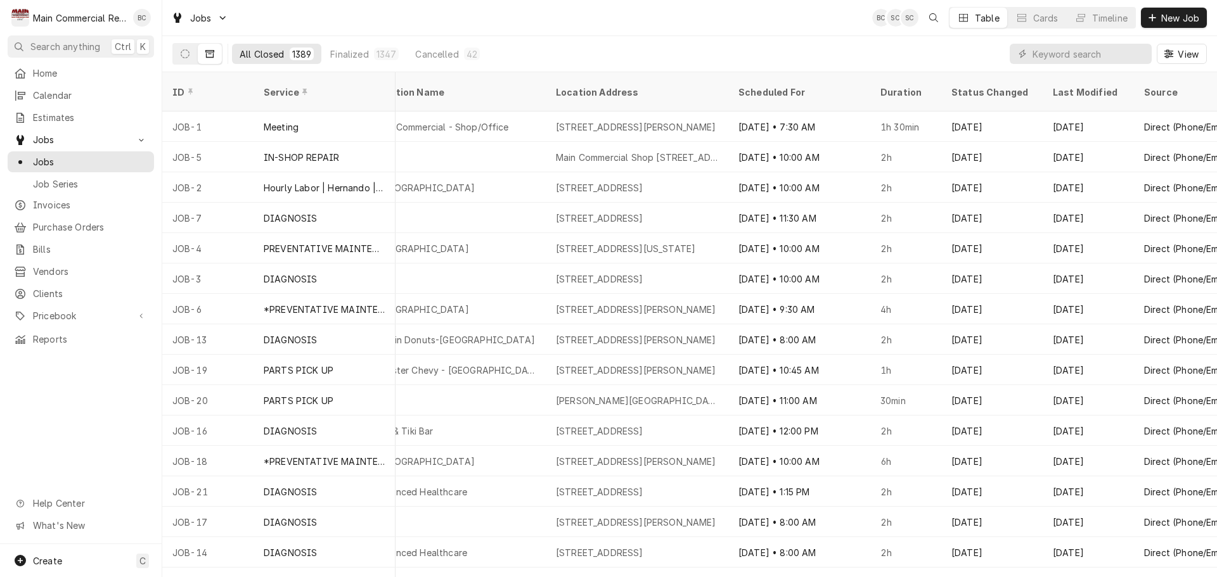
scroll to position [0, 856]
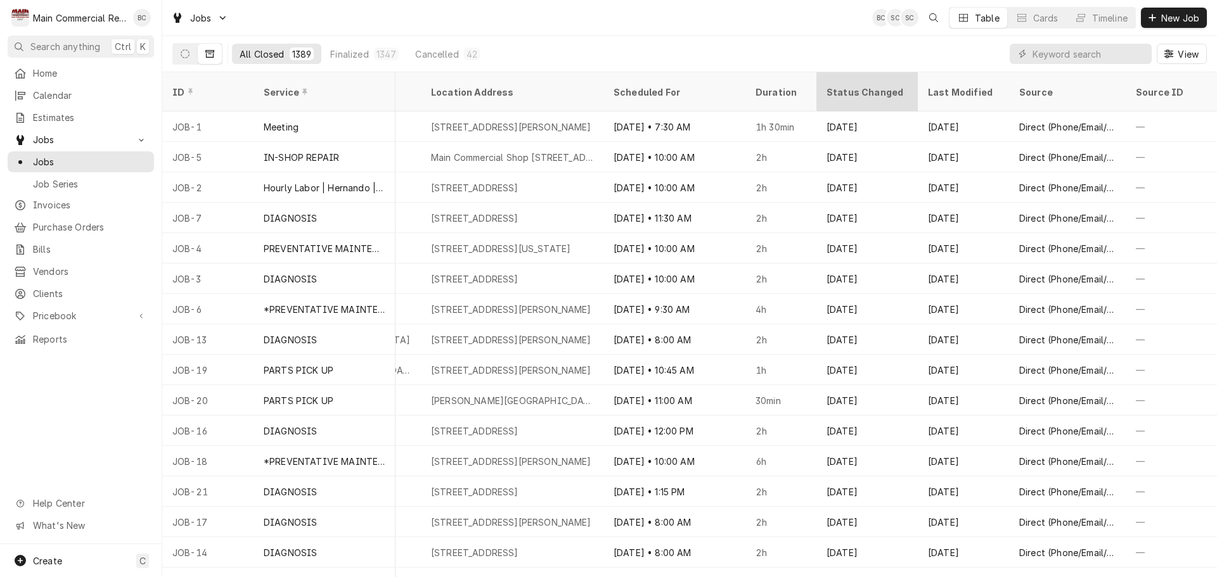
click at [841, 88] on div "Status Changed" at bounding box center [866, 92] width 81 height 13
click at [893, 86] on div "Status Changed" at bounding box center [866, 92] width 81 height 13
click at [367, 56] on div "Finalized" at bounding box center [349, 54] width 38 height 13
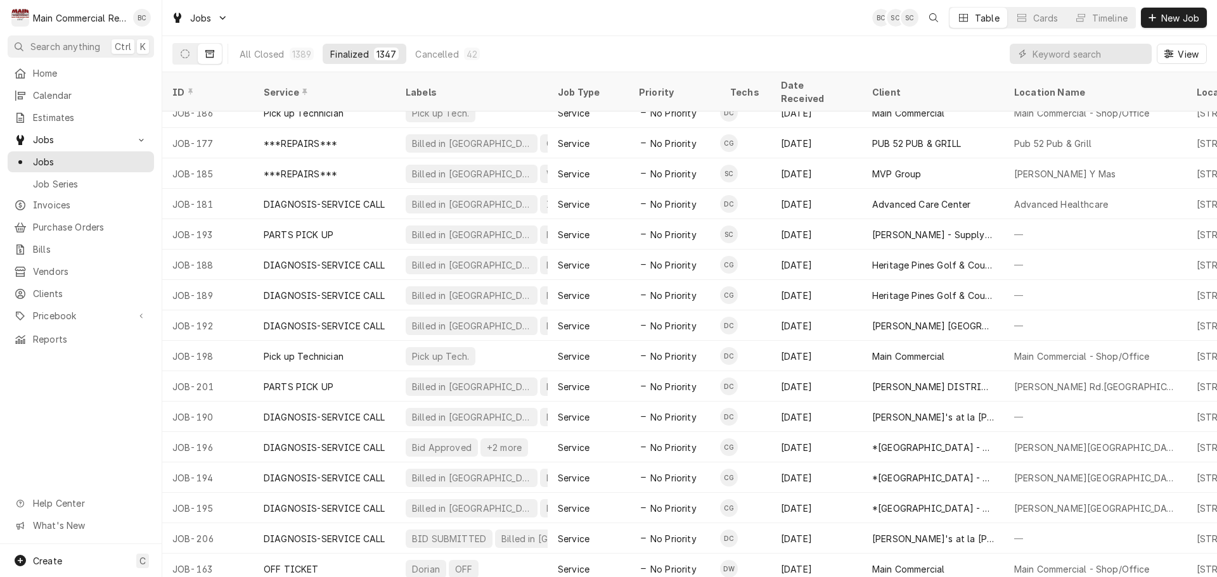
scroll to position [4882, 0]
click at [211, 57] on icon "Dynamic Content Wrapper" at bounding box center [209, 54] width 9 height 8
click at [209, 54] on icon "Dynamic Content Wrapper" at bounding box center [209, 54] width 9 height 8
click at [187, 56] on icon "Dynamic Content Wrapper" at bounding box center [185, 53] width 9 height 9
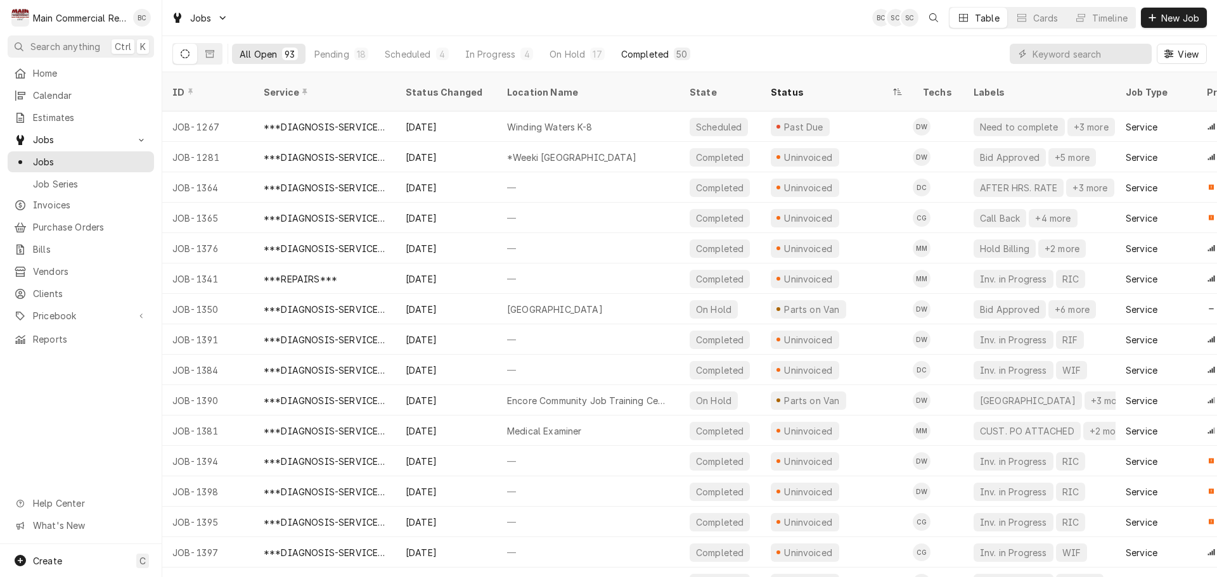
click at [652, 54] on div "Completed" at bounding box center [645, 54] width 48 height 13
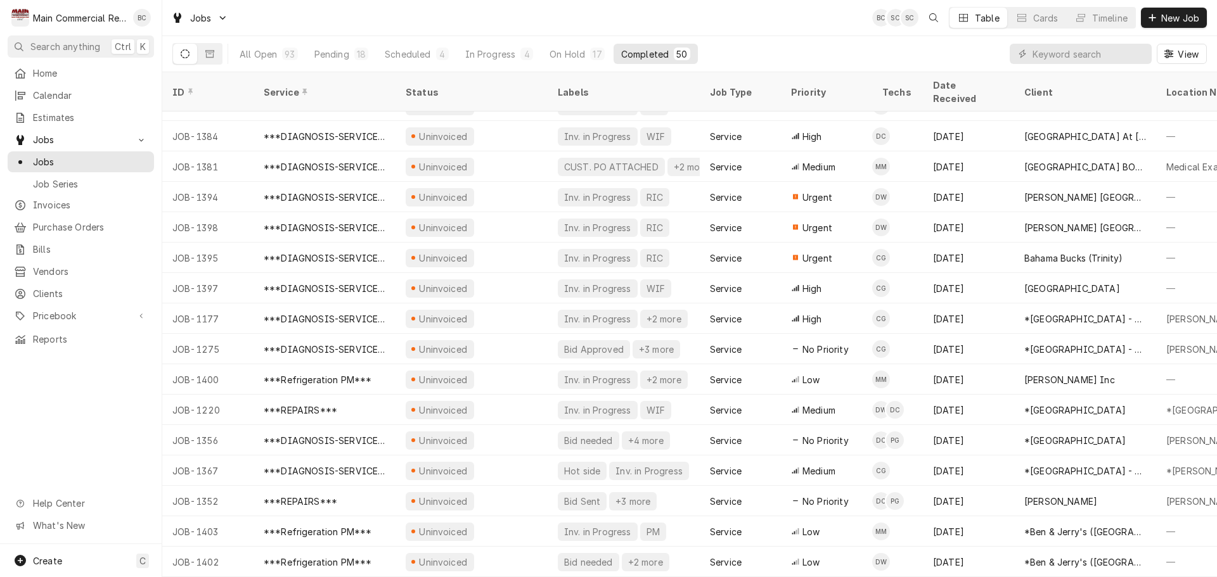
scroll to position [0, 0]
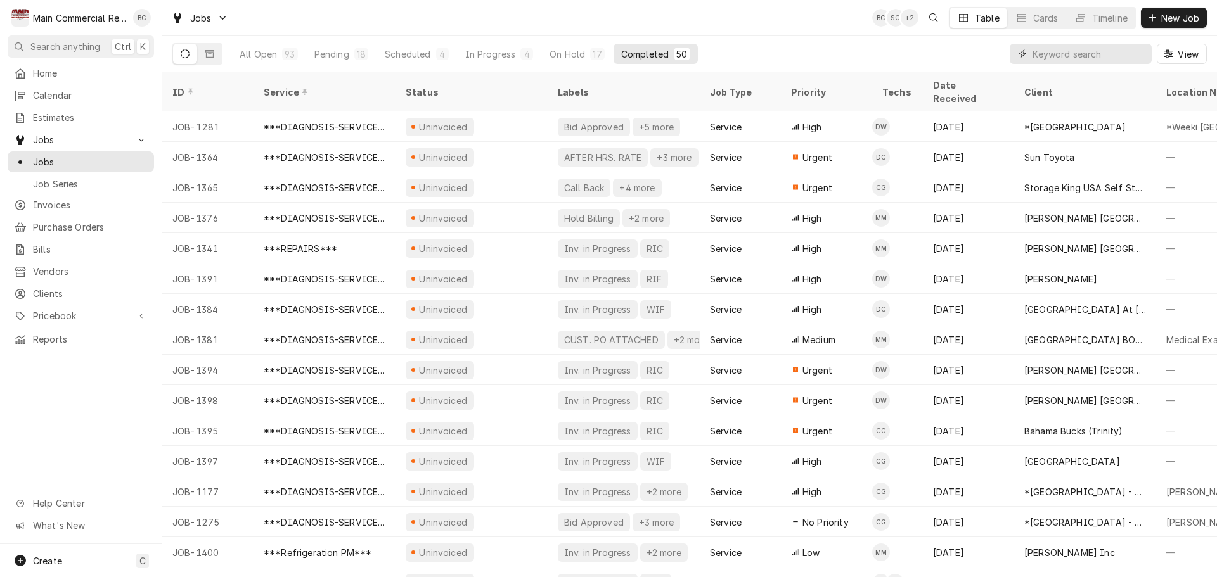
click at [1055, 50] on input "Dynamic Content Wrapper" at bounding box center [1088, 54] width 113 height 20
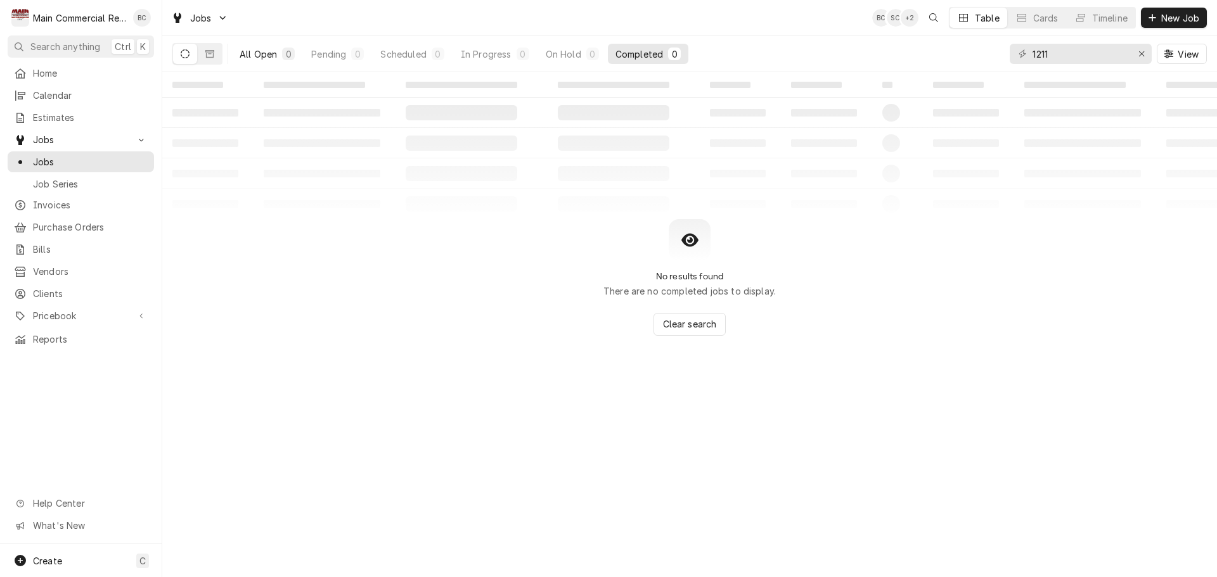
click at [250, 52] on div "All Open" at bounding box center [258, 54] width 37 height 13
click at [208, 55] on icon "Dynamic Content Wrapper" at bounding box center [209, 53] width 9 height 9
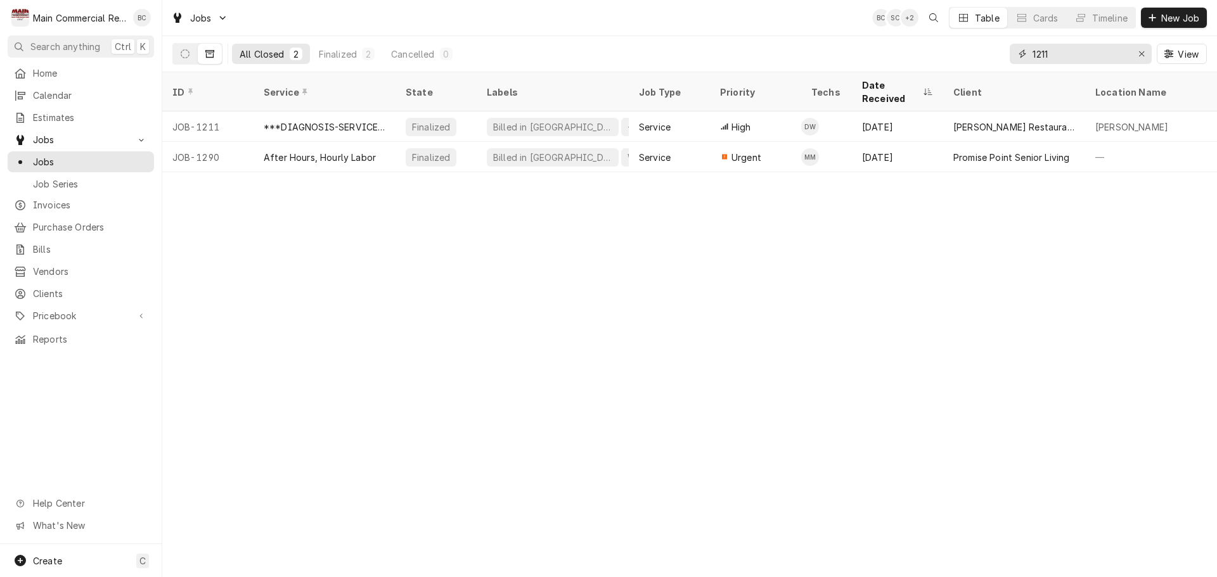
click at [1101, 53] on input "1211" at bounding box center [1079, 54] width 95 height 20
click at [1100, 52] on input "1211" at bounding box center [1079, 54] width 95 height 20
type input "central high"
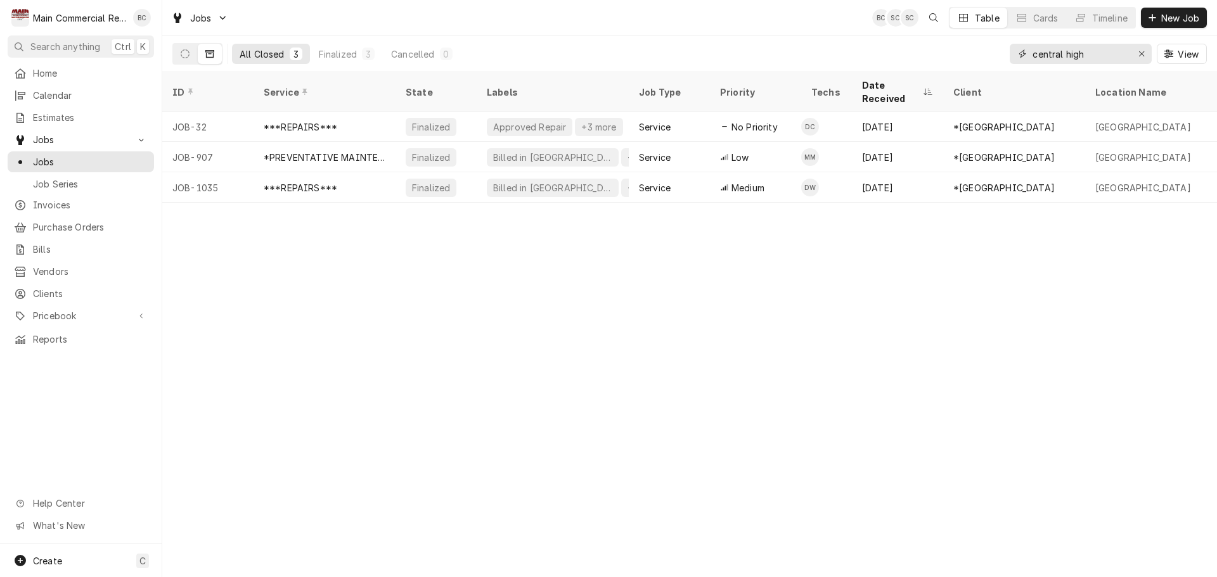
click at [1141, 53] on icon "Erase input" at bounding box center [1141, 53] width 7 height 9
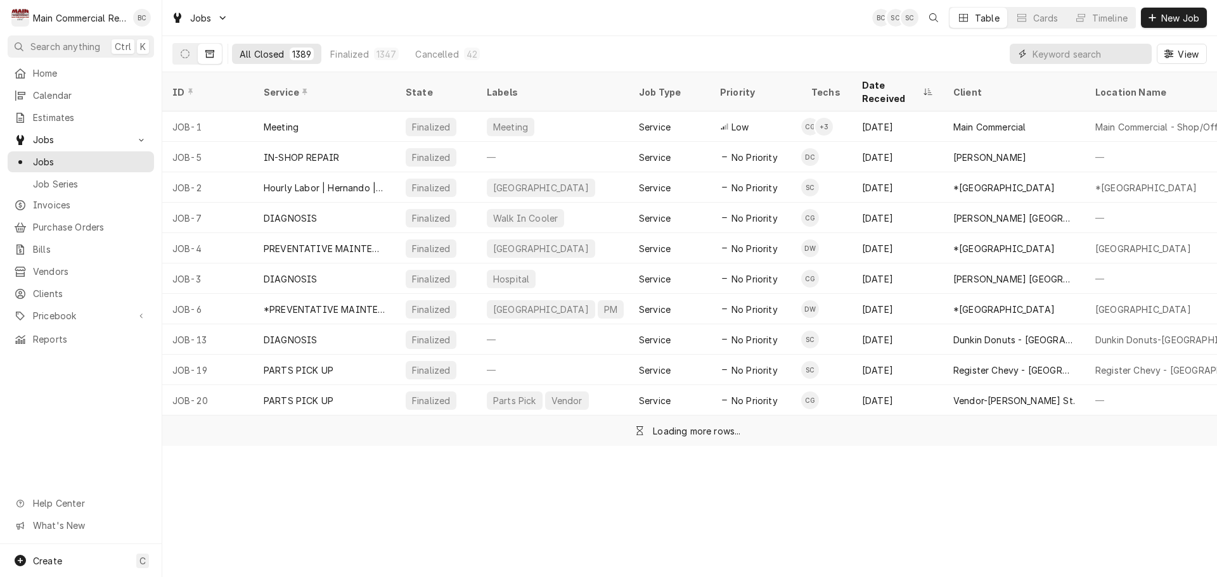
click at [1112, 56] on input "Dynamic Content Wrapper" at bounding box center [1088, 54] width 113 height 20
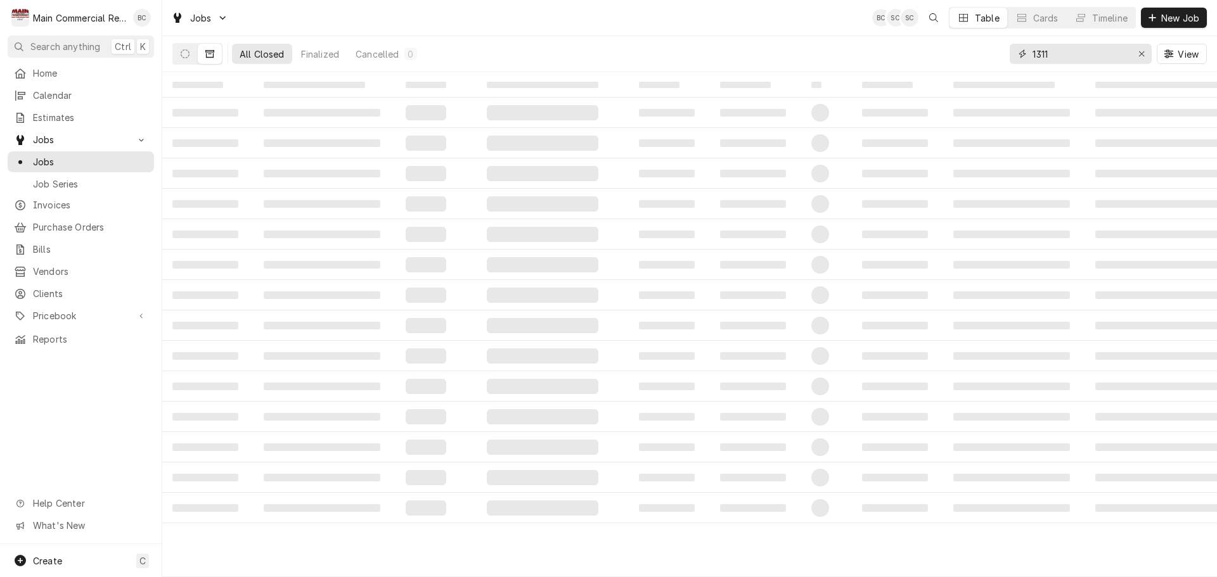
type input "1311"
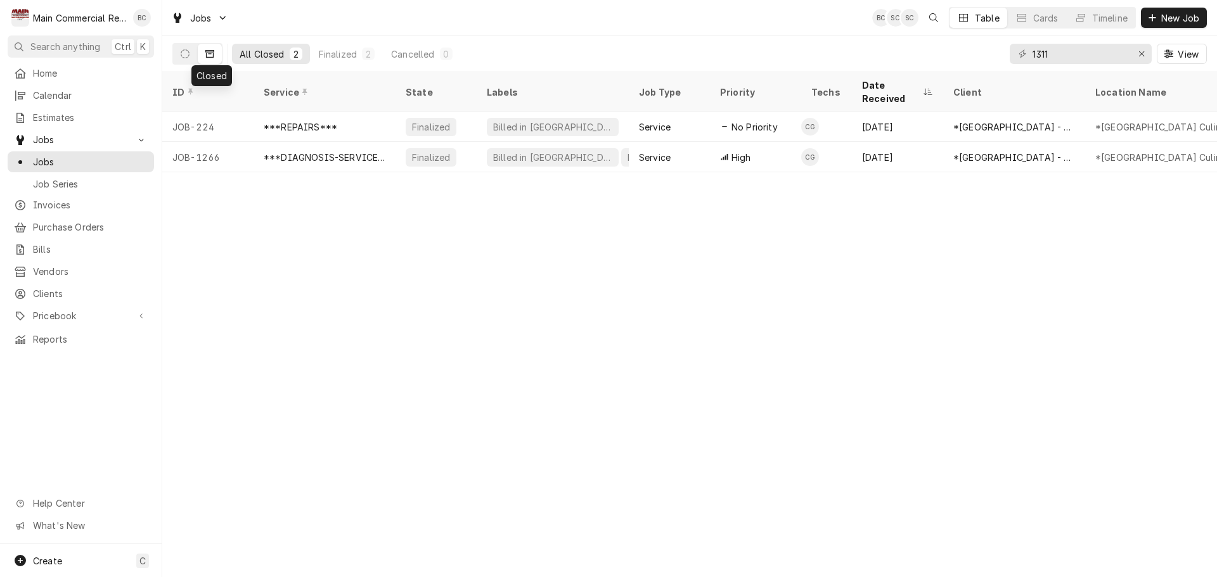
click at [212, 55] on icon "Dynamic Content Wrapper" at bounding box center [209, 53] width 9 height 9
click at [212, 54] on icon "Dynamic Content Wrapper" at bounding box center [209, 53] width 9 height 9
click at [188, 55] on icon "Dynamic Content Wrapper" at bounding box center [185, 53] width 9 height 9
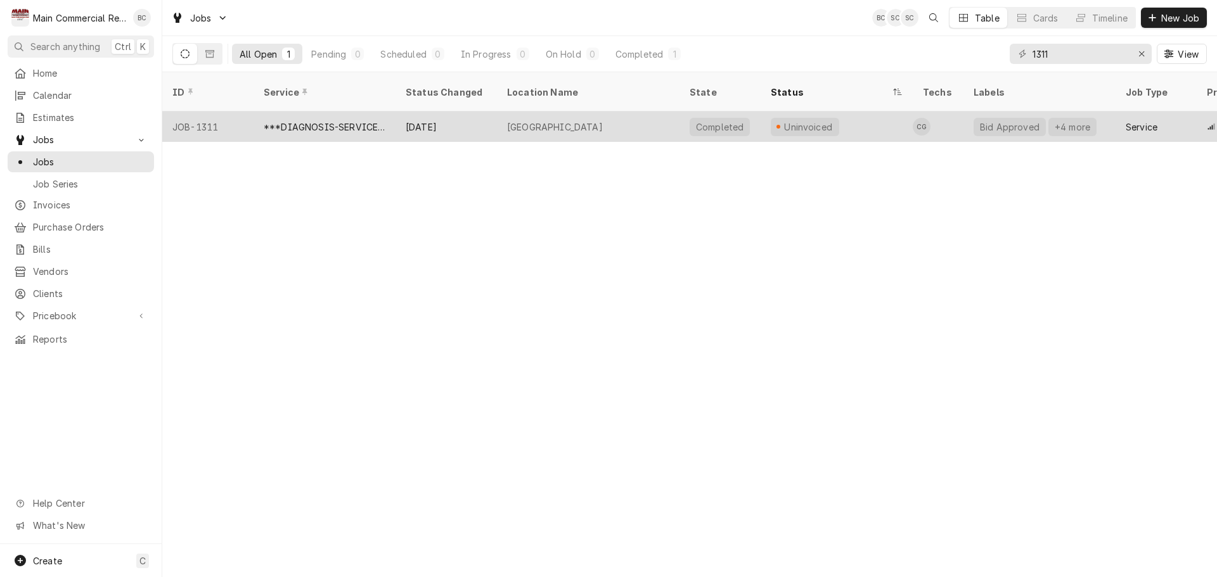
click at [533, 120] on div "Central High School" at bounding box center [555, 126] width 96 height 13
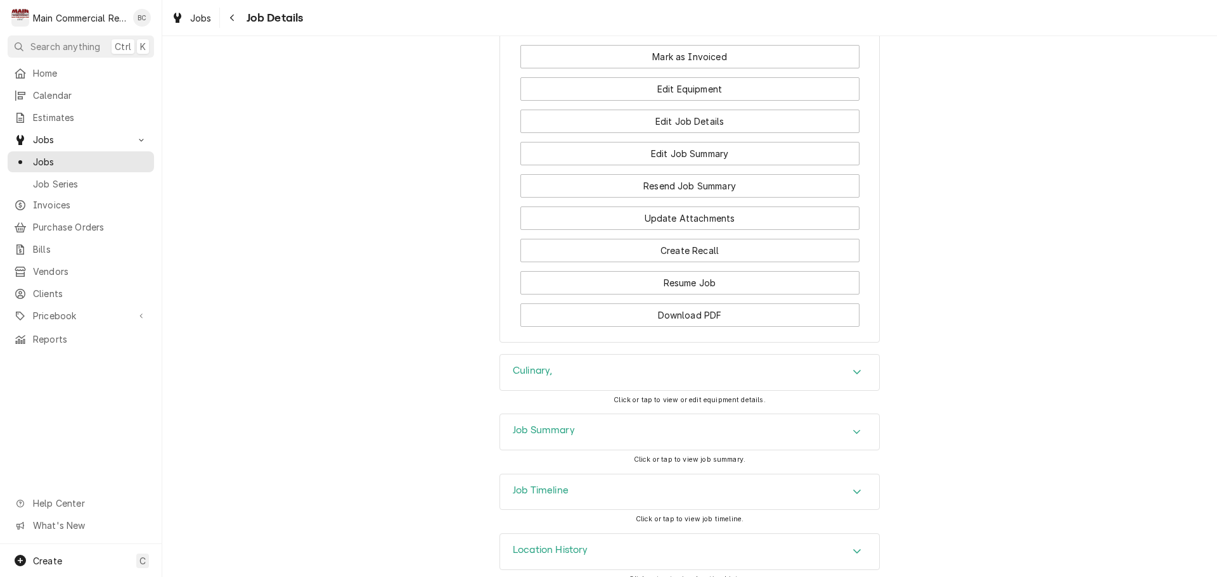
scroll to position [2166, 0]
click at [527, 423] on h3 "Job Summary" at bounding box center [544, 429] width 62 height 12
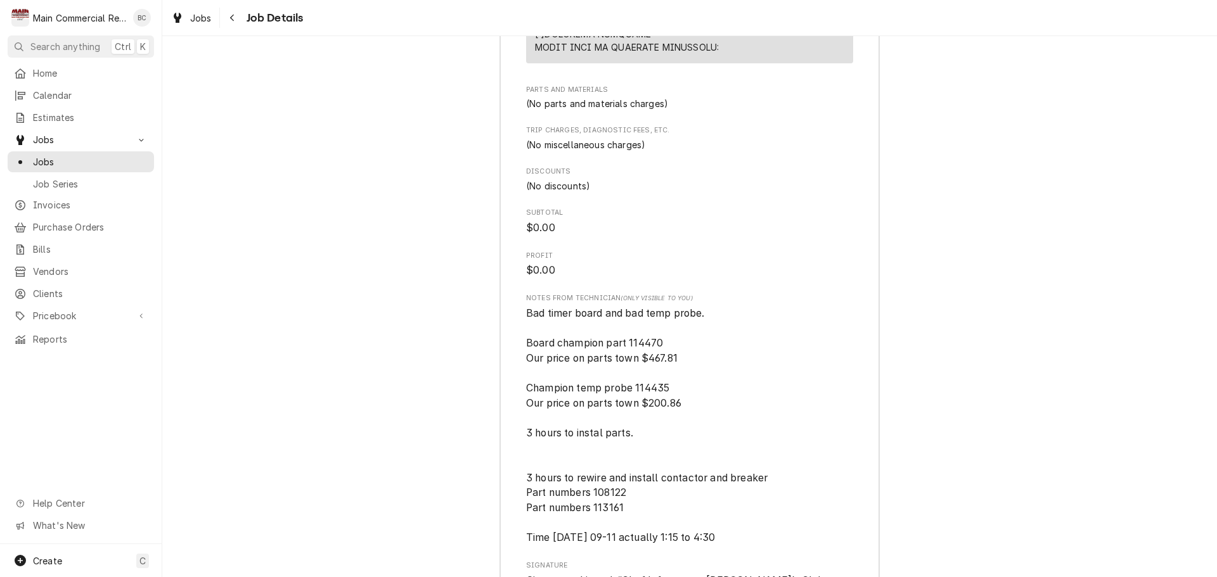
scroll to position [4124, 0]
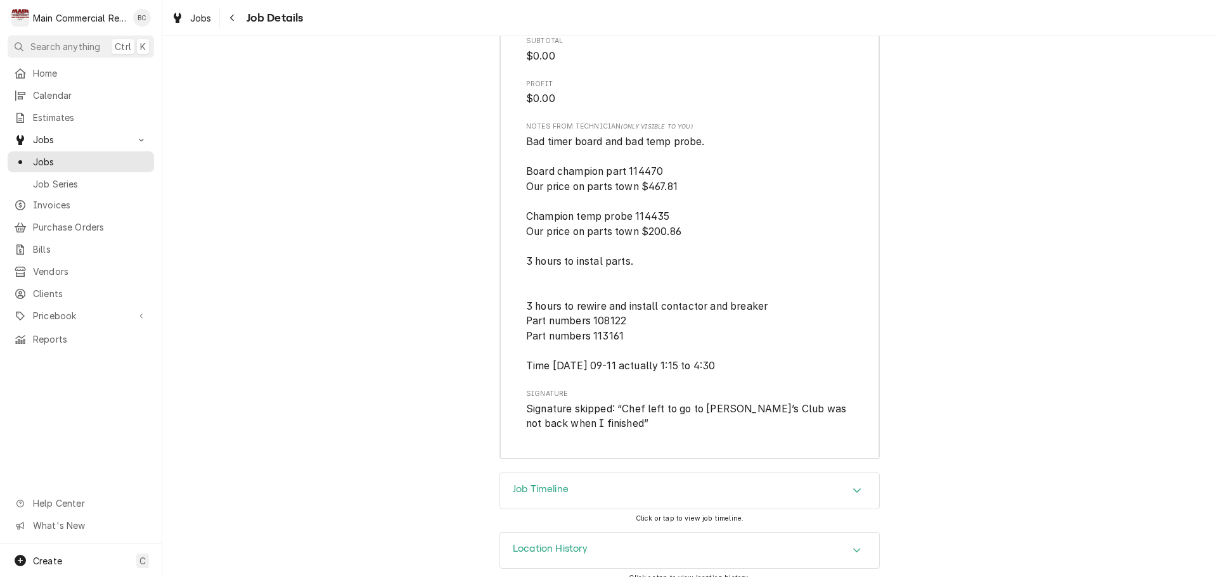
click at [534, 484] on h3 "Job Timeline" at bounding box center [541, 490] width 56 height 12
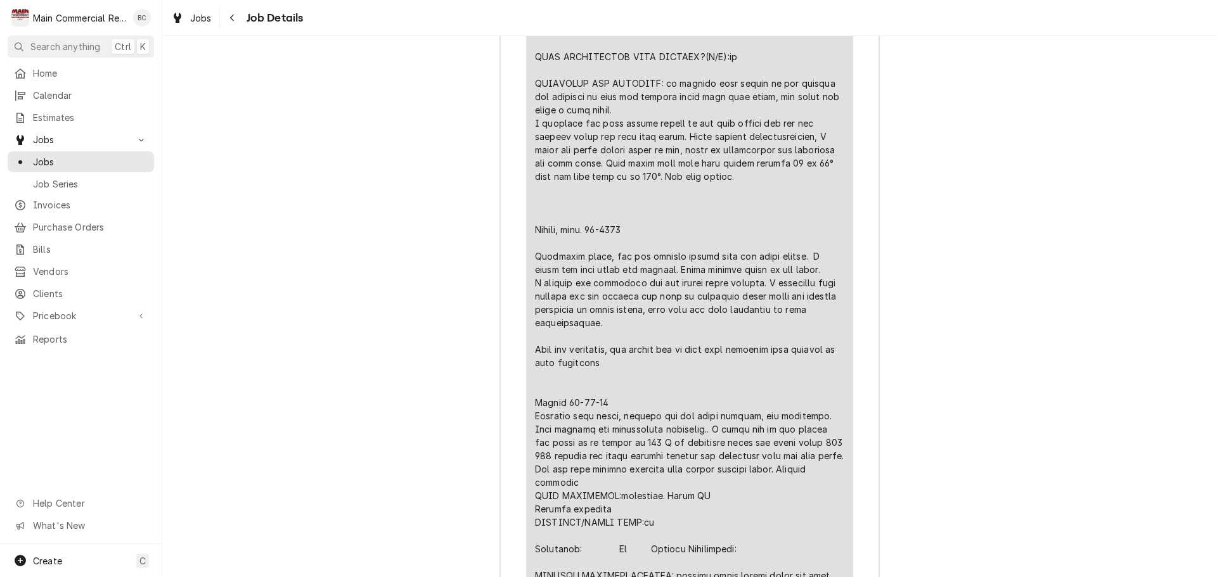
scroll to position [3105, 0]
